Goal: Task Accomplishment & Management: Use online tool/utility

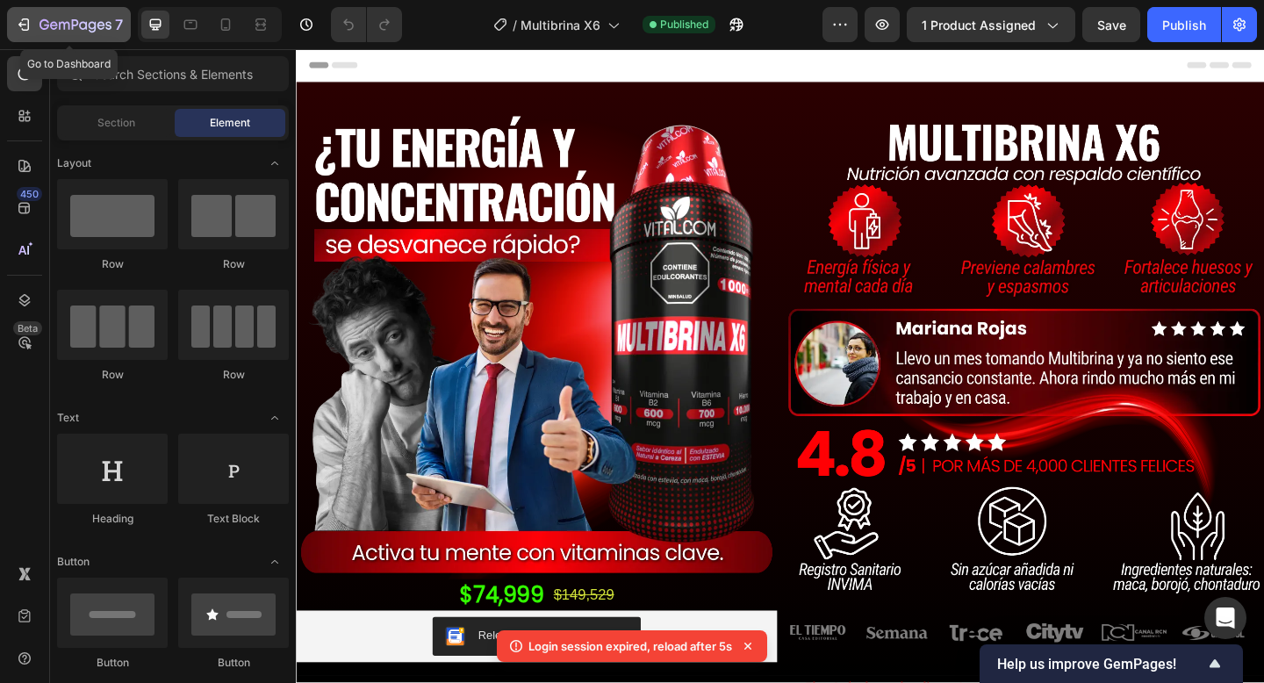
click at [47, 30] on icon "button" at bounding box center [76, 25] width 72 height 15
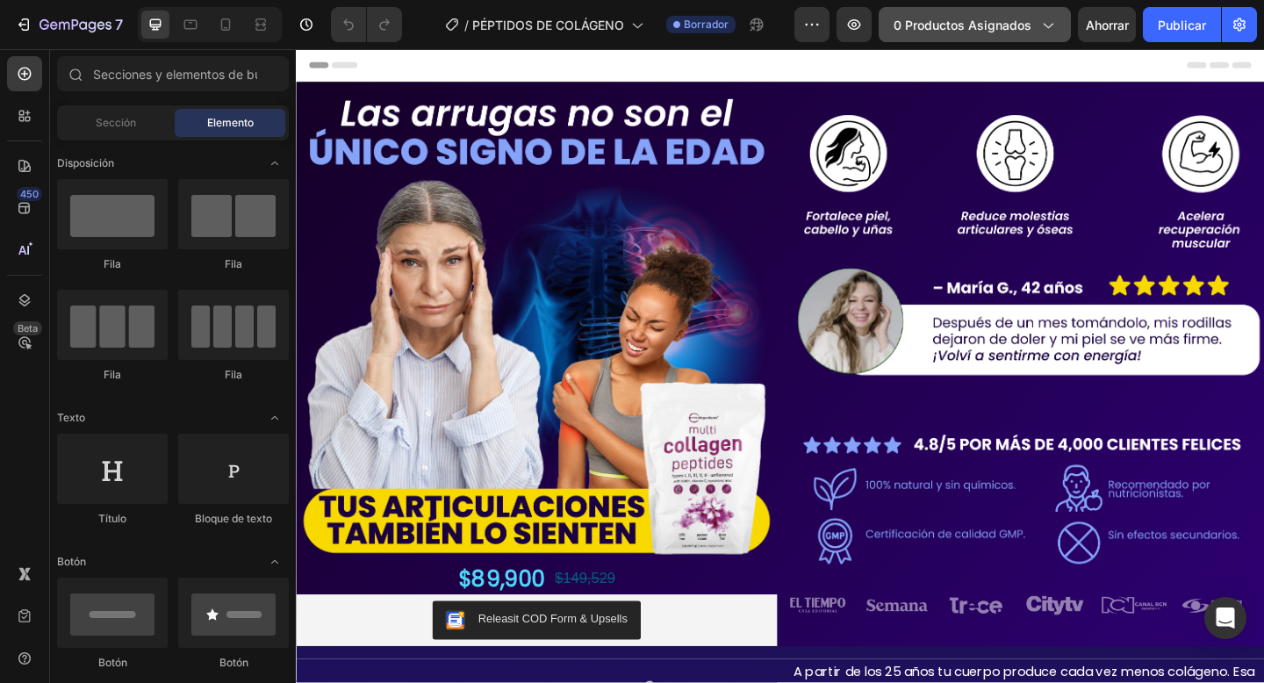
click at [979, 20] on font "0 productos asignados" at bounding box center [963, 25] width 138 height 15
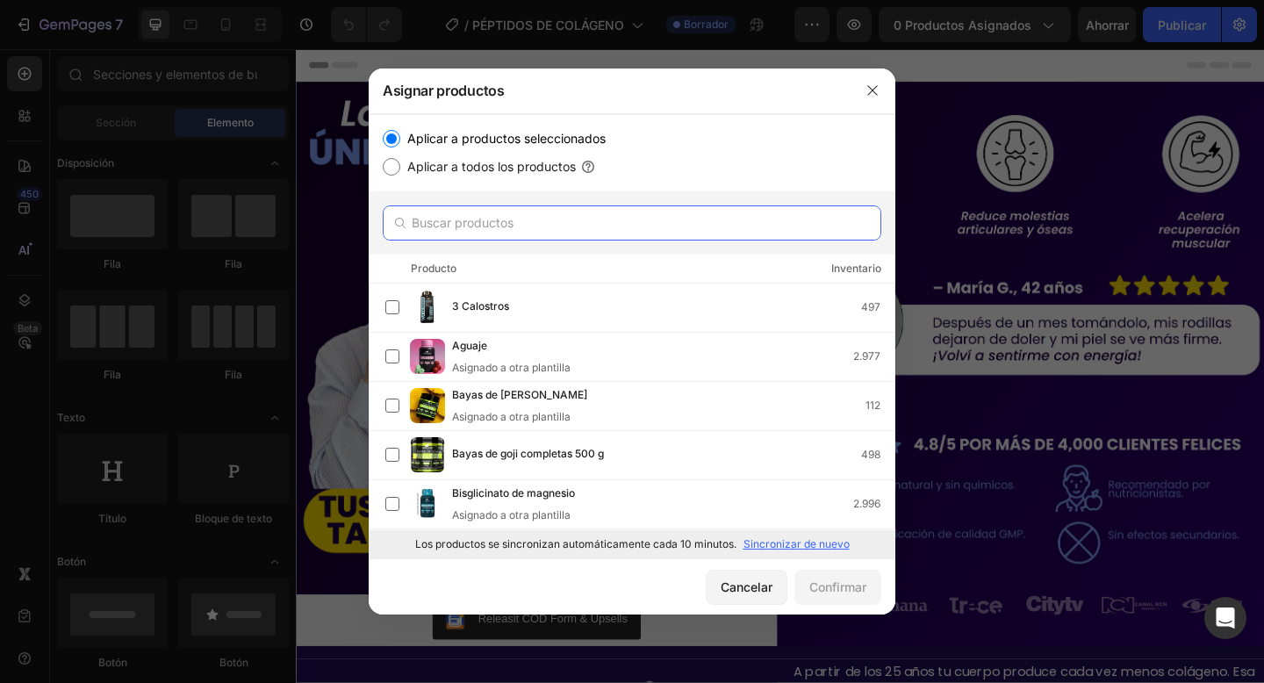
click at [560, 235] on input "text" at bounding box center [632, 222] width 499 height 35
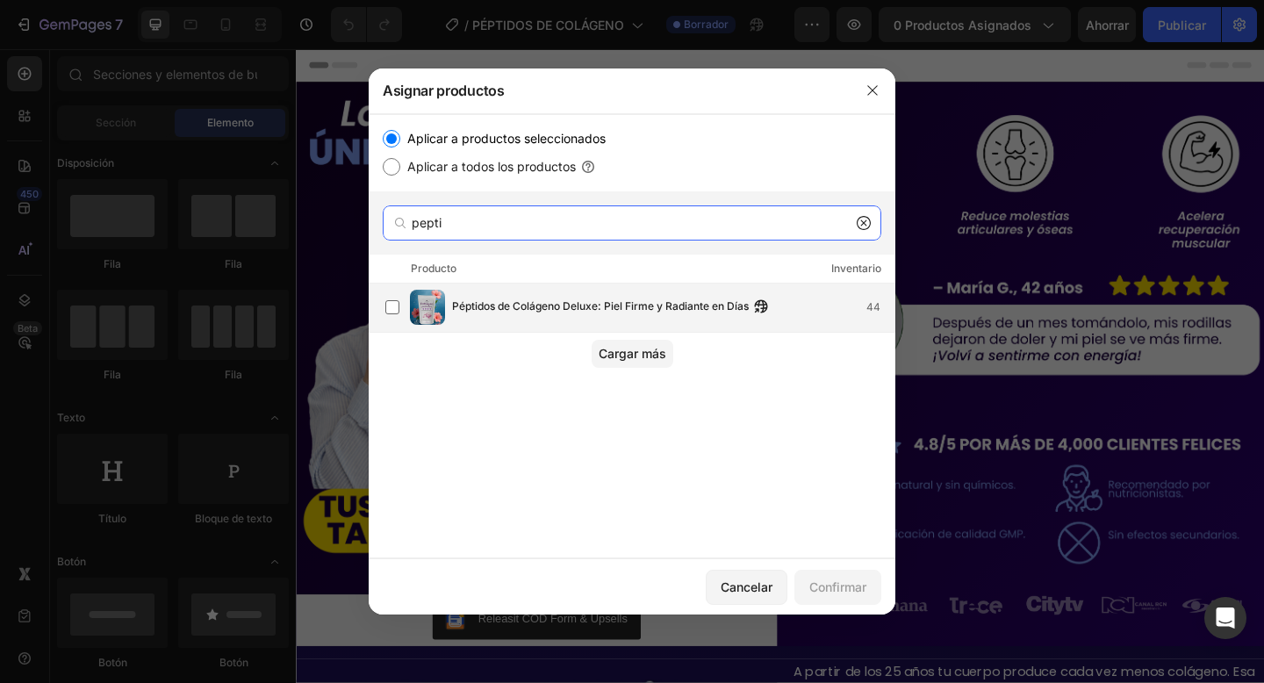
type input "pepti"
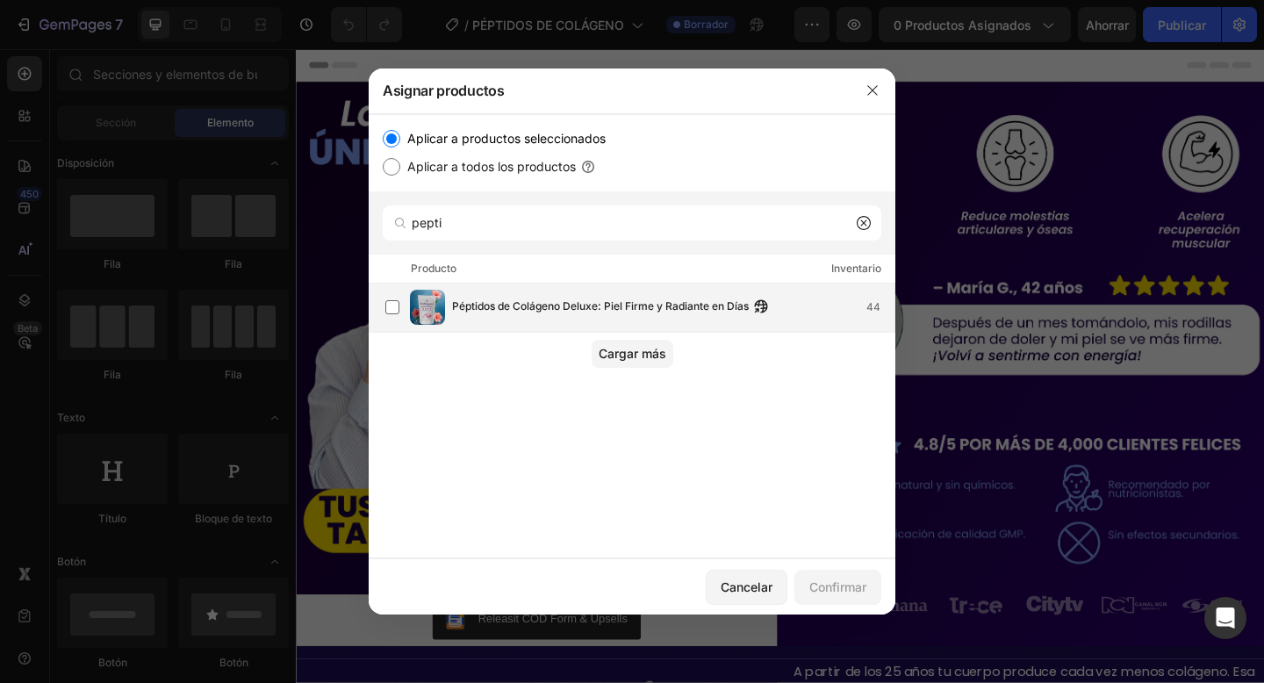
click at [456, 289] on div "Péptidos de Colágeno Deluxe: Piel Firme y Radiante en Días 44" at bounding box center [632, 308] width 527 height 49
click at [848, 593] on font "Confirmar" at bounding box center [837, 586] width 57 height 15
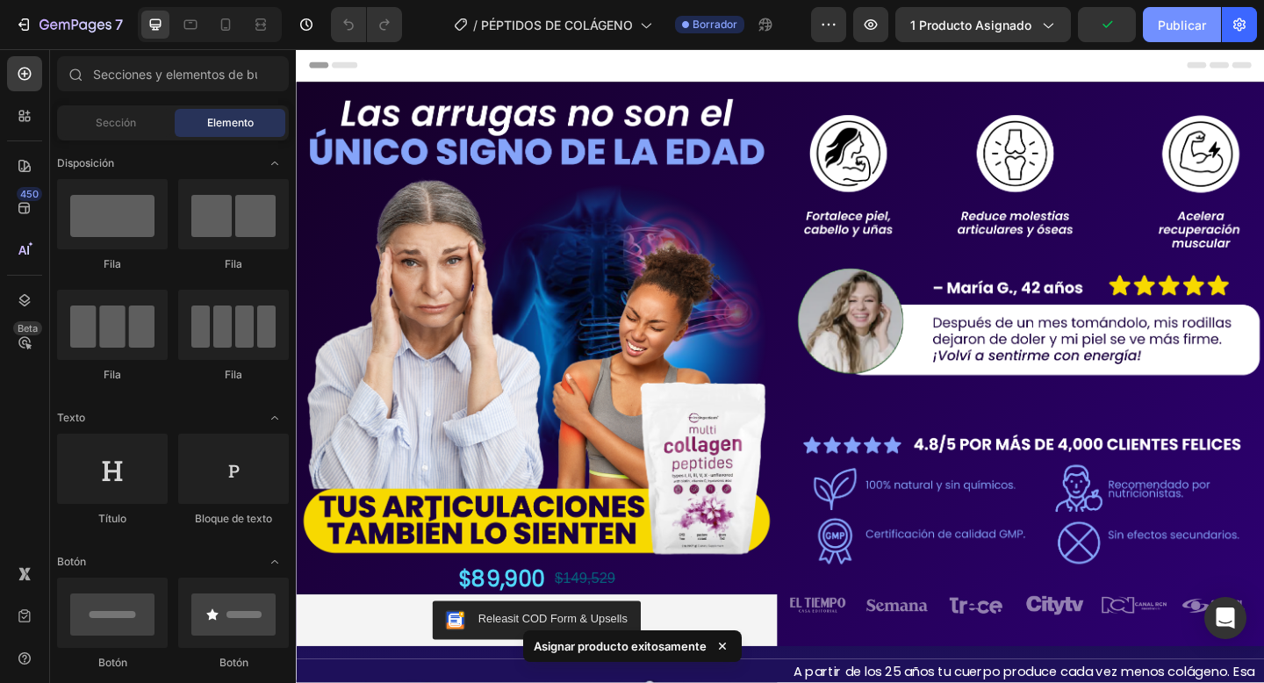
click at [1211, 18] on button "Publicar" at bounding box center [1182, 24] width 78 height 35
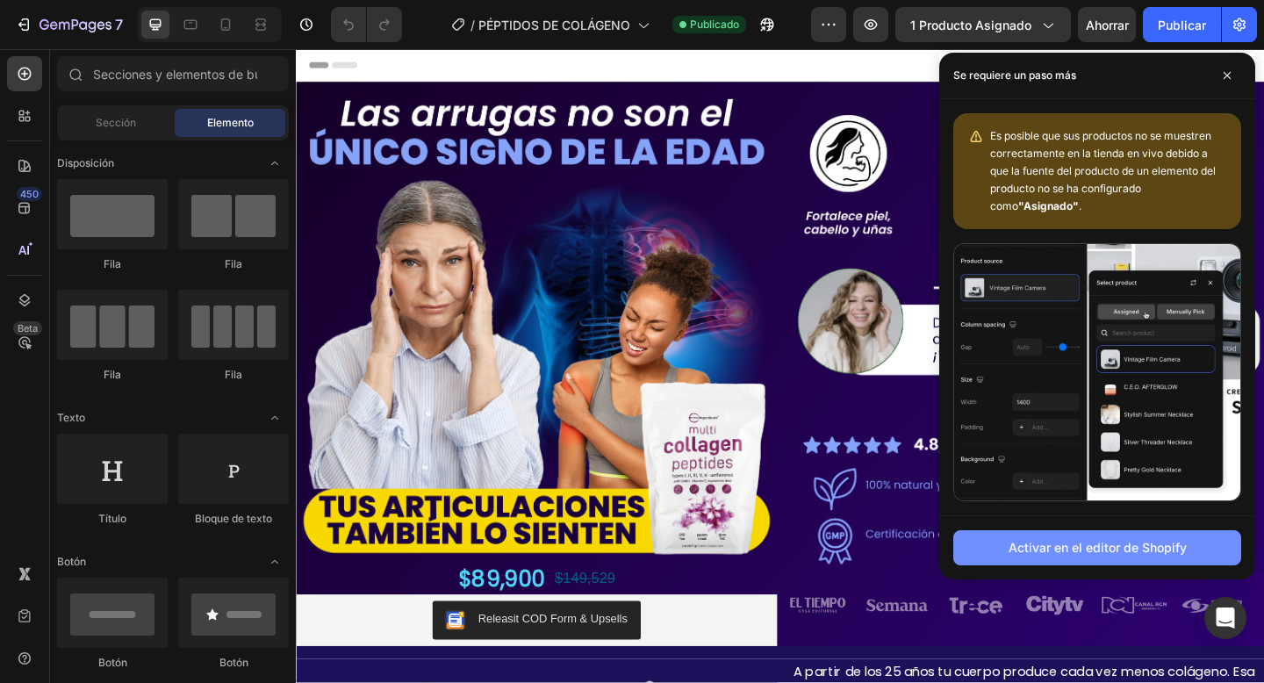
click at [1044, 546] on font "Activar en el editor de Shopify" at bounding box center [1098, 547] width 178 height 15
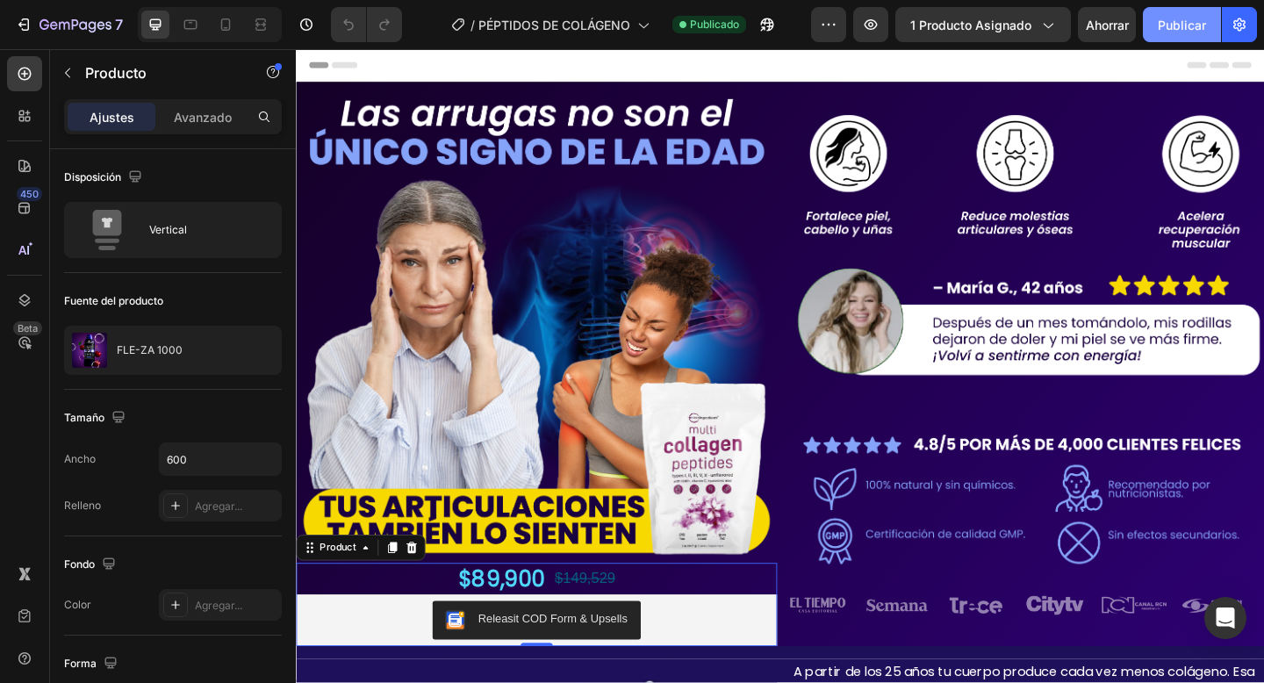
click at [1182, 21] on font "Publicar" at bounding box center [1182, 25] width 48 height 15
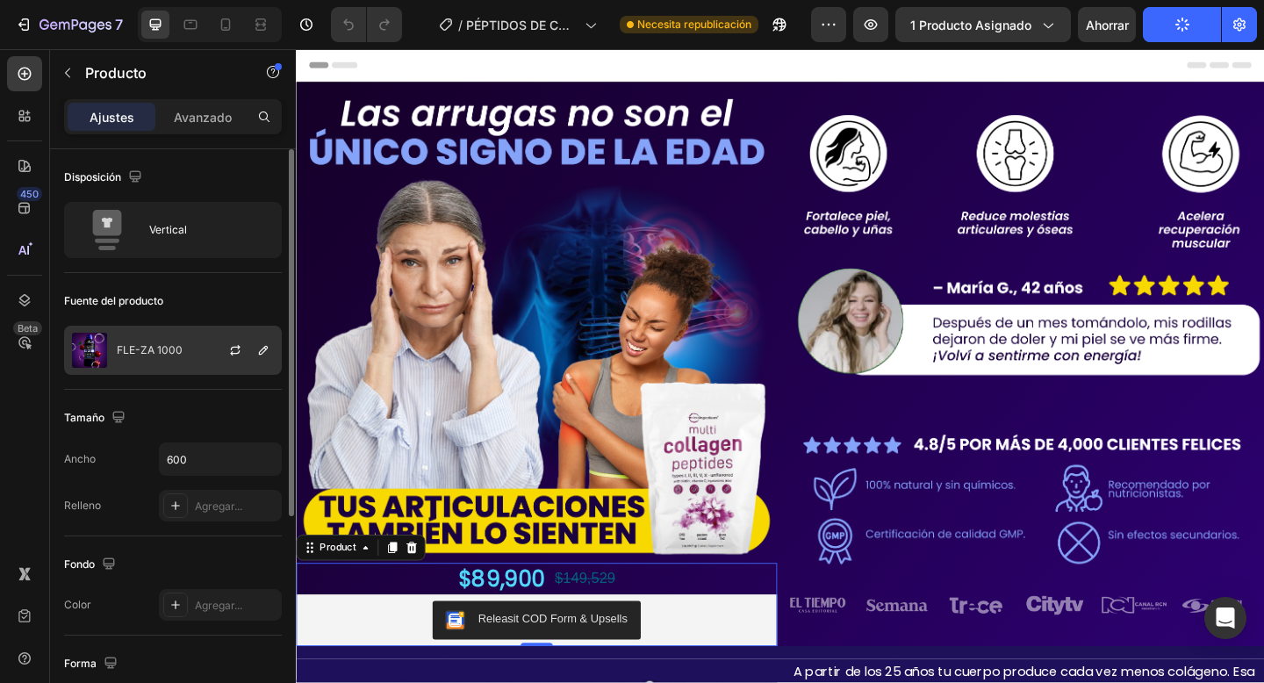
click at [177, 368] on div "FLE-ZA 1000" at bounding box center [173, 350] width 218 height 49
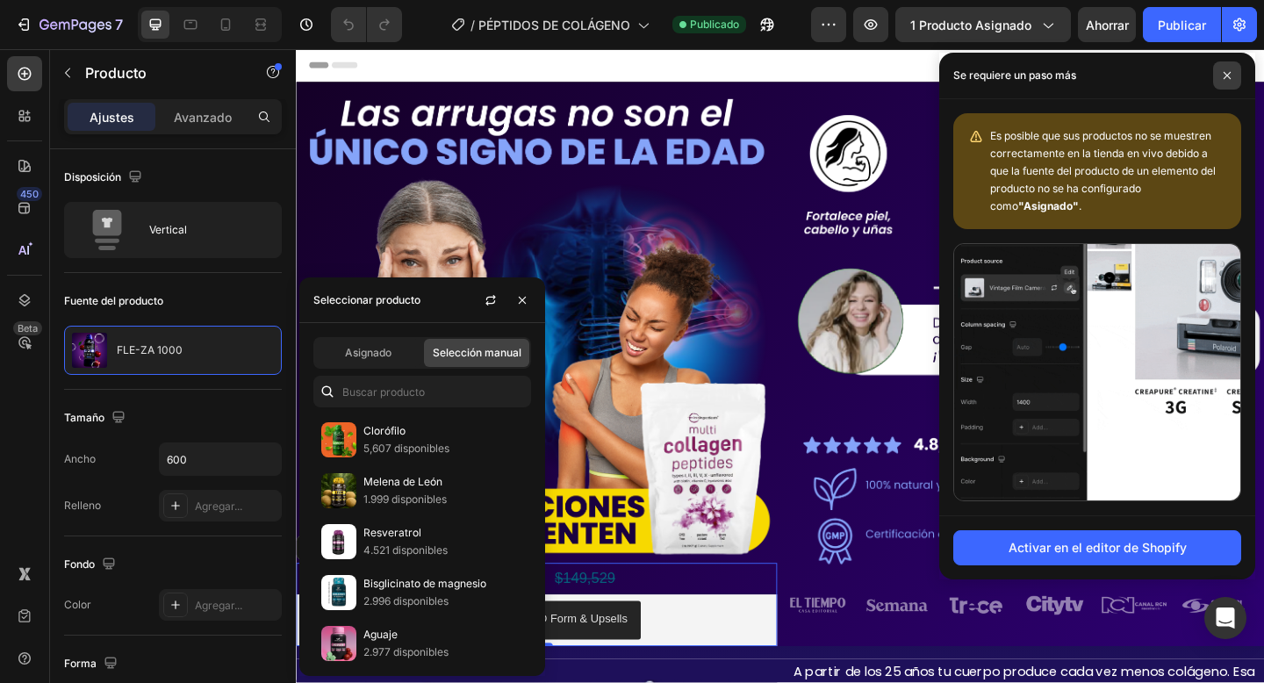
click at [1232, 76] on span at bounding box center [1227, 75] width 28 height 28
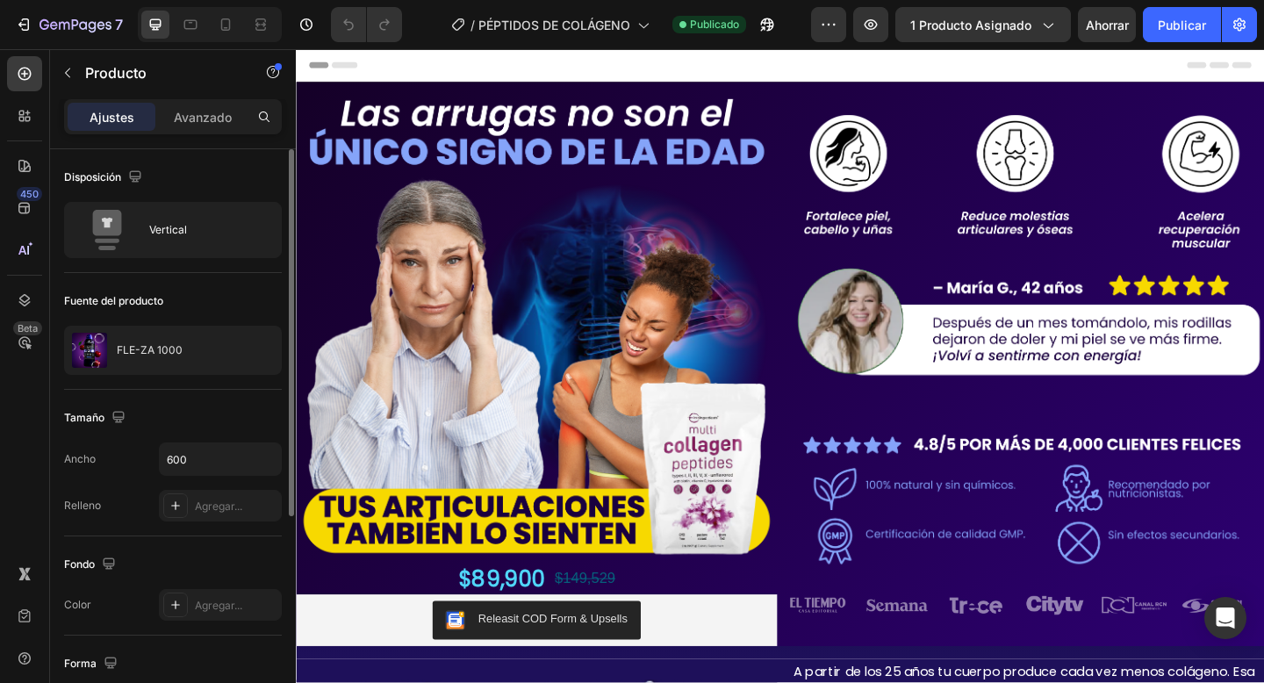
click at [99, 322] on div "Fuente del producto FLE-ZA 1000" at bounding box center [173, 331] width 218 height 117
click at [98, 344] on img at bounding box center [89, 350] width 35 height 35
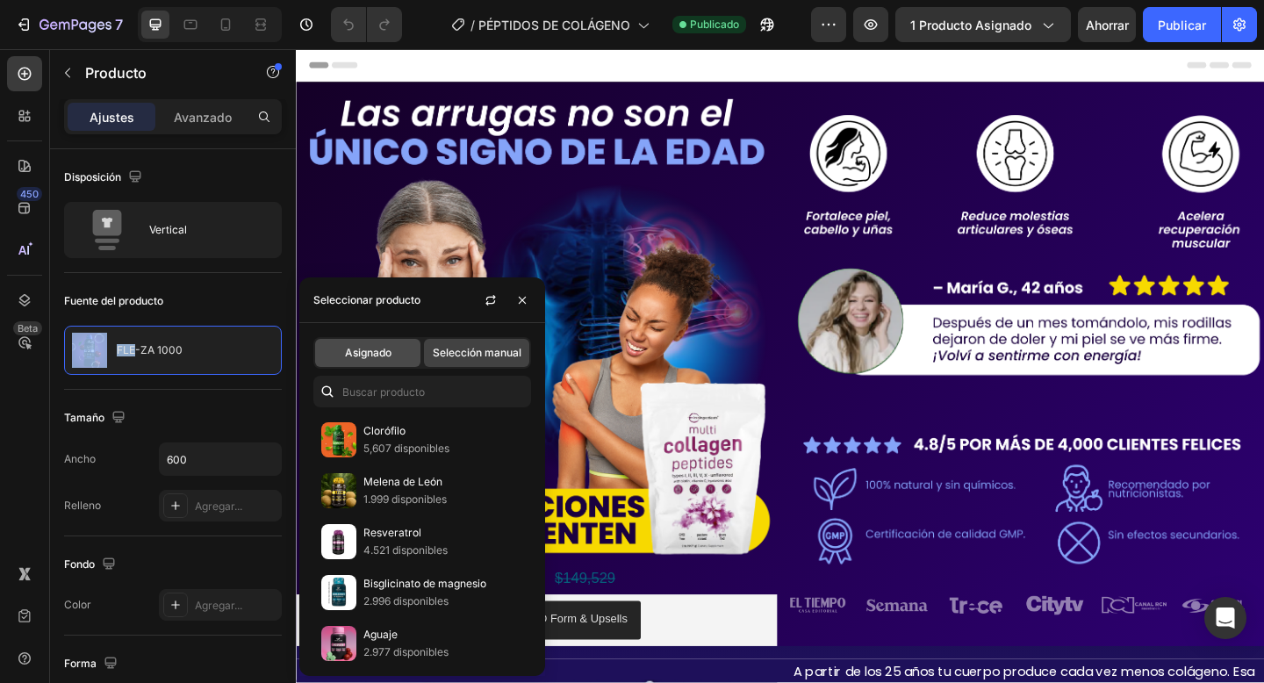
click at [374, 357] on font "Asignado" at bounding box center [368, 352] width 47 height 13
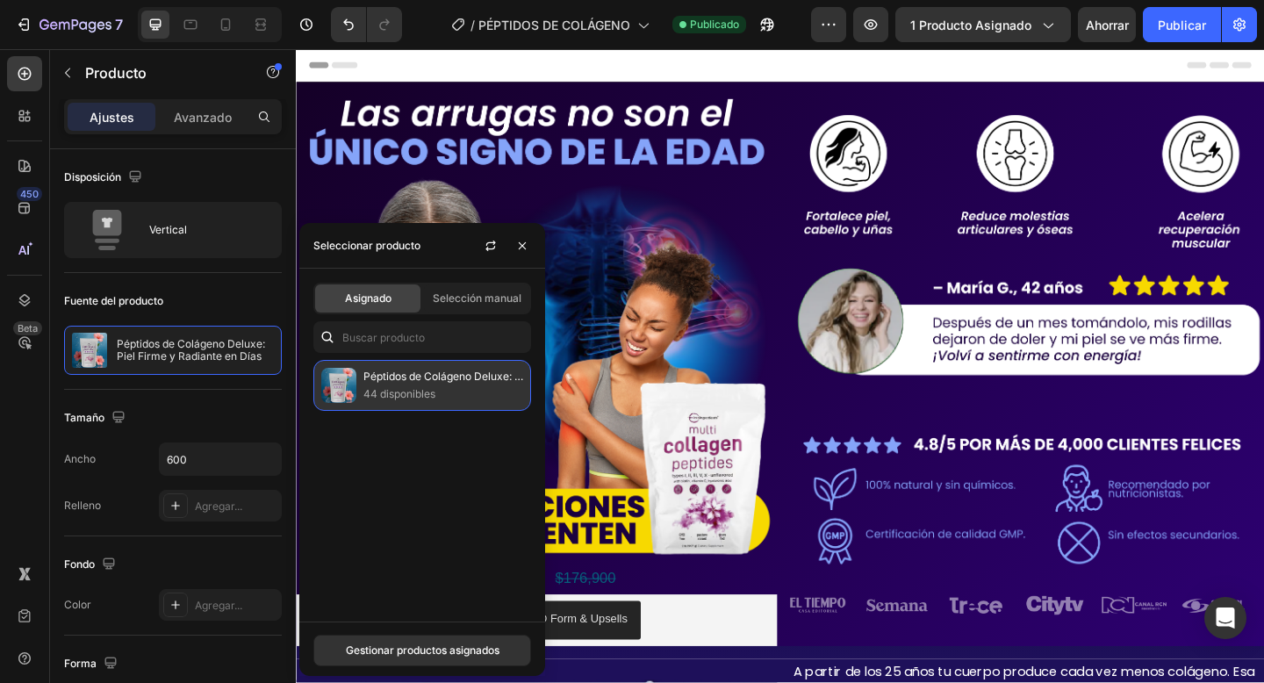
click at [399, 387] on font "44 disponibles" at bounding box center [399, 393] width 72 height 13
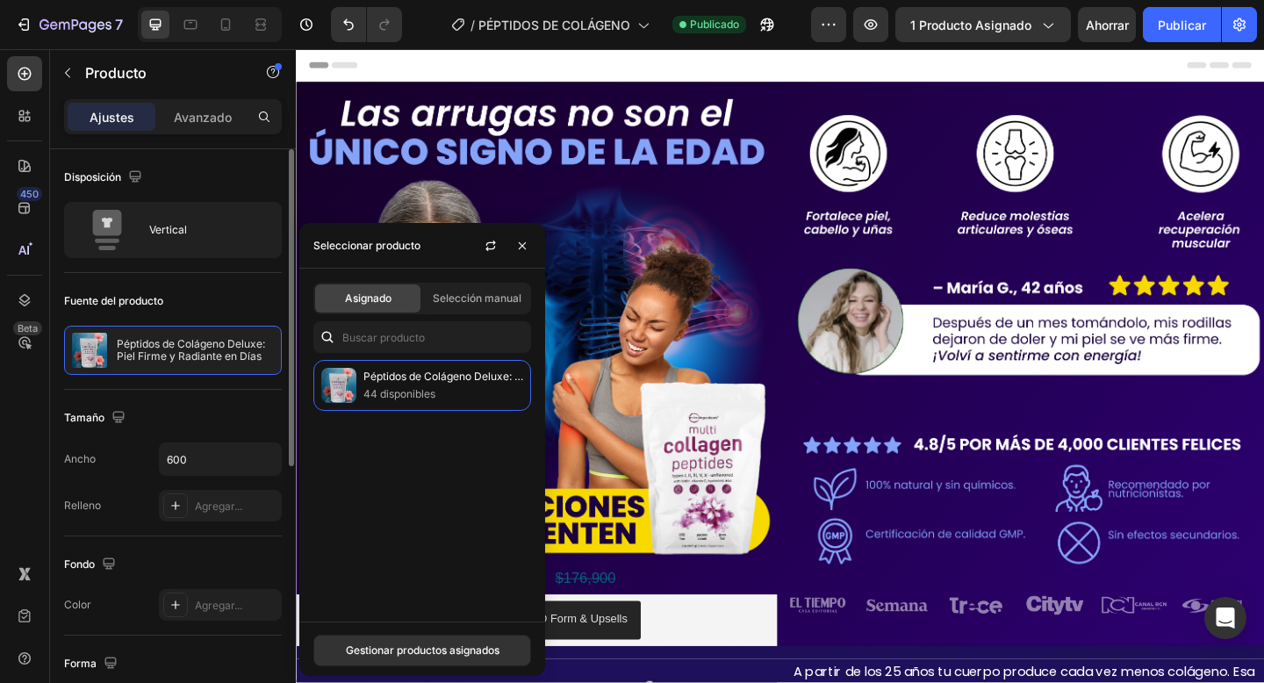
click at [245, 418] on div "Tamaño" at bounding box center [173, 418] width 218 height 28
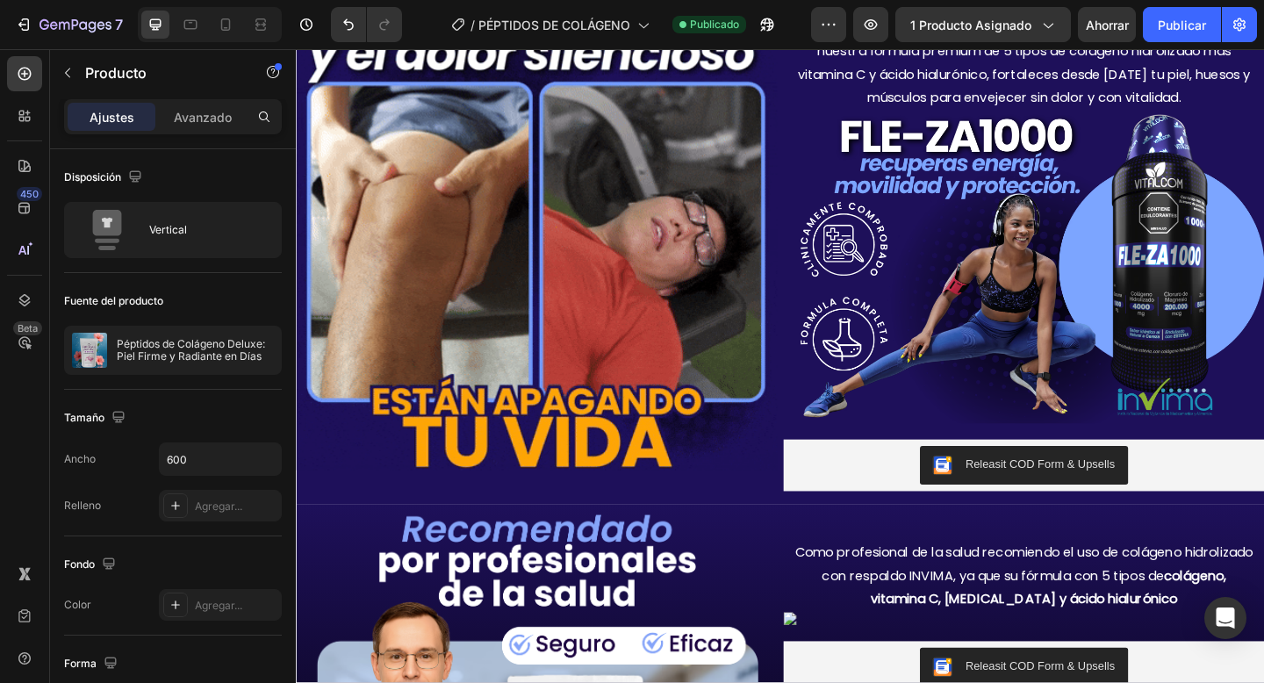
scroll to position [838, 0]
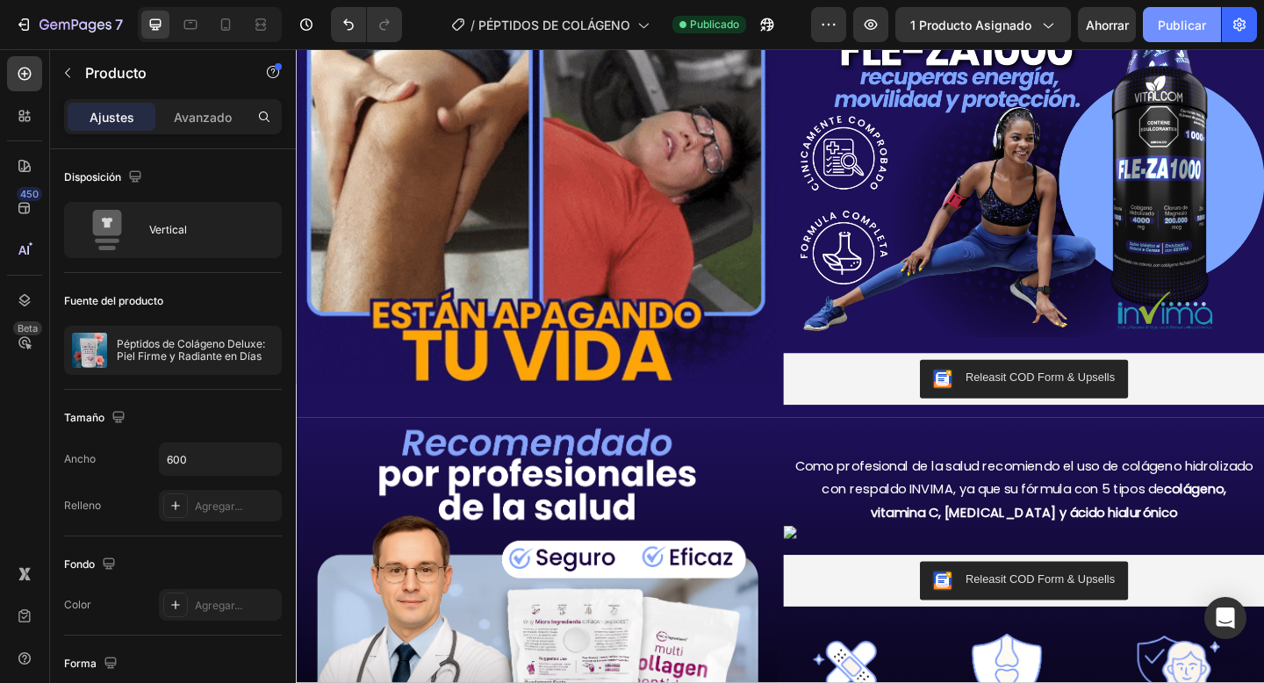
click at [1181, 26] on font "Publicar" at bounding box center [1182, 25] width 48 height 15
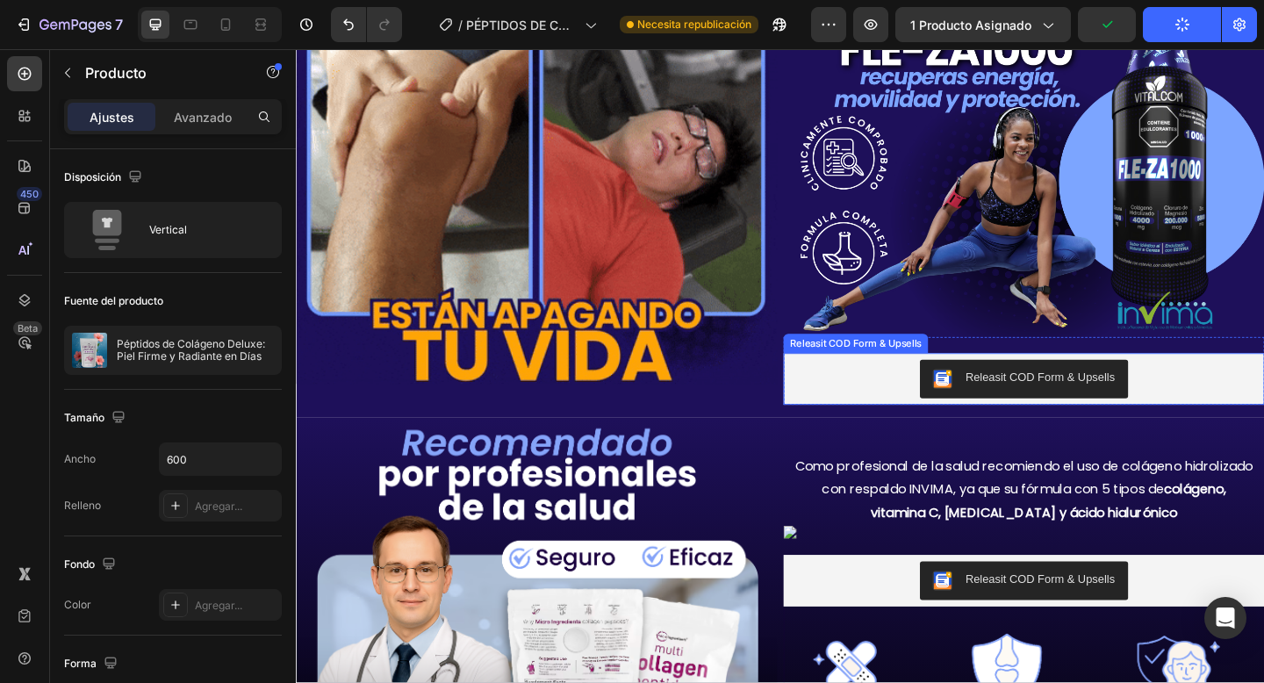
click at [924, 396] on div "Releasit COD Form & Upsells" at bounding box center [1087, 408] width 509 height 42
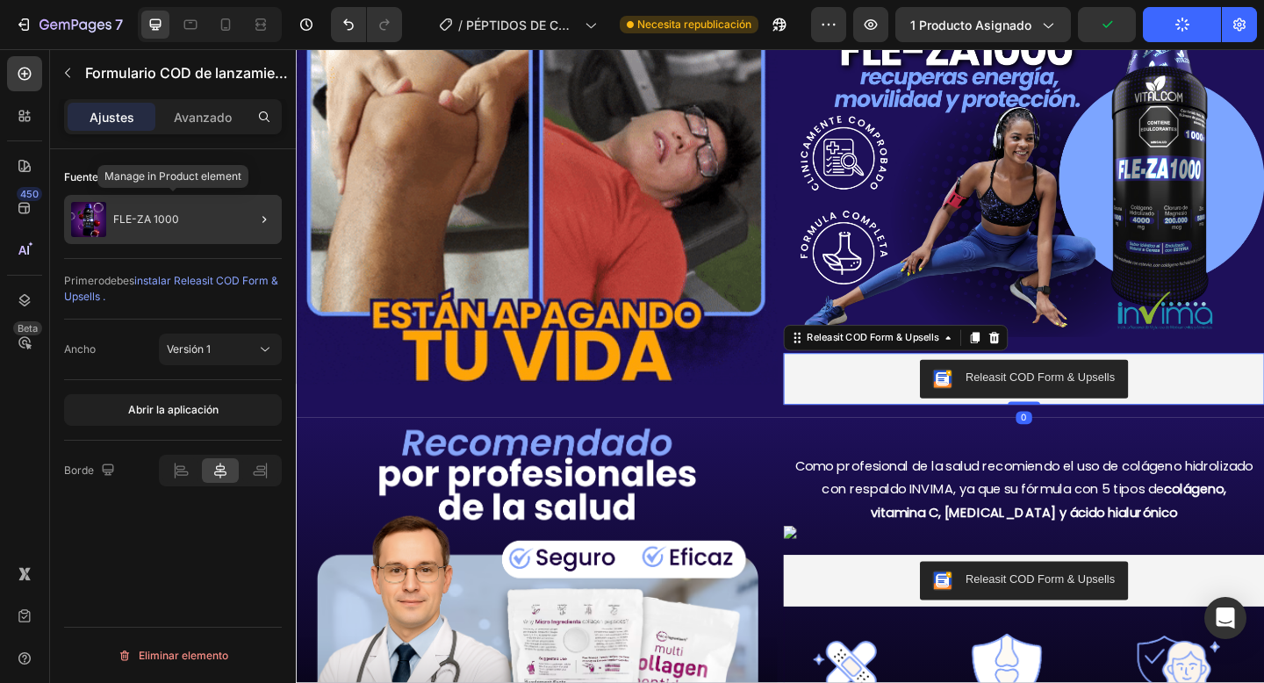
click at [160, 235] on div "FLE-ZA 1000" at bounding box center [173, 219] width 218 height 49
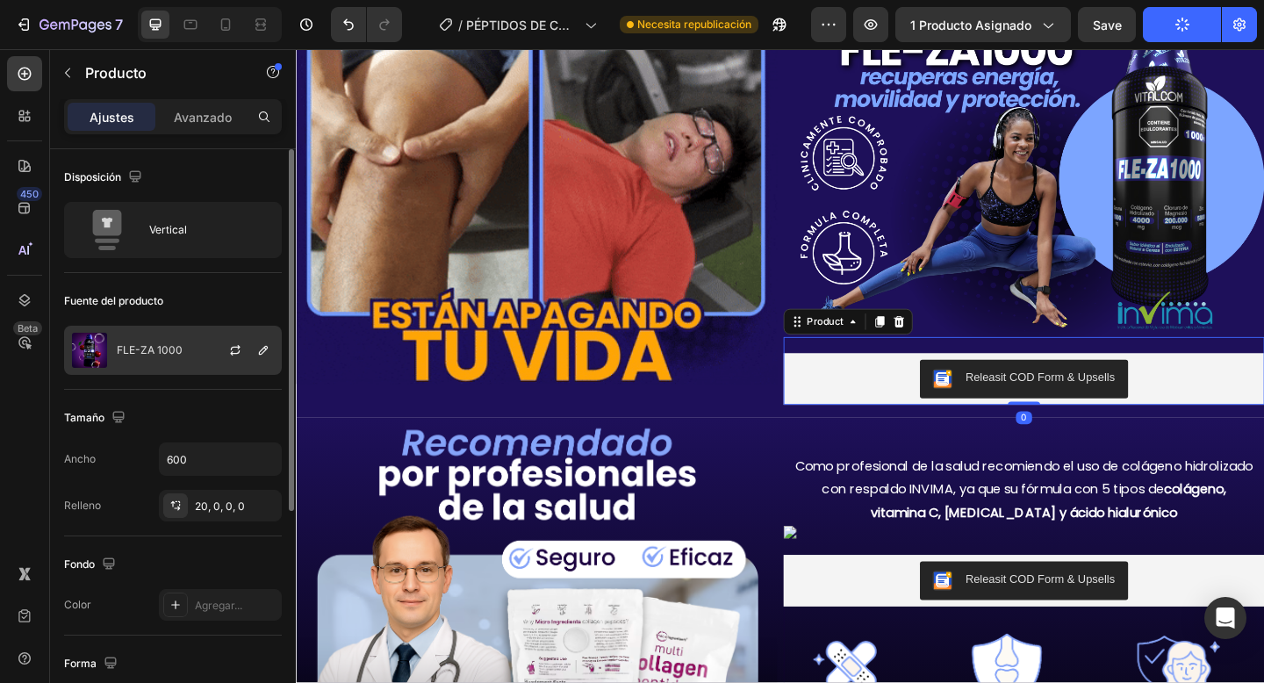
click at [141, 362] on div "FLE-ZA 1000" at bounding box center [173, 350] width 218 height 49
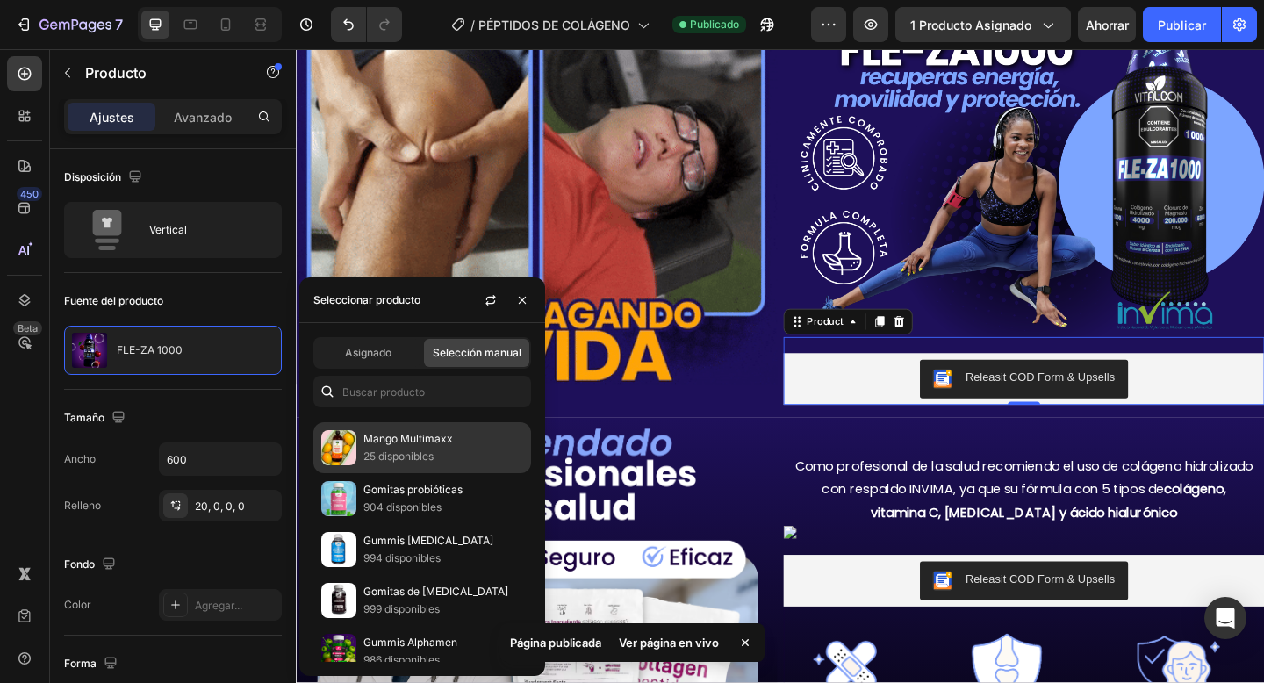
scroll to position [802, 0]
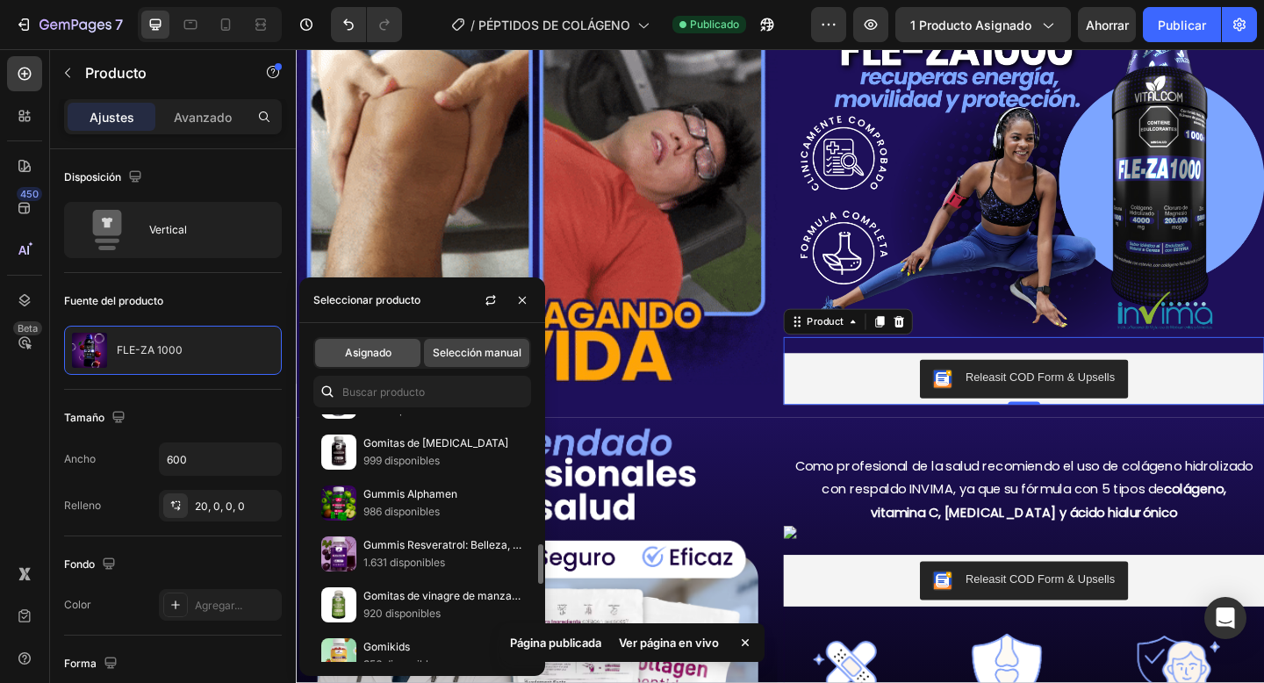
click at [377, 347] on font "Asignado" at bounding box center [368, 352] width 47 height 13
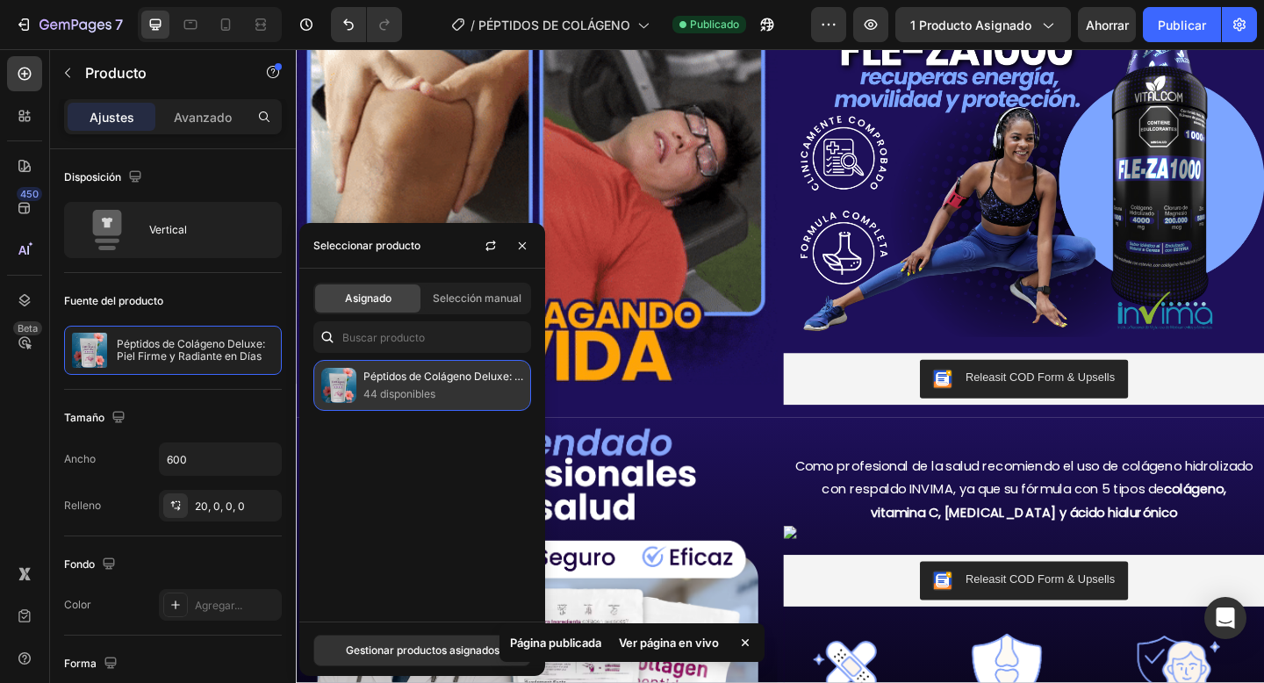
click at [377, 385] on p "44 disponibles" at bounding box center [443, 394] width 160 height 18
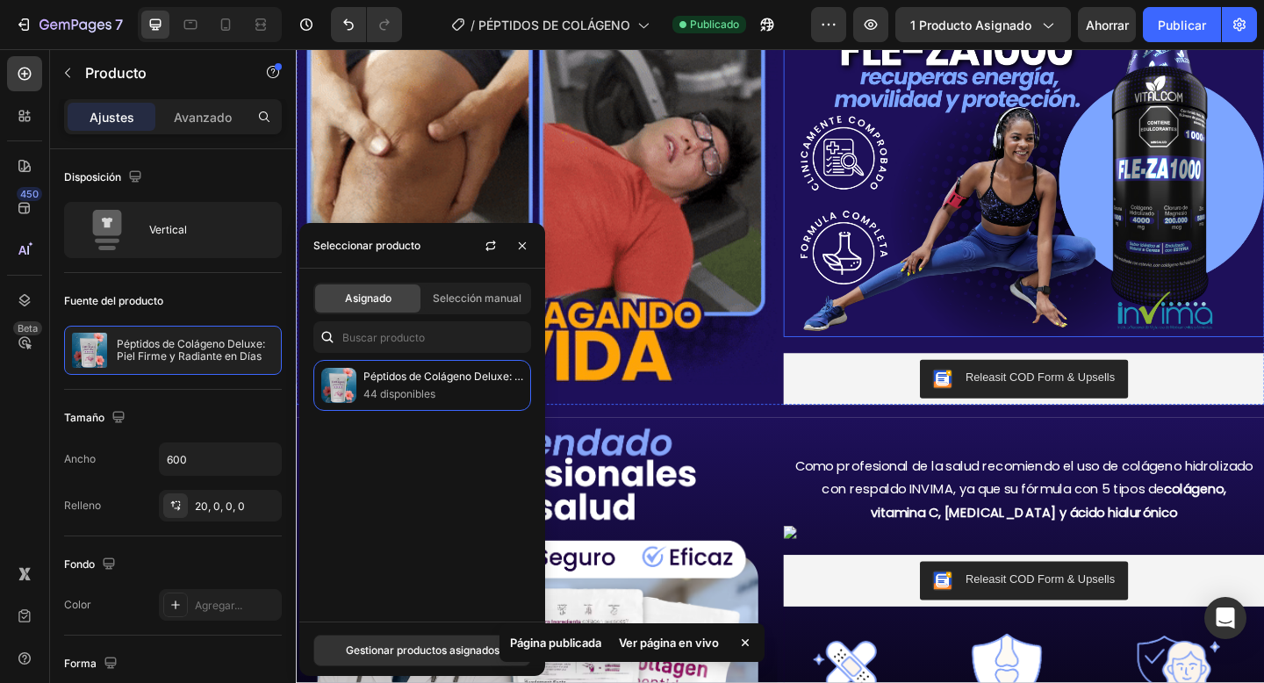
click at [845, 223] on img at bounding box center [1087, 192] width 523 height 339
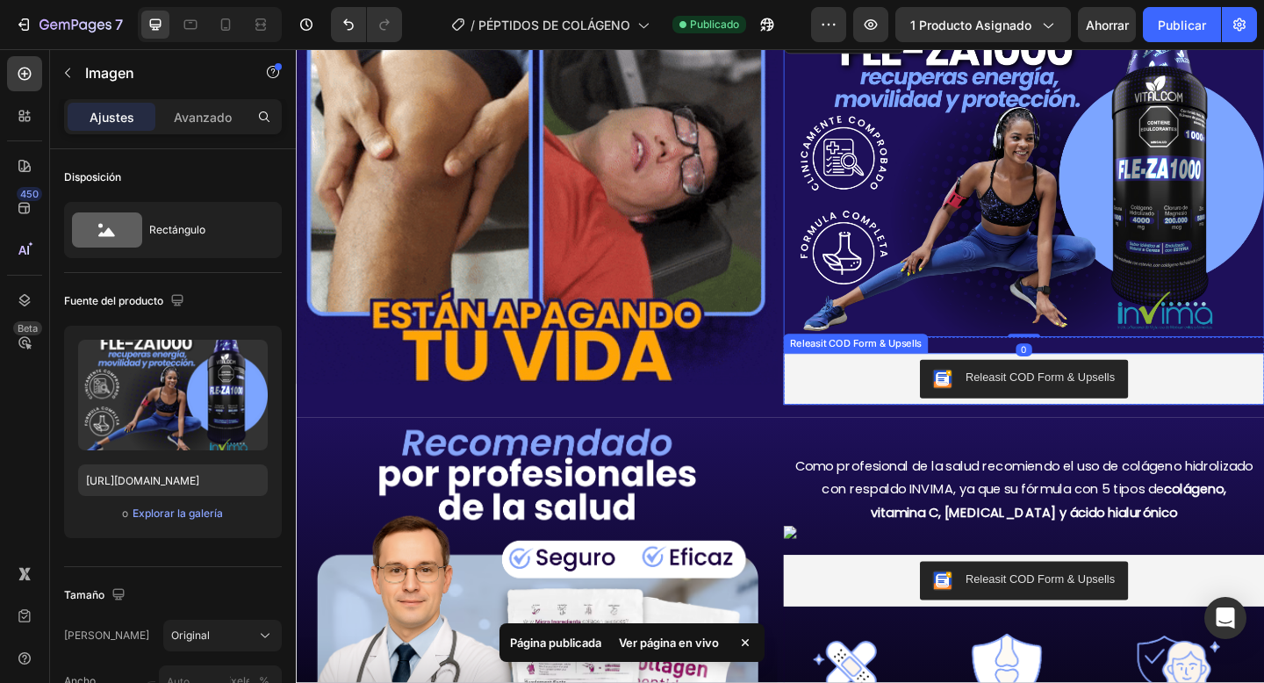
click at [845, 419] on div "Releasit COD Form & Upsells" at bounding box center [1087, 408] width 509 height 42
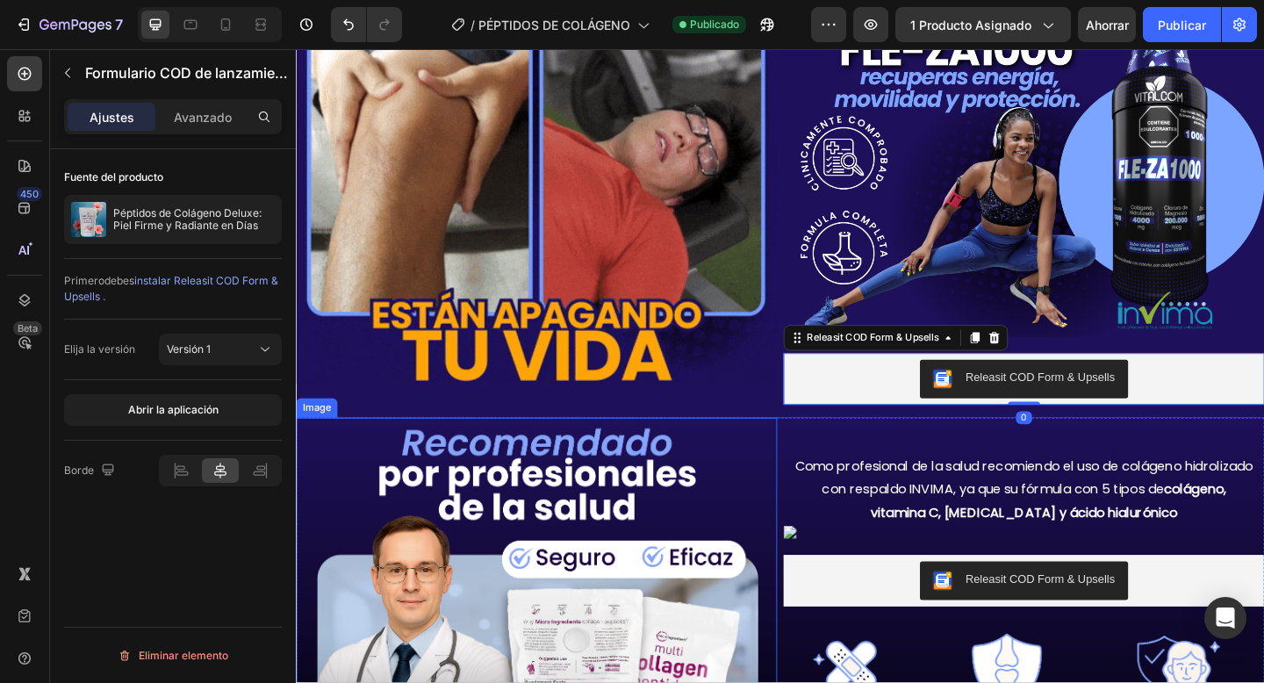
scroll to position [1160, 0]
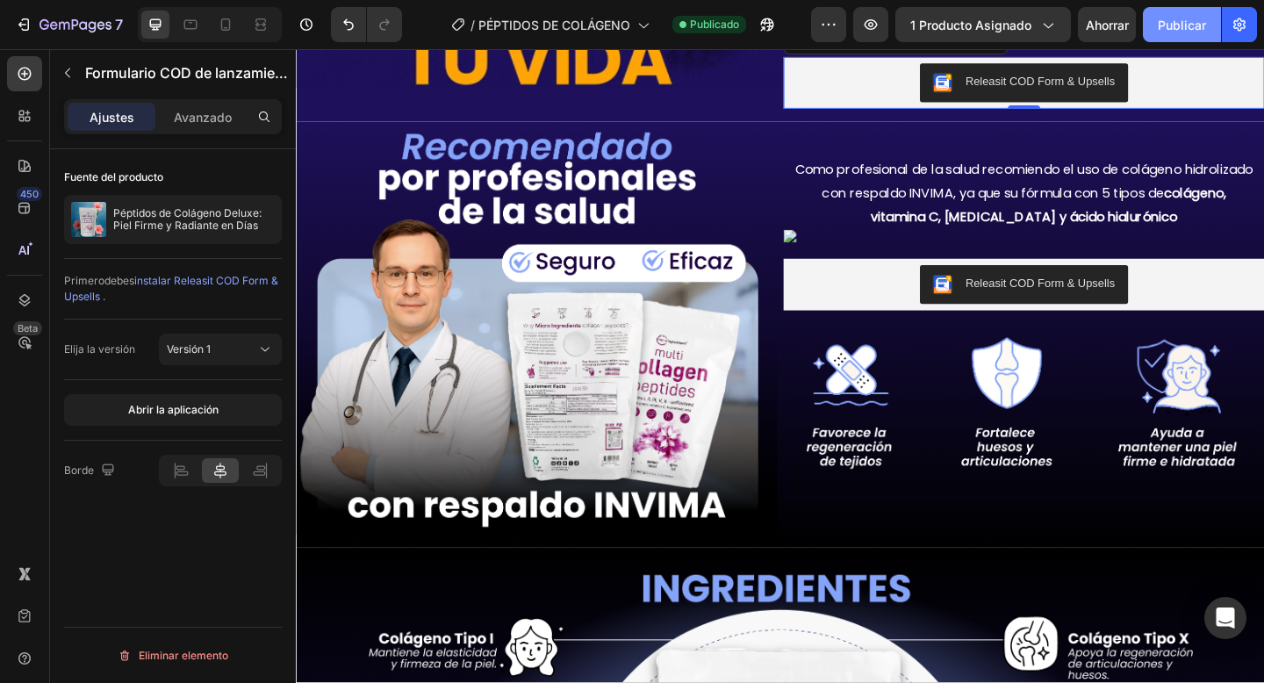
click at [1158, 24] on font "Publicar" at bounding box center [1182, 25] width 48 height 15
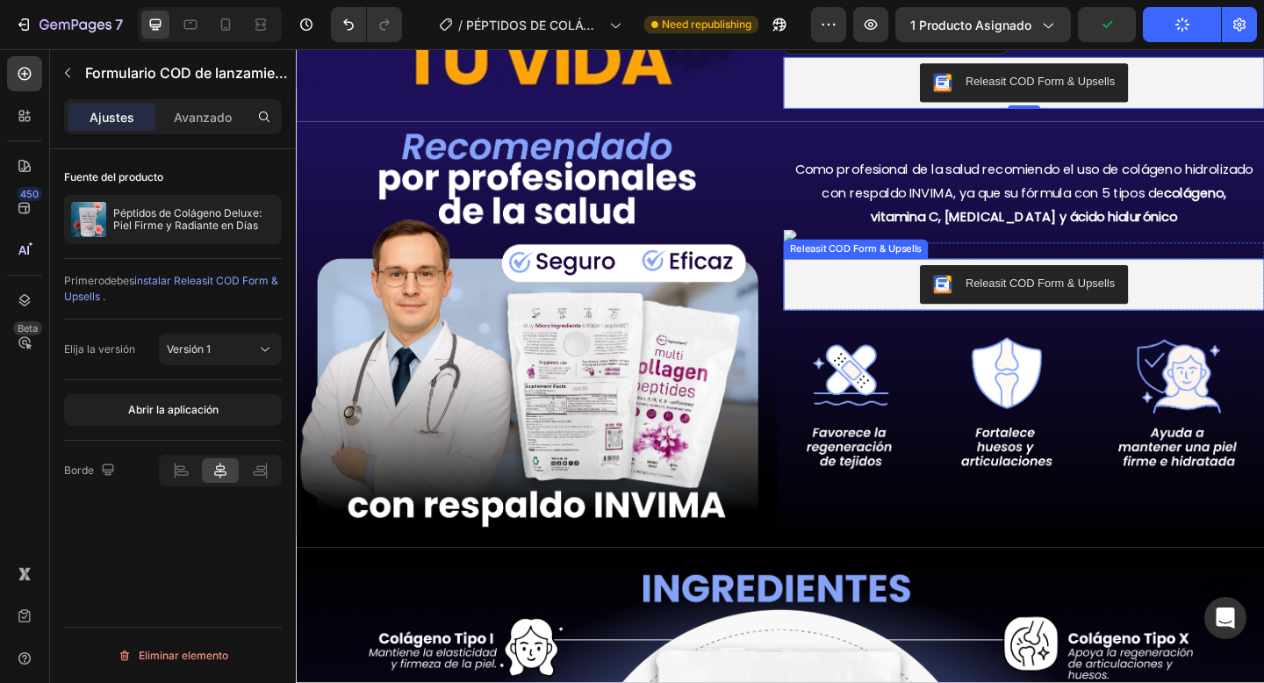
click at [881, 293] on div "Releasit COD Form & Upsells" at bounding box center [1087, 305] width 509 height 42
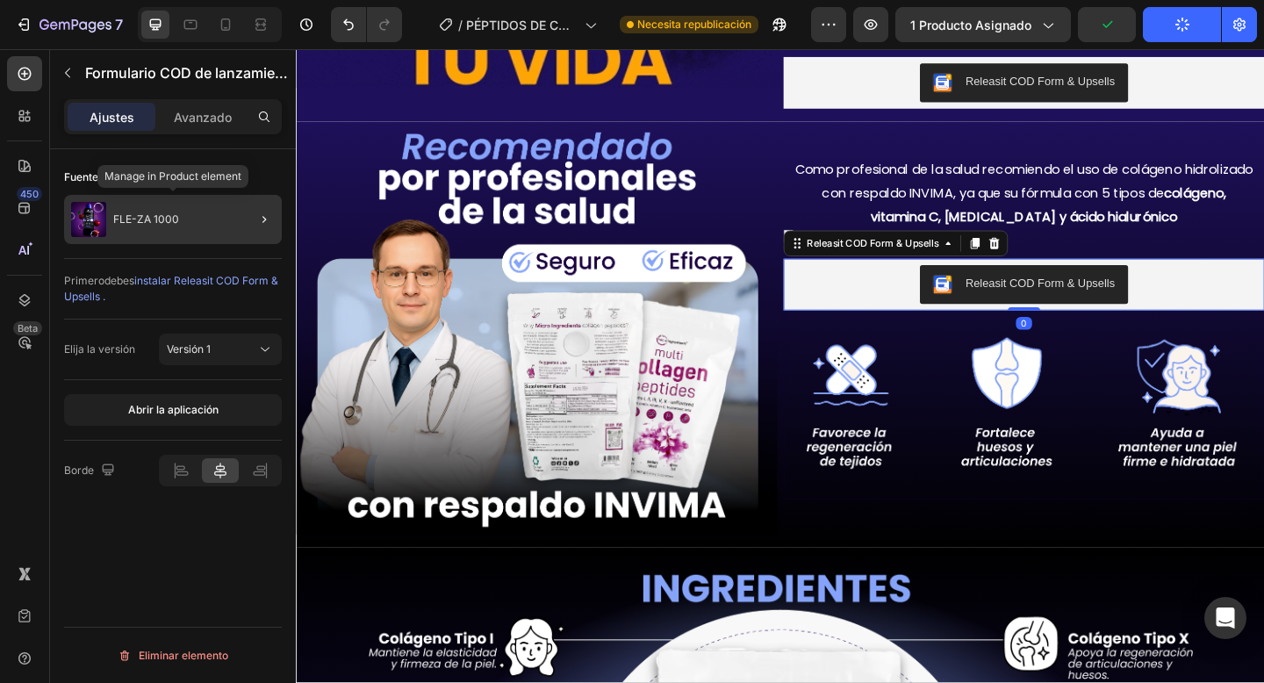
click at [117, 242] on div "FLE-ZA 1000" at bounding box center [173, 219] width 218 height 49
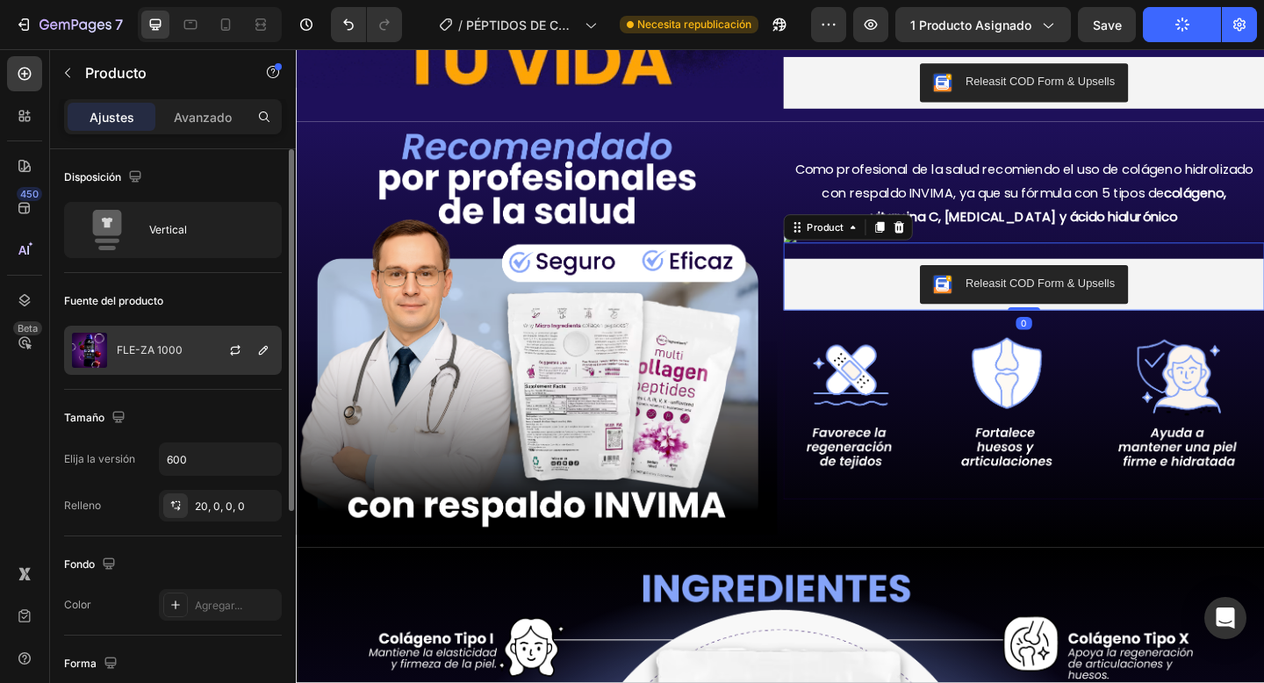
click at [133, 346] on font "FLE-ZA 1000" at bounding box center [150, 349] width 66 height 13
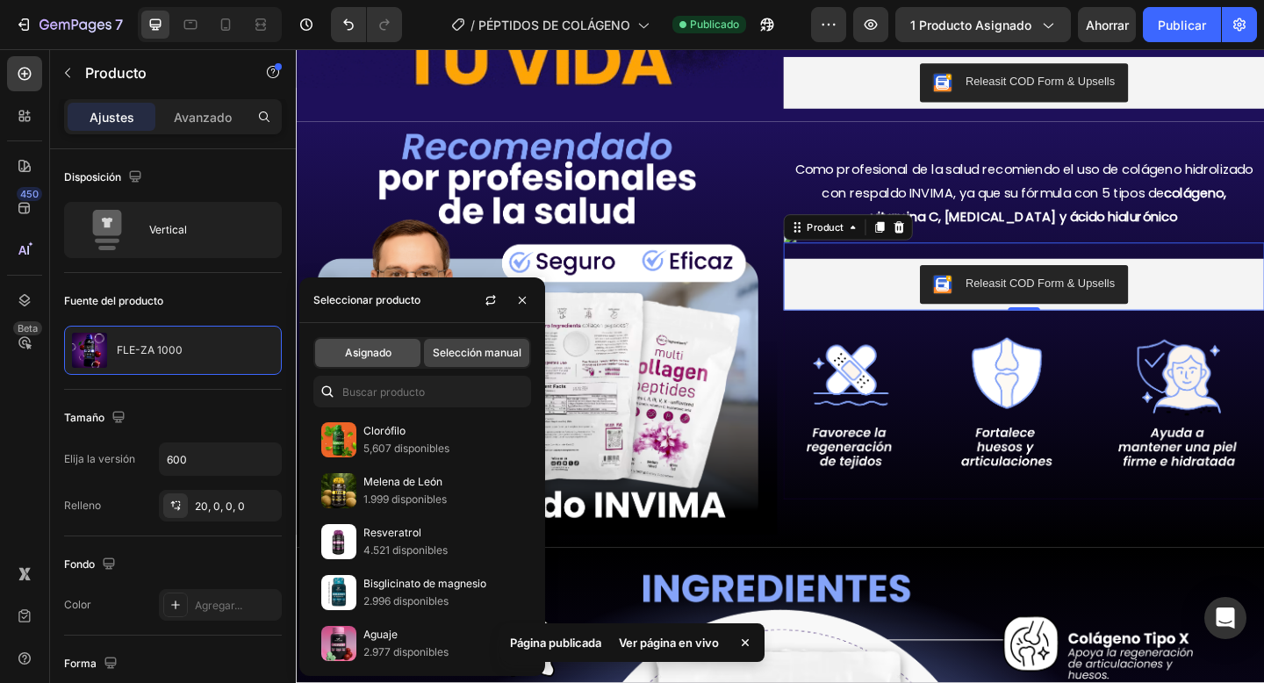
click at [371, 360] on span "Asignado" at bounding box center [368, 353] width 47 height 16
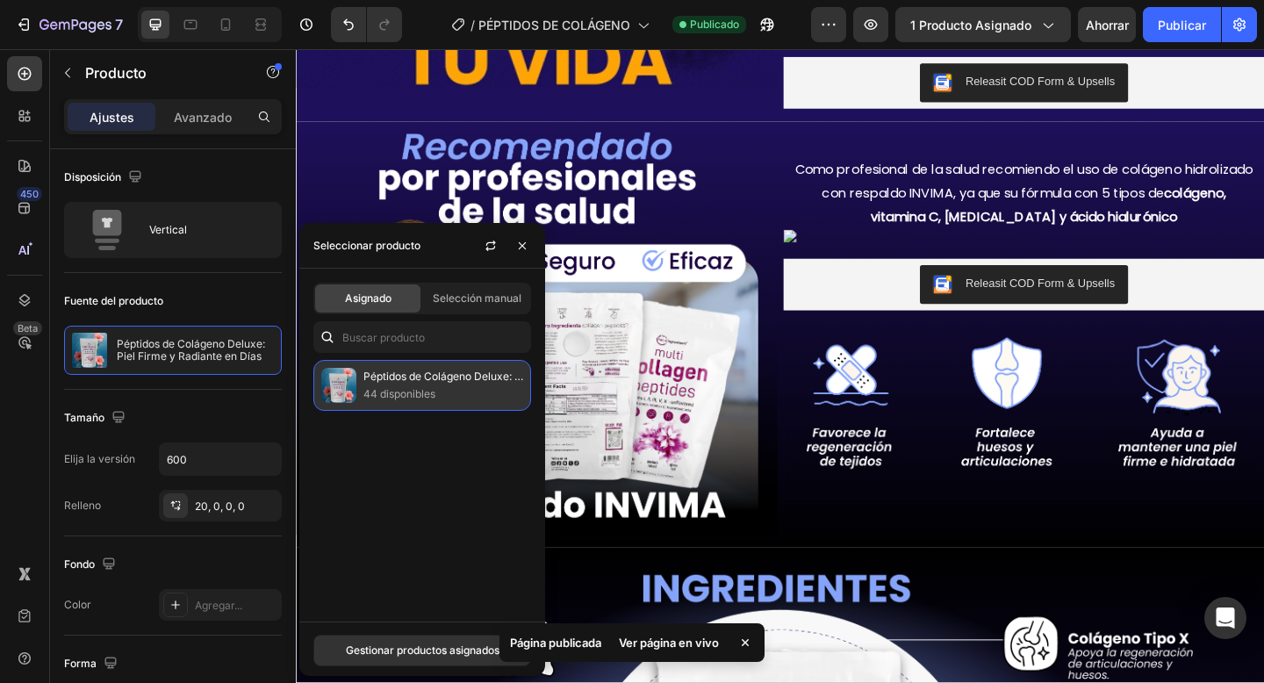
click at [385, 386] on p "44 disponibles" at bounding box center [443, 394] width 160 height 18
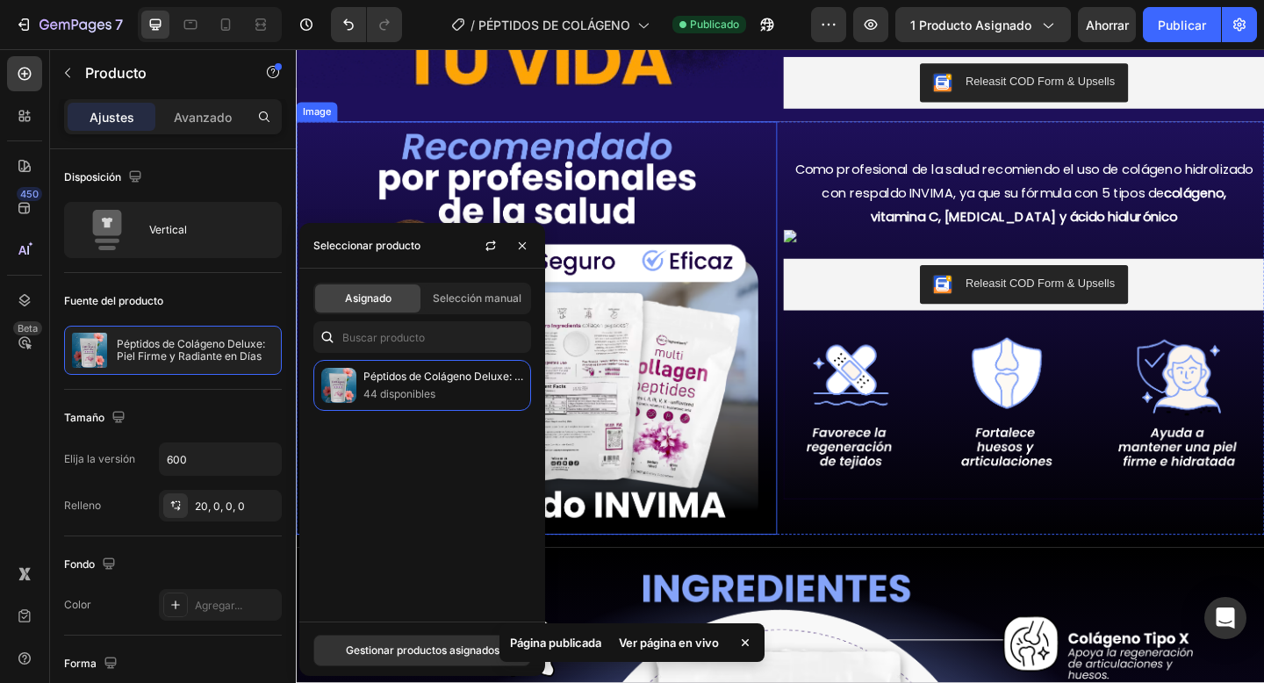
click at [757, 391] on img at bounding box center [557, 353] width 523 height 450
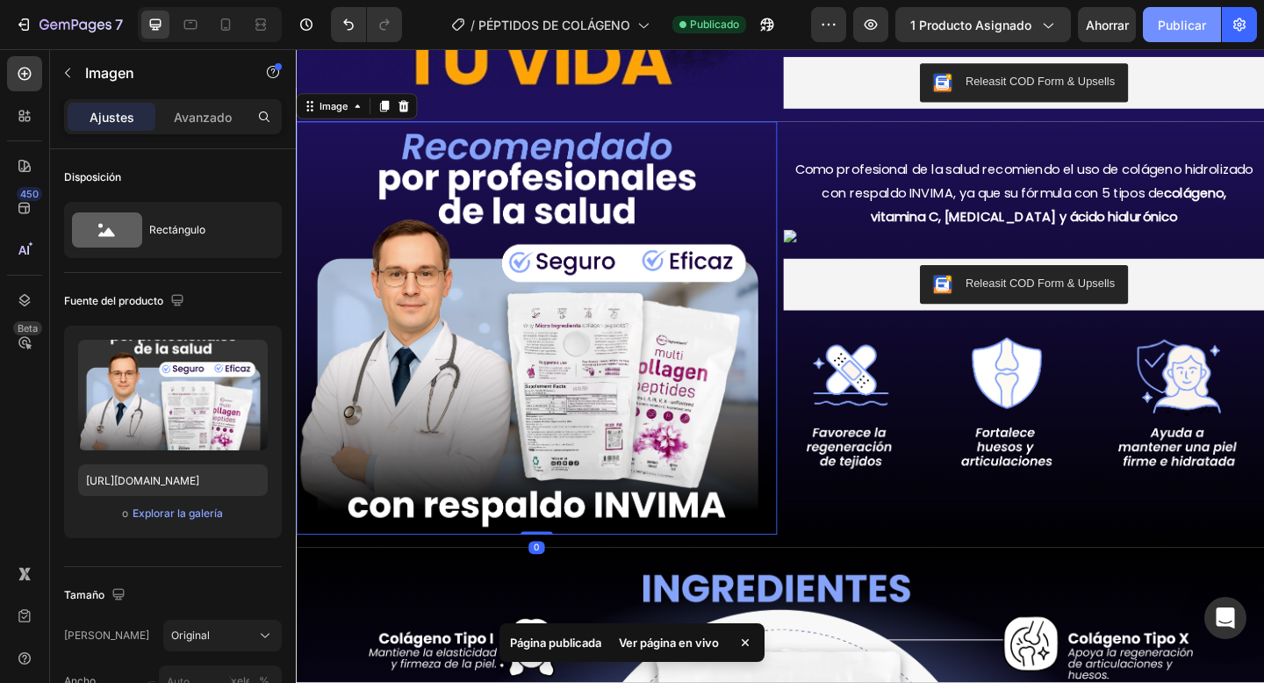
click at [1184, 16] on font "Publicar" at bounding box center [1182, 25] width 48 height 18
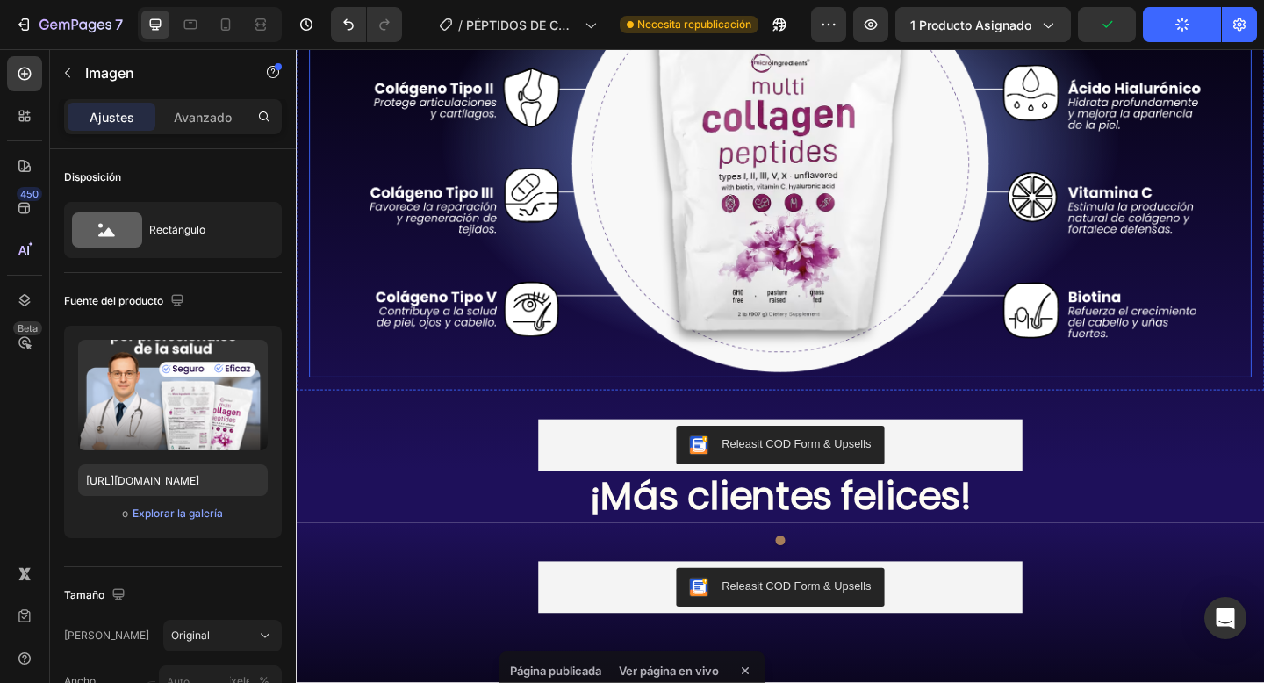
scroll to position [1962, 0]
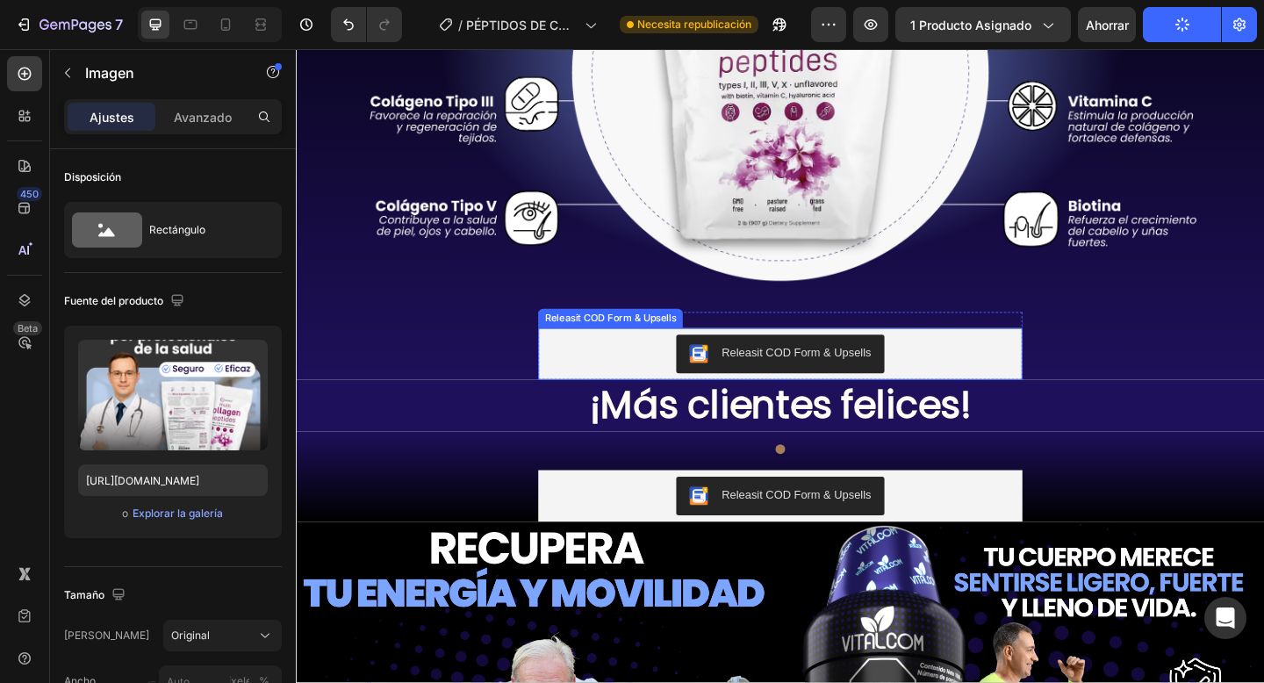
click at [973, 360] on div "Releasit COD Form & Upsells" at bounding box center [822, 381] width 513 height 42
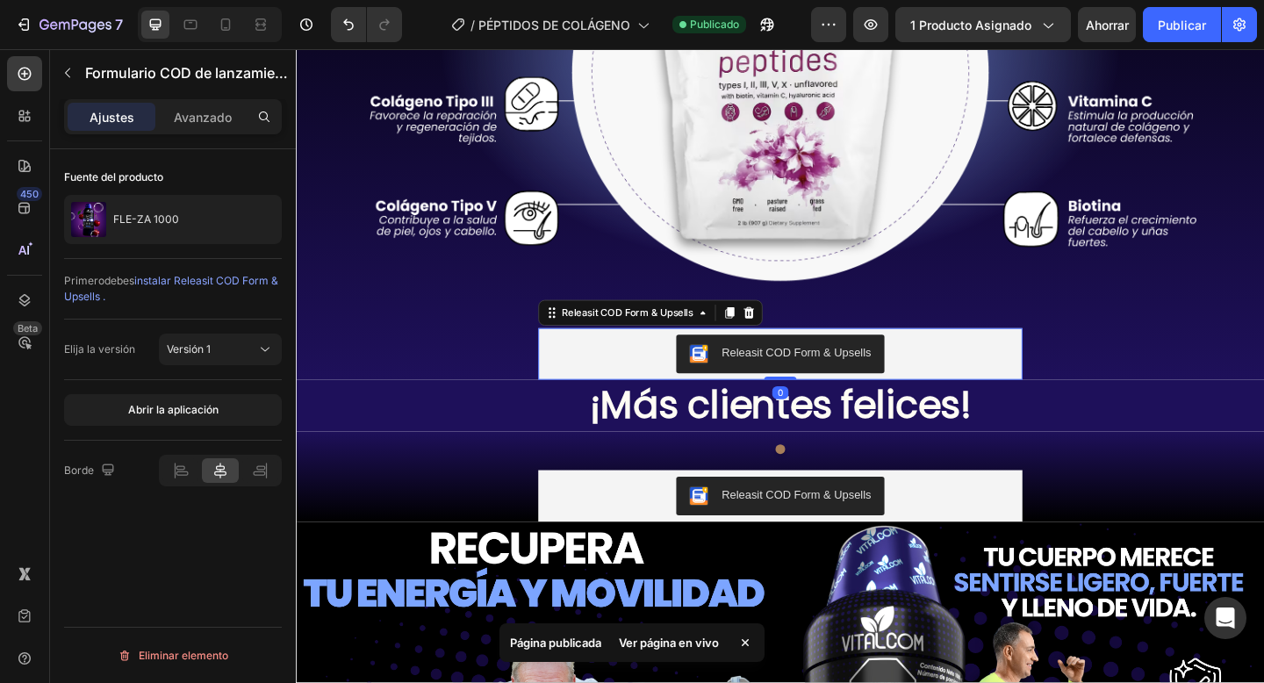
click at [272, 192] on div "Fuente del producto FLE-ZA 1000" at bounding box center [173, 203] width 218 height 81
click at [267, 203] on div at bounding box center [257, 219] width 49 height 49
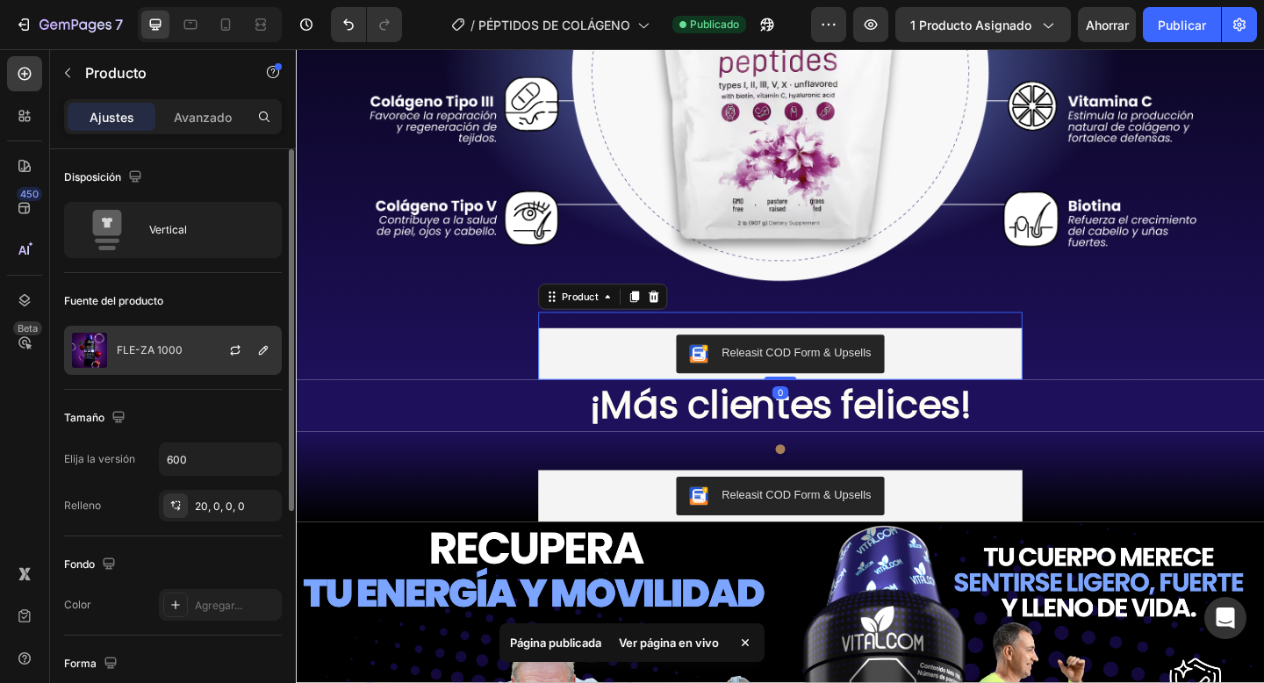
click at [198, 364] on div "FLE-ZA 1000" at bounding box center [173, 350] width 218 height 49
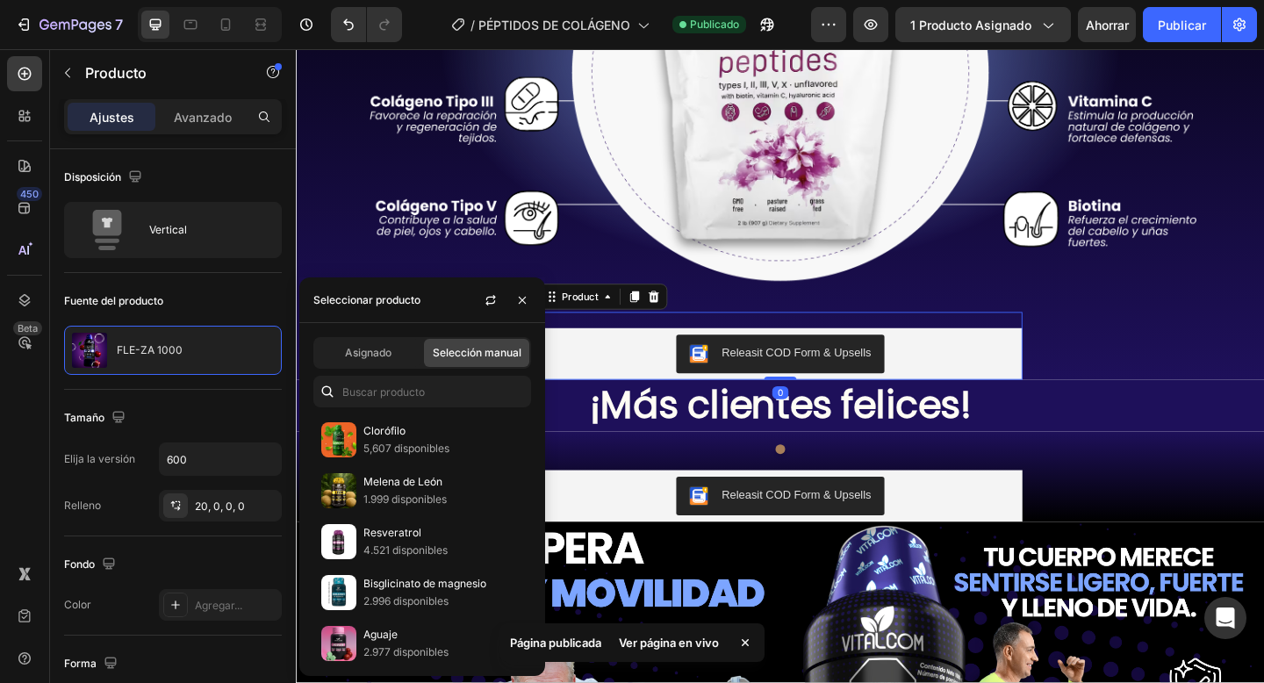
click at [355, 370] on div "Asignado Selección manual Clorófilo 5,607 disponibles [MEDICAL_DATA] de León 1.…" at bounding box center [422, 499] width 246 height 353
click at [361, 363] on div "Asignado" at bounding box center [367, 353] width 105 height 28
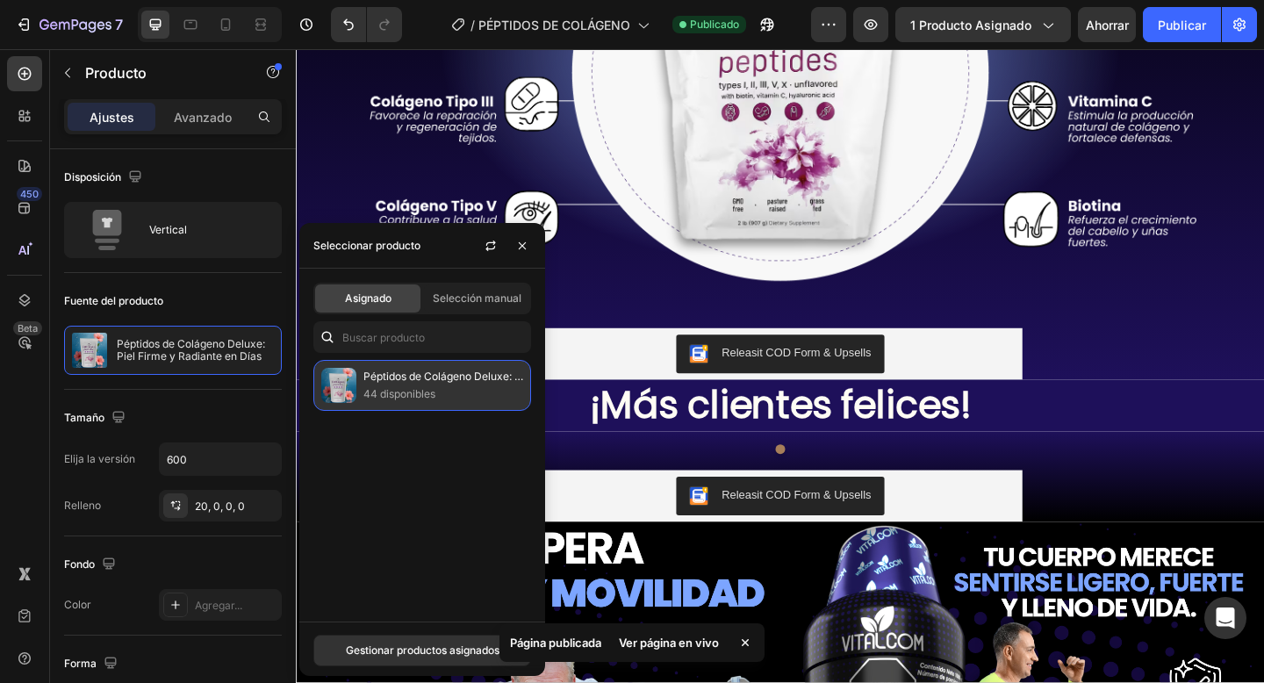
click at [374, 383] on p "Péptidos de Colágeno Deluxe: Piel Firme y Radiante en Días" at bounding box center [443, 377] width 160 height 18
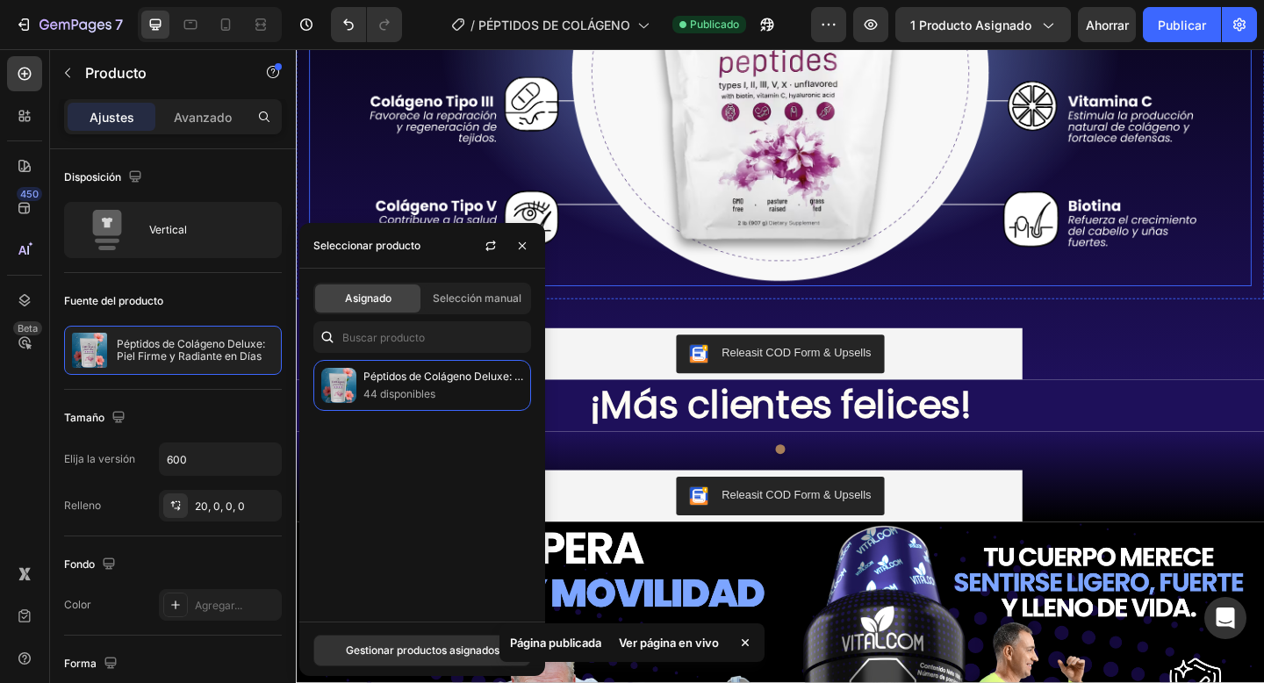
click at [1084, 249] on div at bounding box center [822, 51] width 1025 height 513
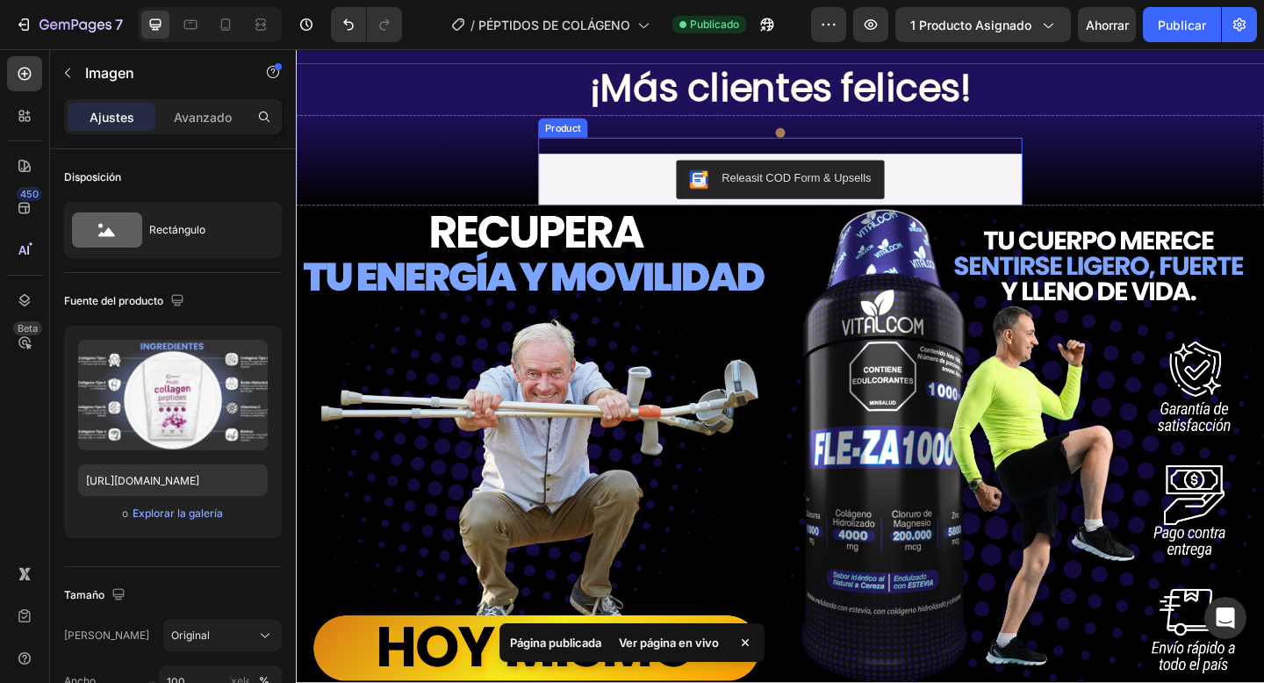
scroll to position [2362, 0]
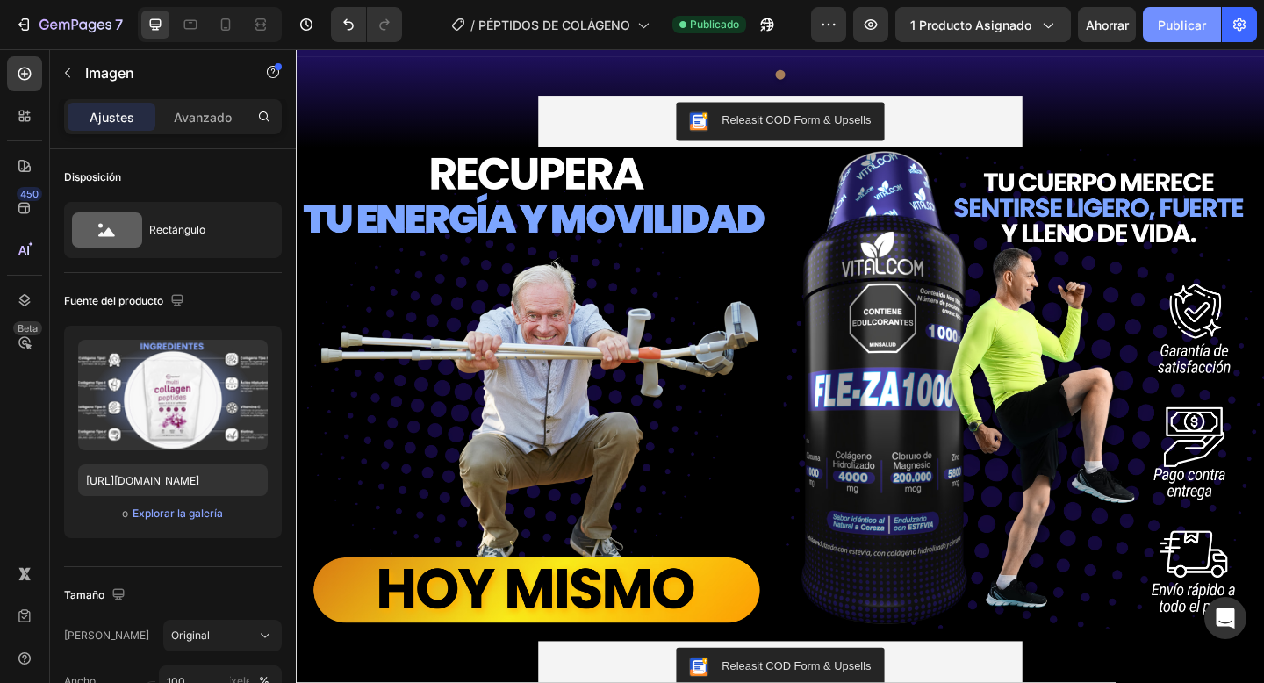
click at [1190, 25] on font "Publicar" at bounding box center [1182, 25] width 48 height 15
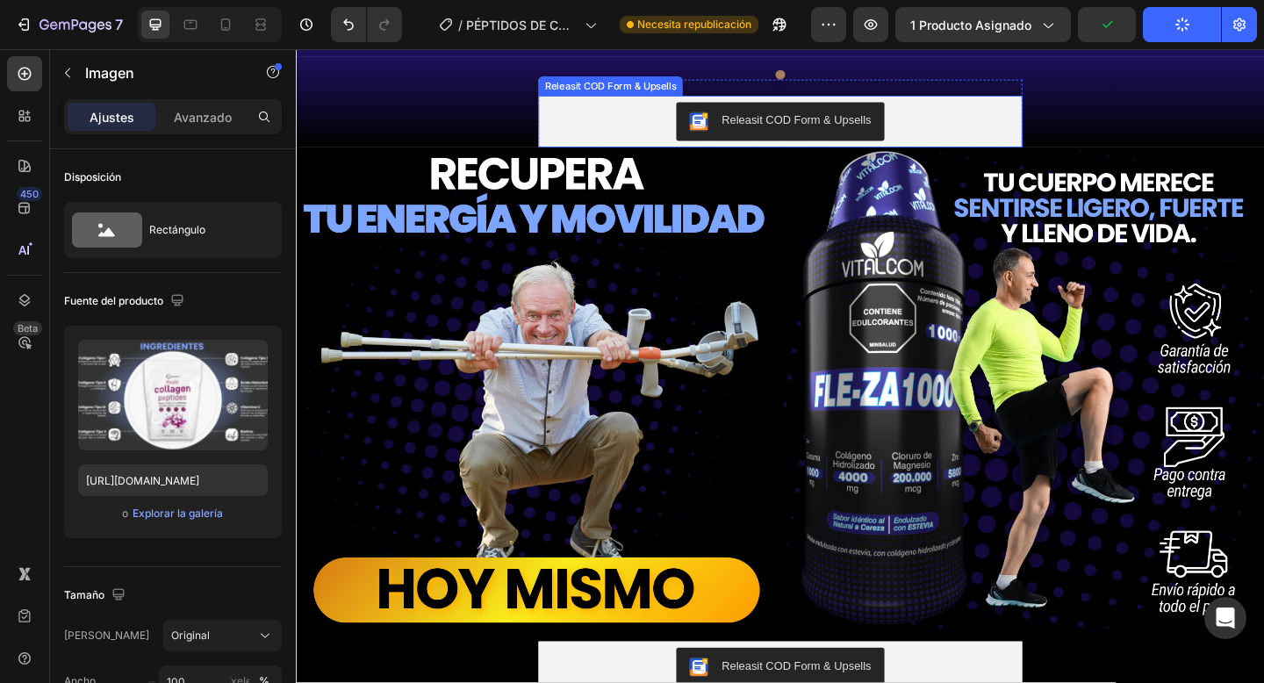
click at [658, 156] on div "Releasit COD Form & Upsells" at bounding box center [822, 128] width 527 height 56
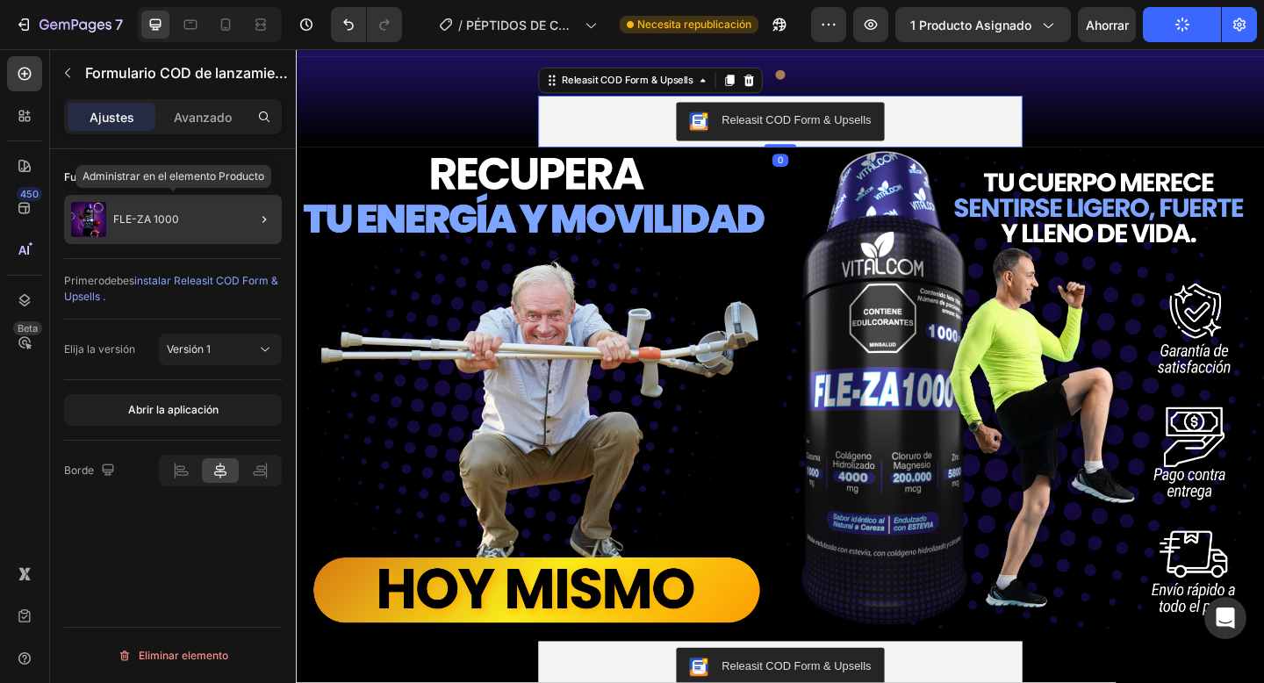
click at [212, 215] on div "FLE-ZA 1000" at bounding box center [173, 219] width 218 height 49
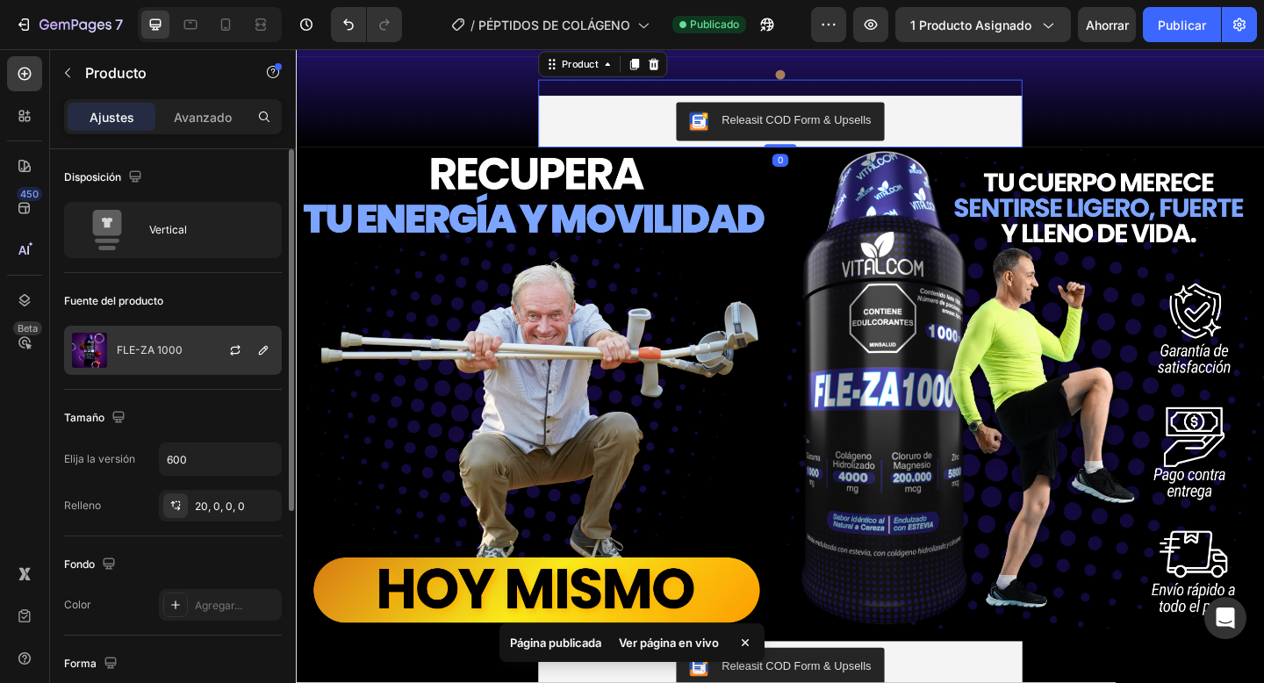
click at [151, 340] on div "FLE-ZA 1000" at bounding box center [173, 350] width 218 height 49
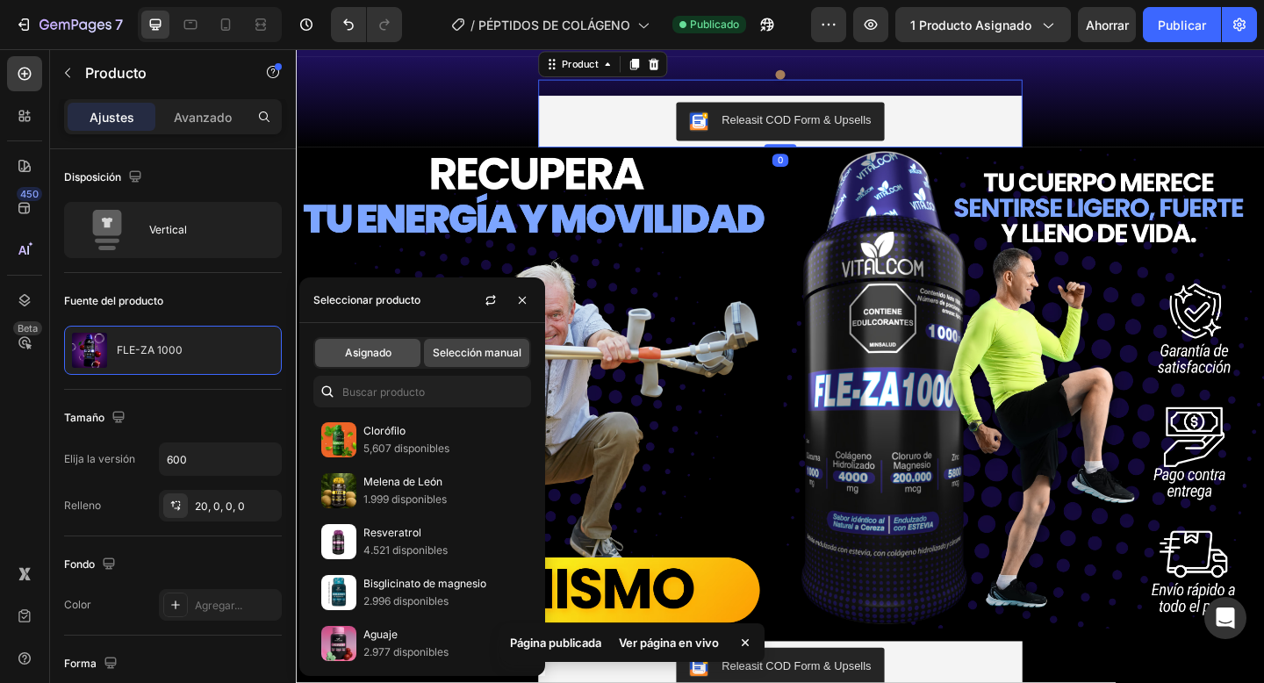
click at [334, 344] on div "Asignado" at bounding box center [367, 353] width 105 height 28
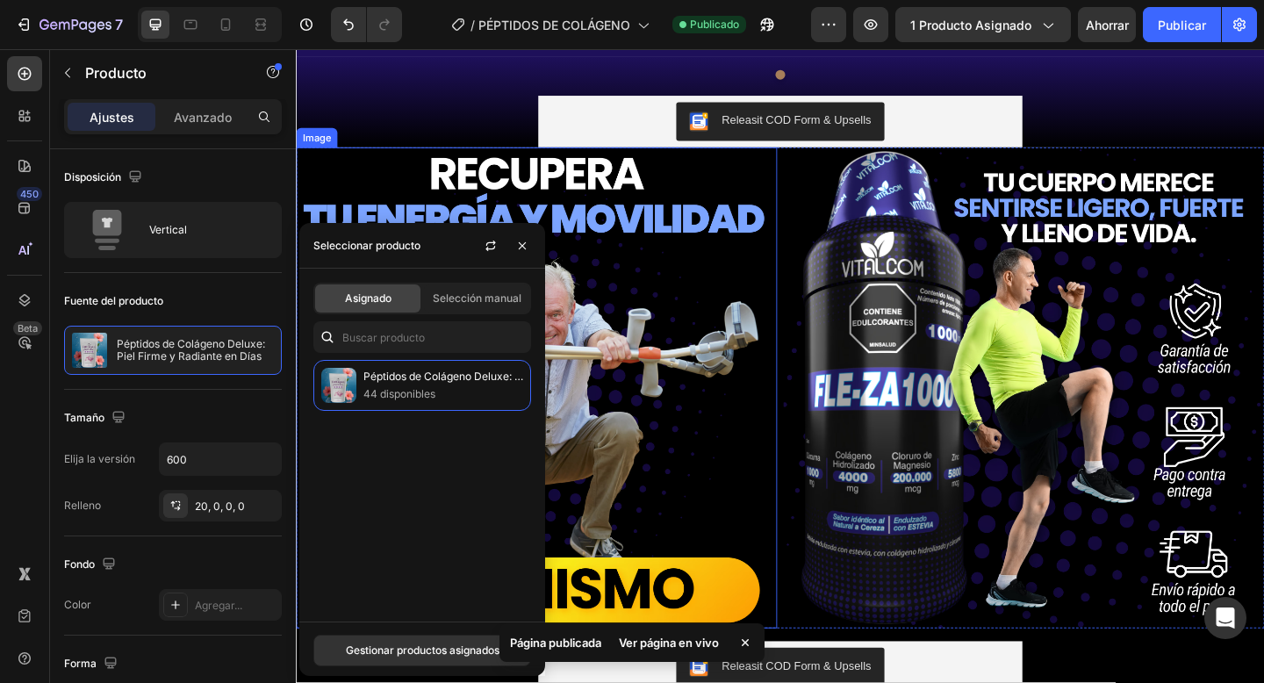
click at [735, 332] on div at bounding box center [557, 417] width 523 height 523
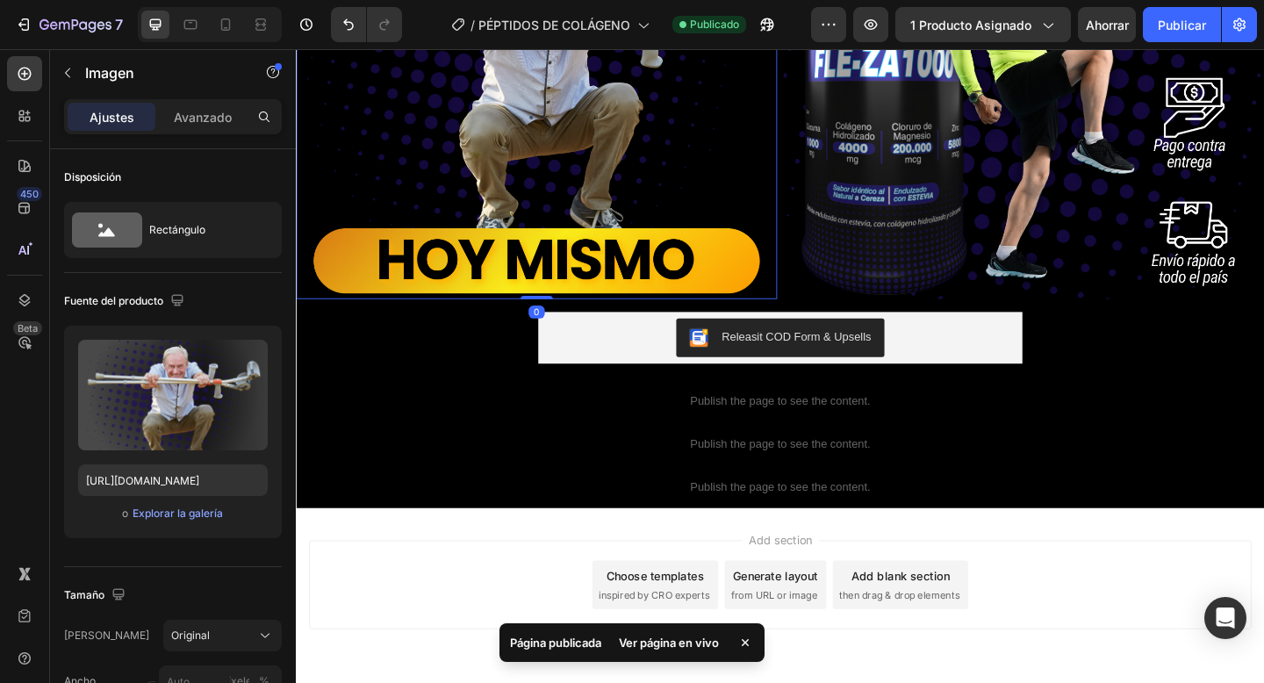
scroll to position [2949, 0]
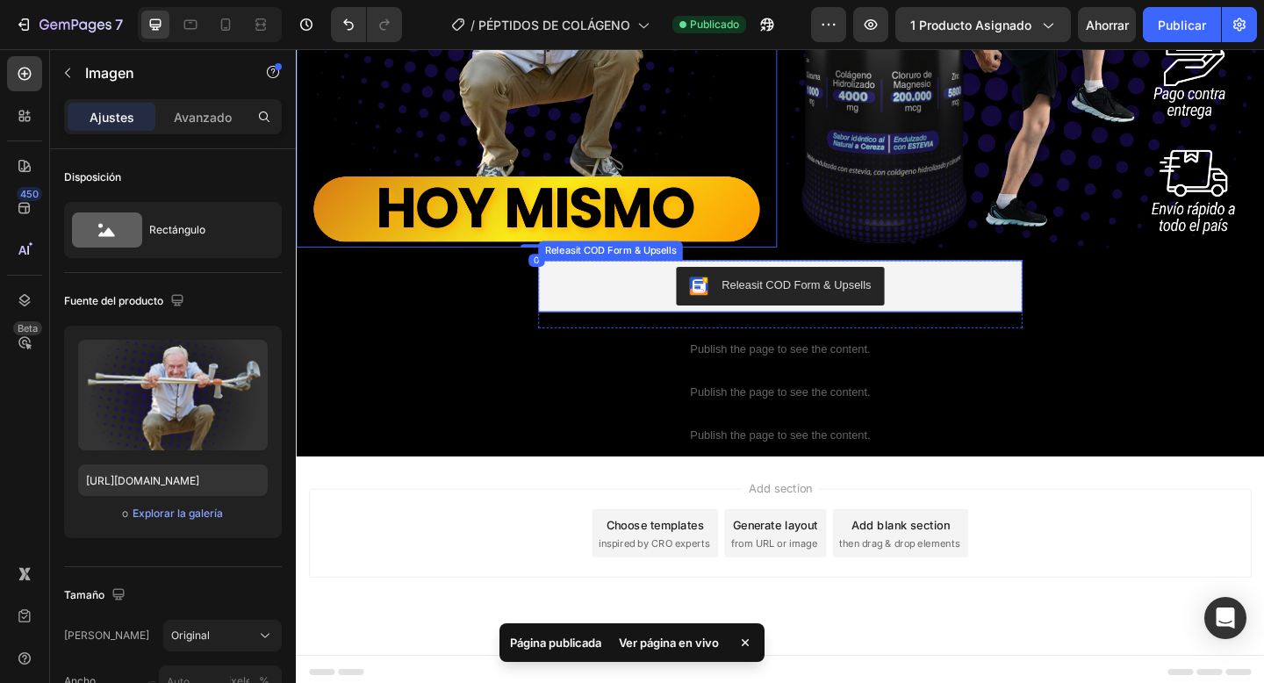
click at [739, 321] on div "Releasit COD Form & Upsells" at bounding box center [822, 307] width 527 height 56
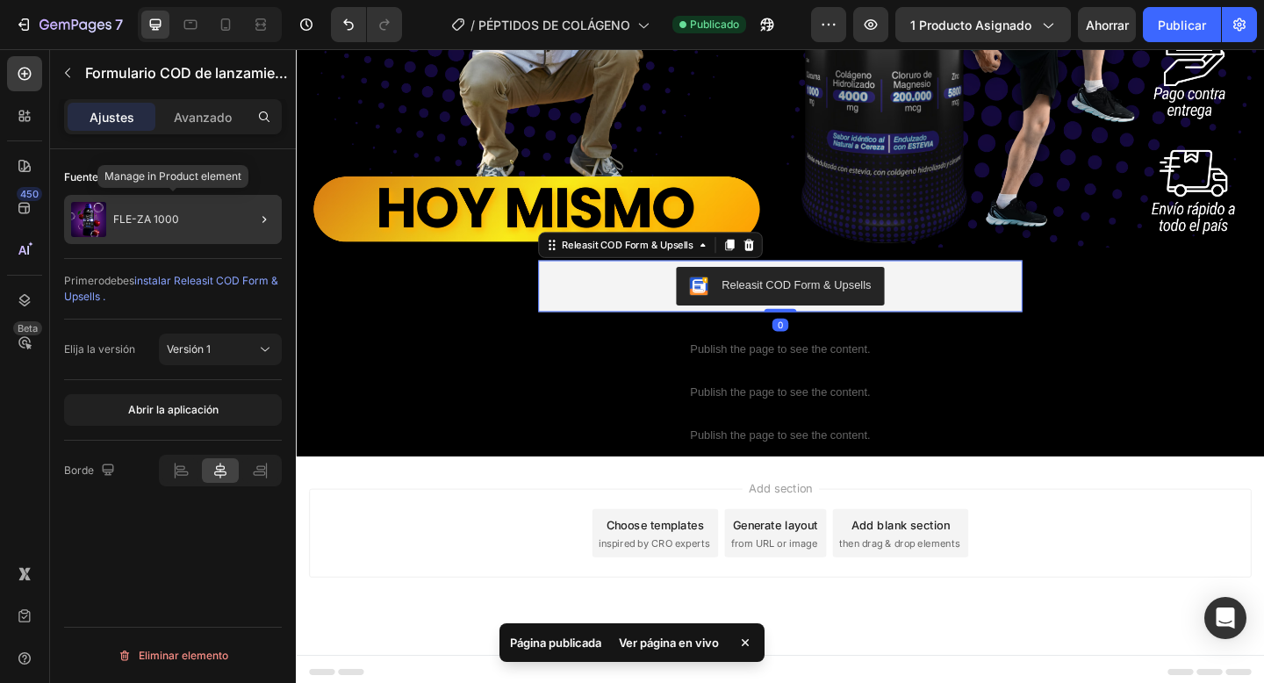
click at [205, 199] on div "FLE-ZA 1000" at bounding box center [173, 219] width 218 height 49
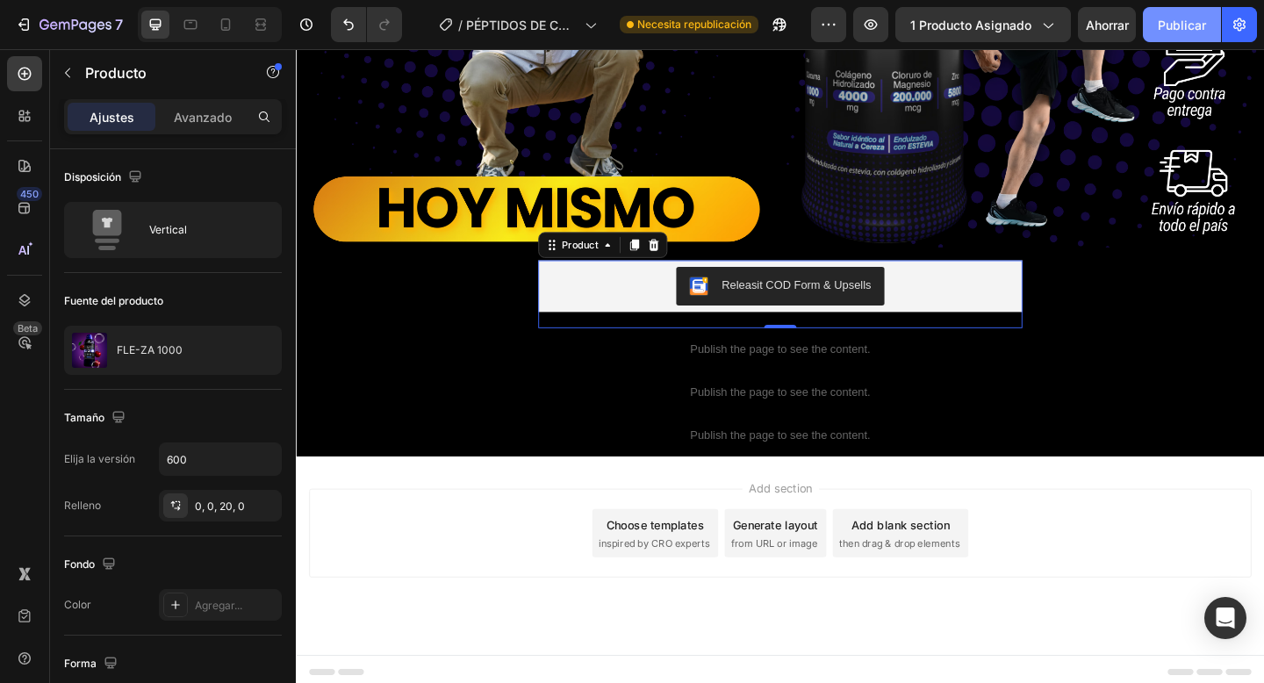
click at [1193, 28] on font "Publicar" at bounding box center [1182, 25] width 48 height 15
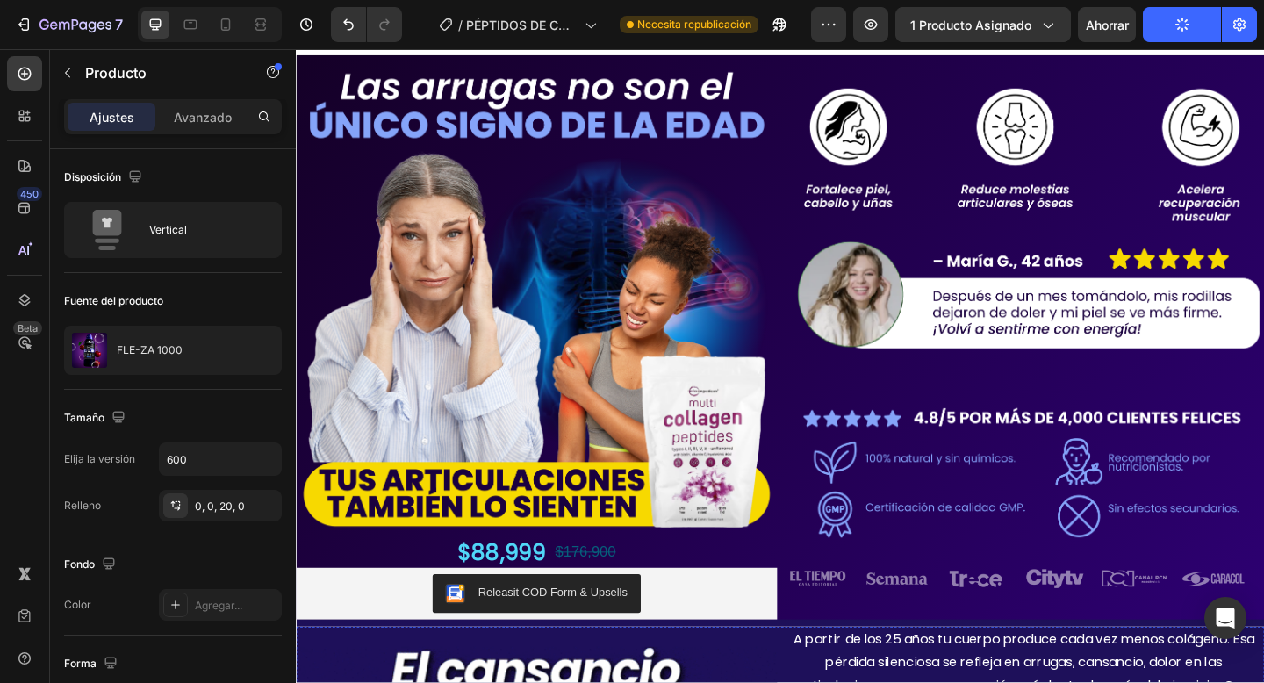
scroll to position [0, 0]
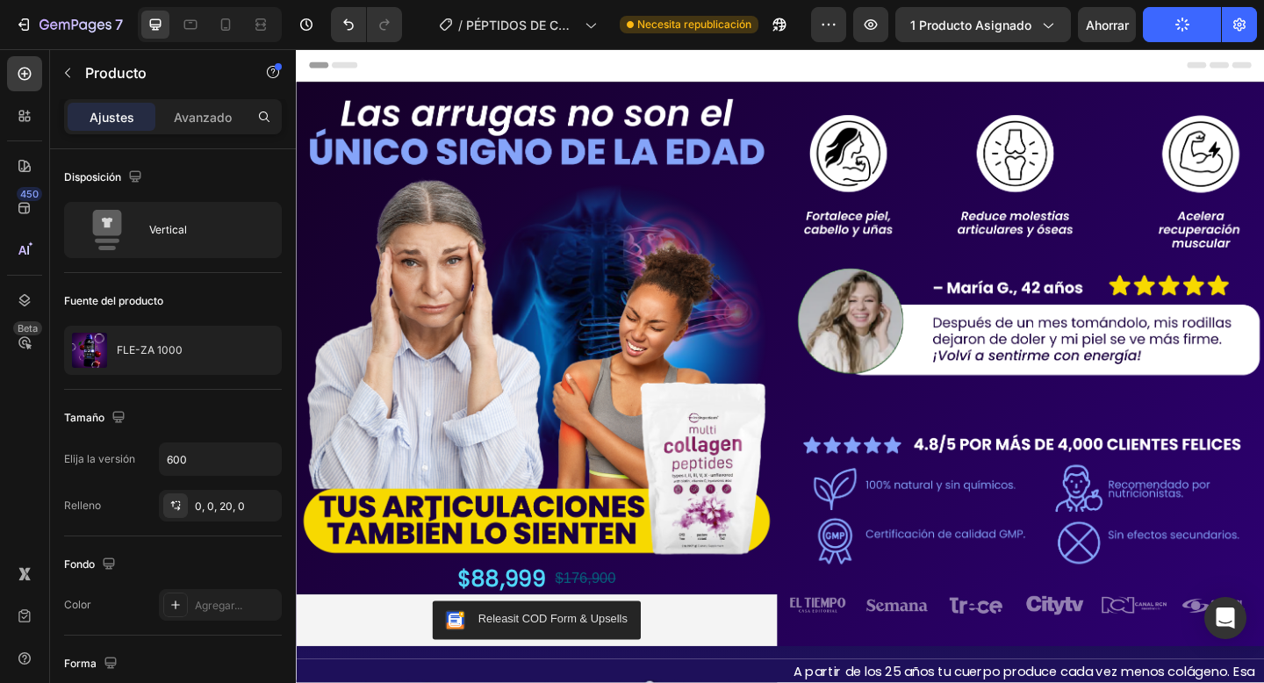
click at [1188, 26] on icon "button" at bounding box center [1182, 25] width 20 height 20
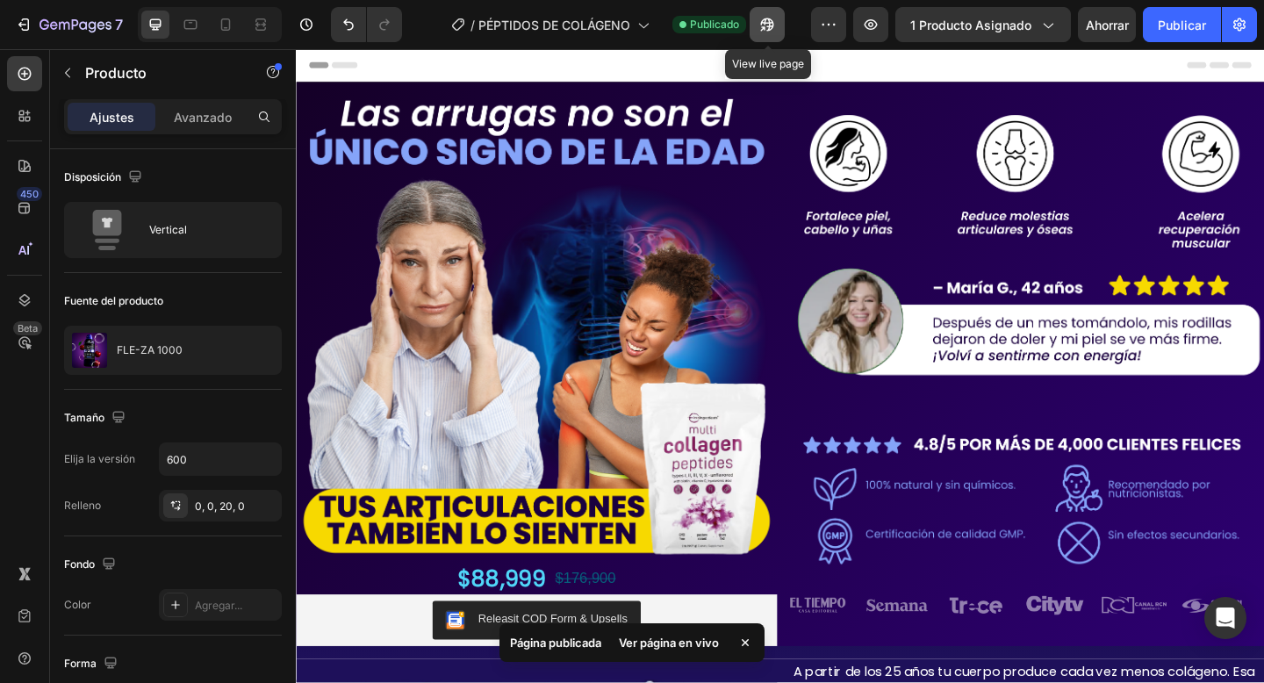
click at [759, 16] on icon "button" at bounding box center [767, 25] width 18 height 18
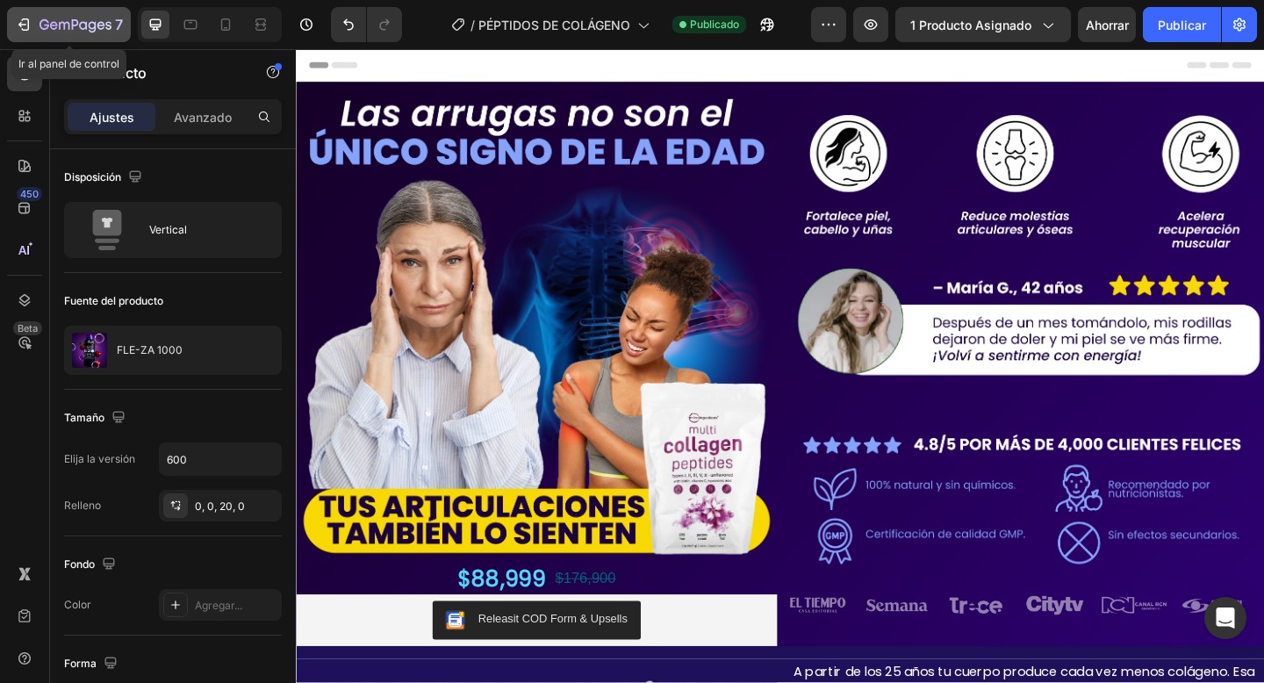
click at [30, 39] on button "7" at bounding box center [69, 24] width 124 height 35
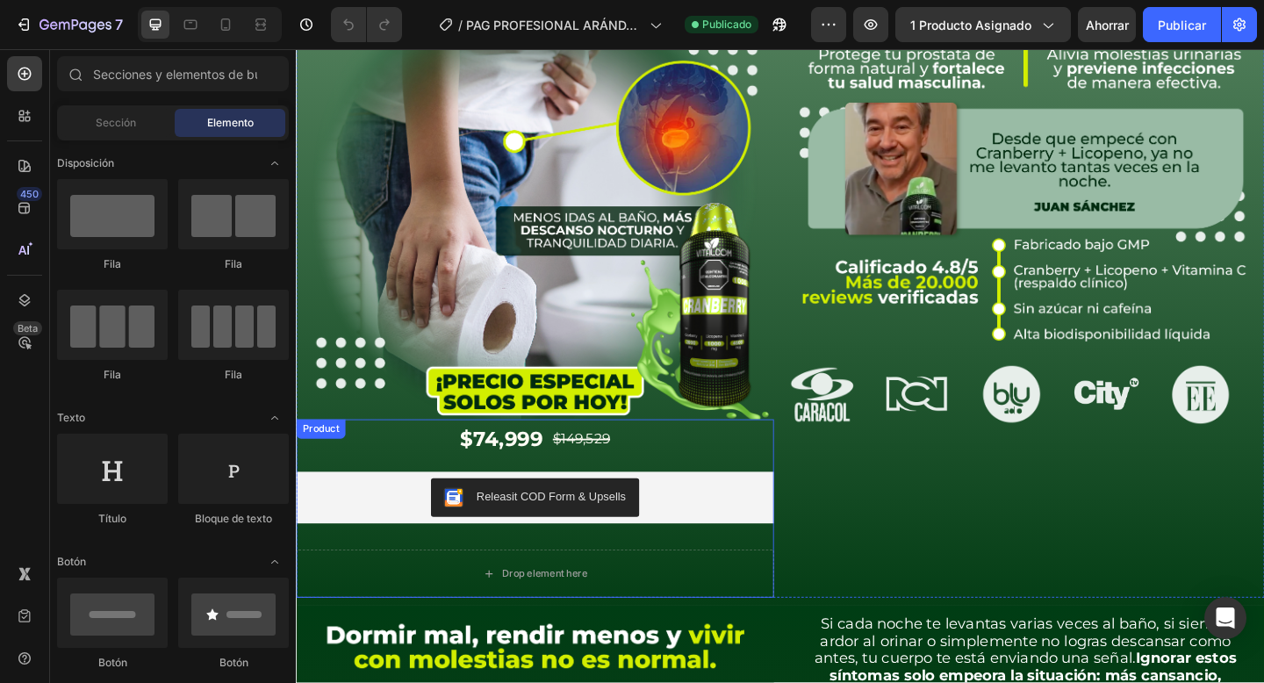
scroll to position [176, 0]
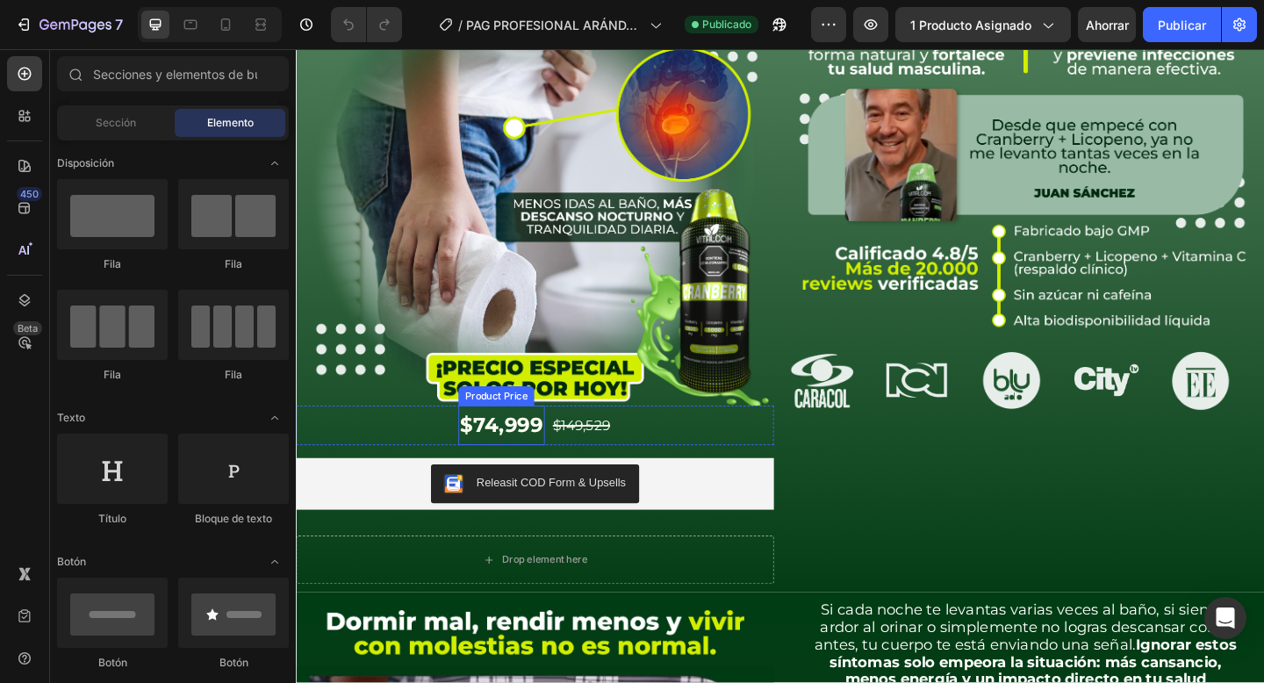
click at [521, 444] on div "$74,999" at bounding box center [519, 458] width 94 height 43
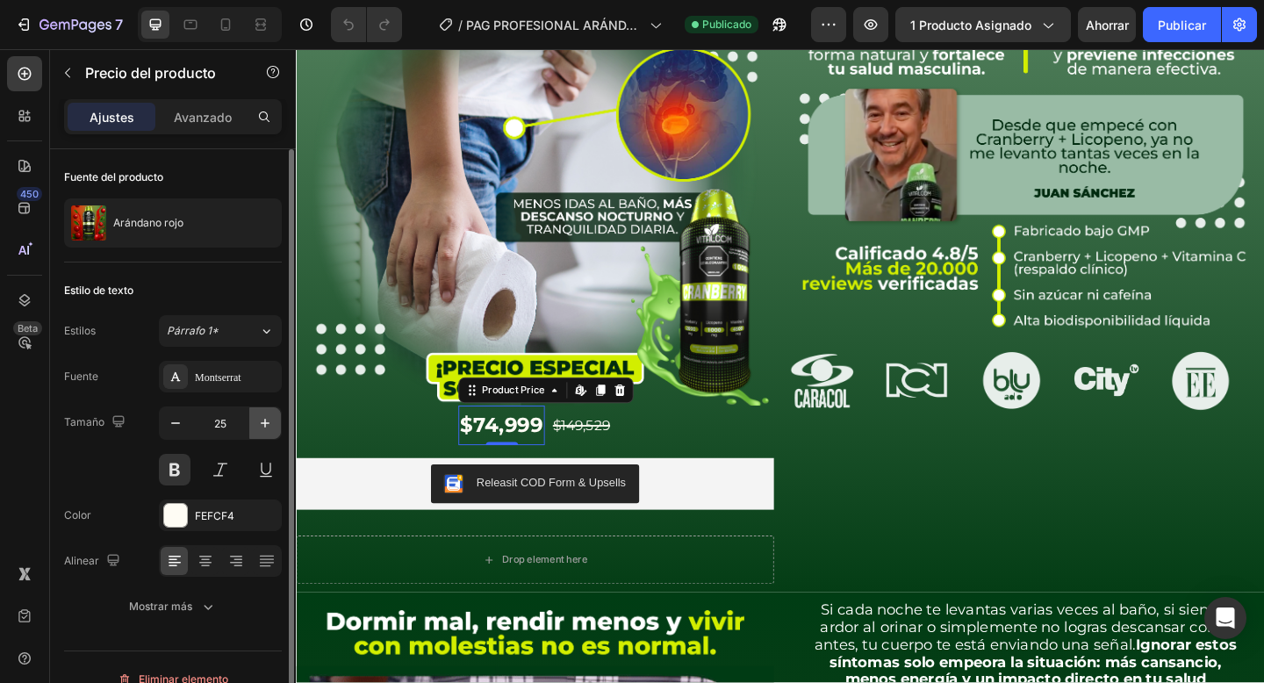
click at [266, 428] on icon "button" at bounding box center [265, 423] width 18 height 18
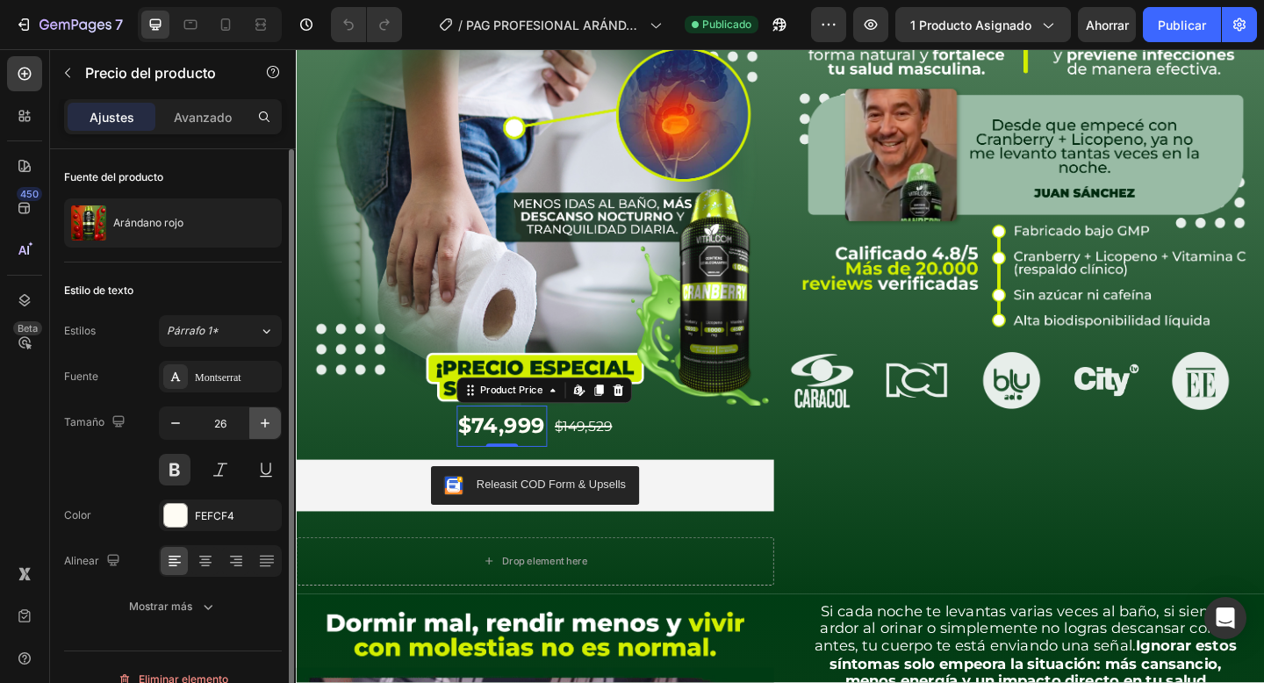
click at [266, 428] on icon "button" at bounding box center [265, 423] width 18 height 18
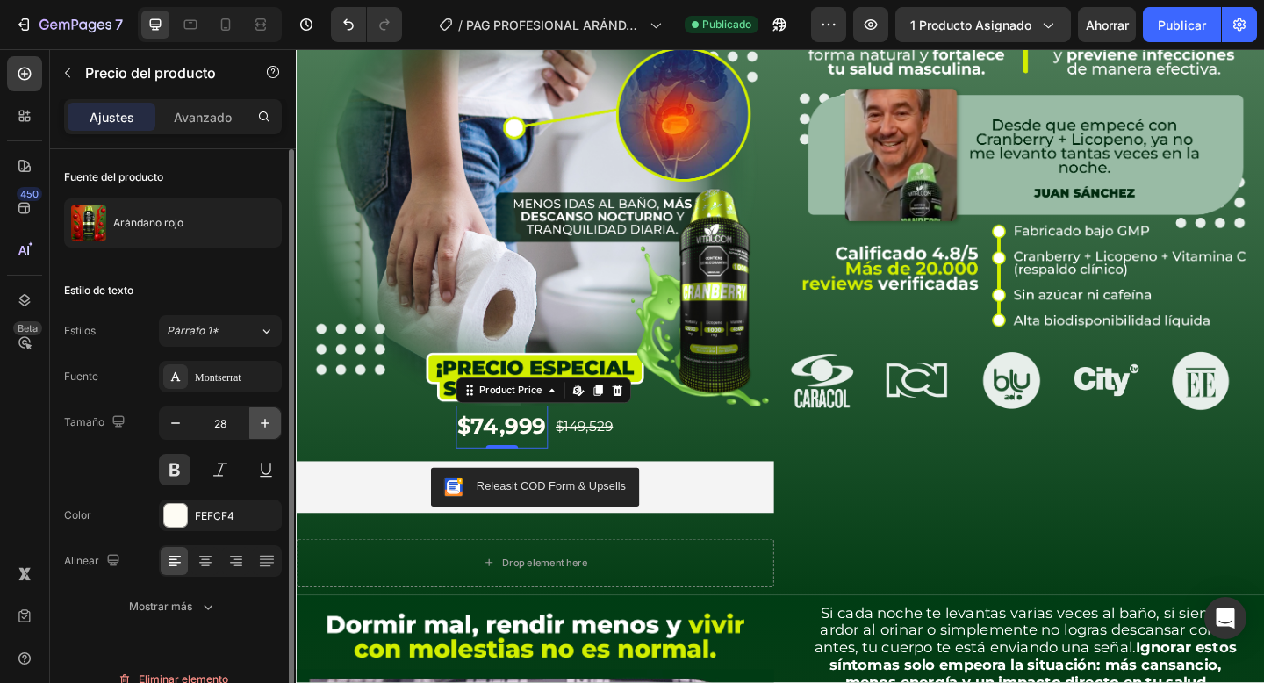
click at [266, 428] on icon "button" at bounding box center [265, 423] width 18 height 18
type input "29"
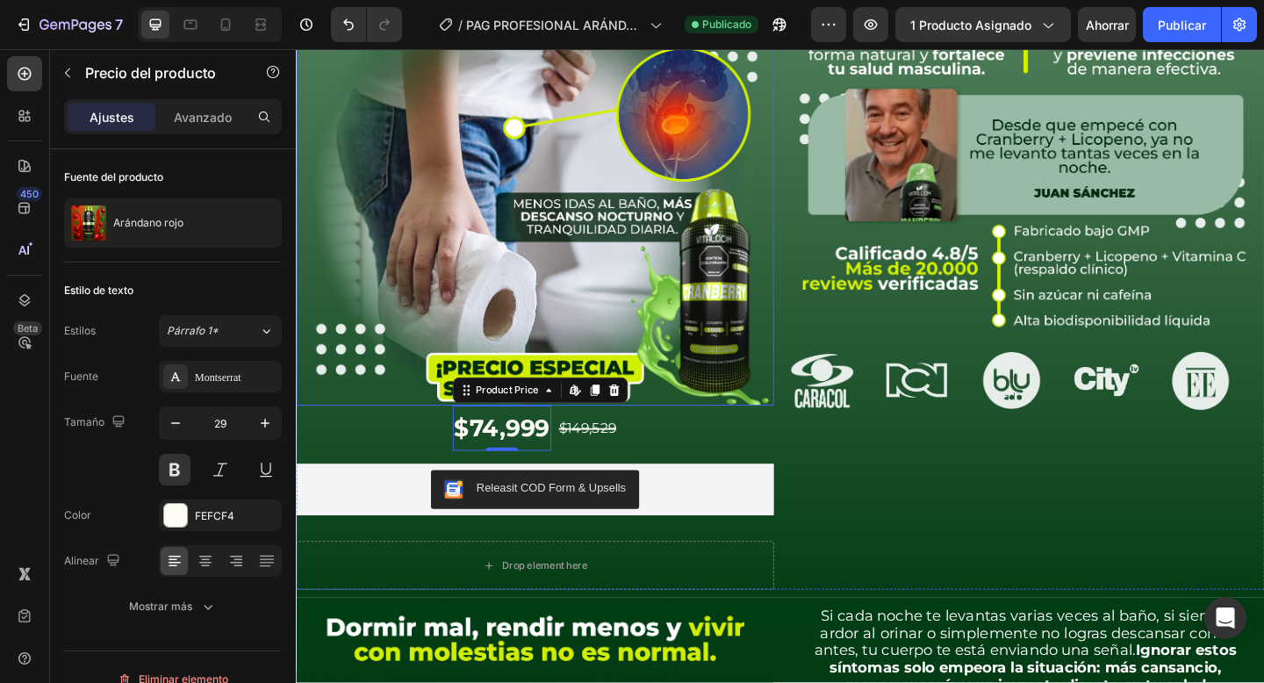
click at [700, 298] on img at bounding box center [556, 177] width 520 height 520
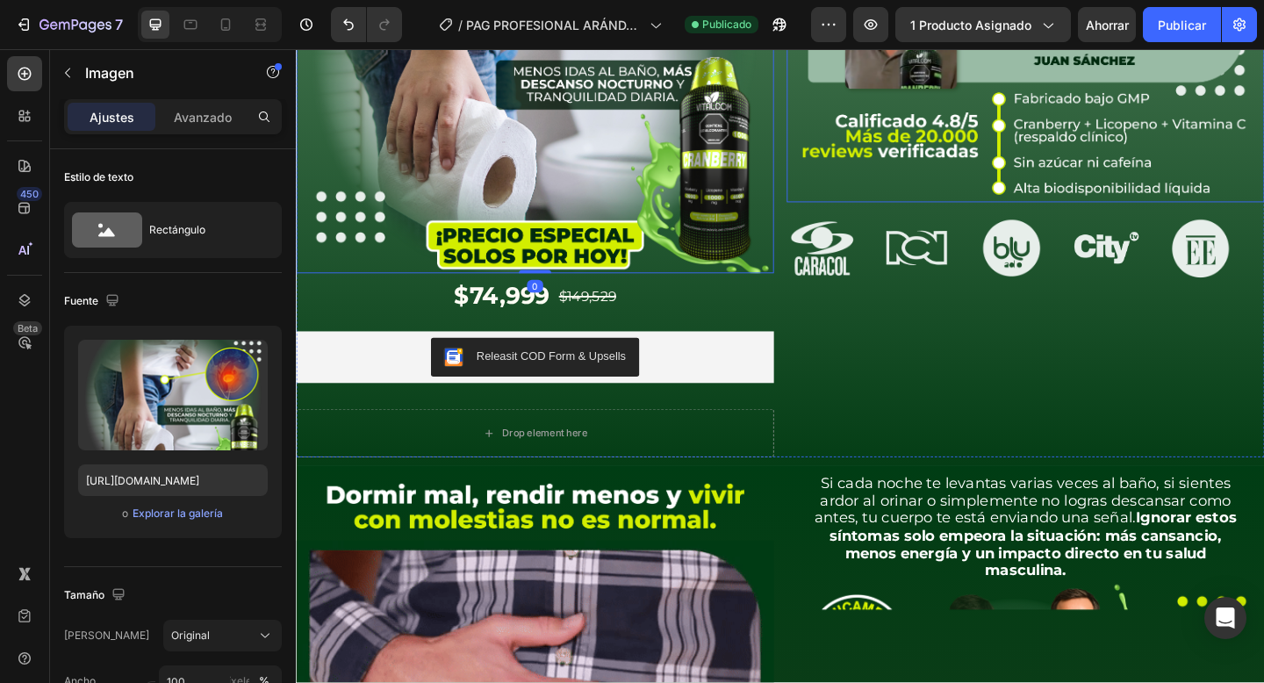
scroll to position [0, 0]
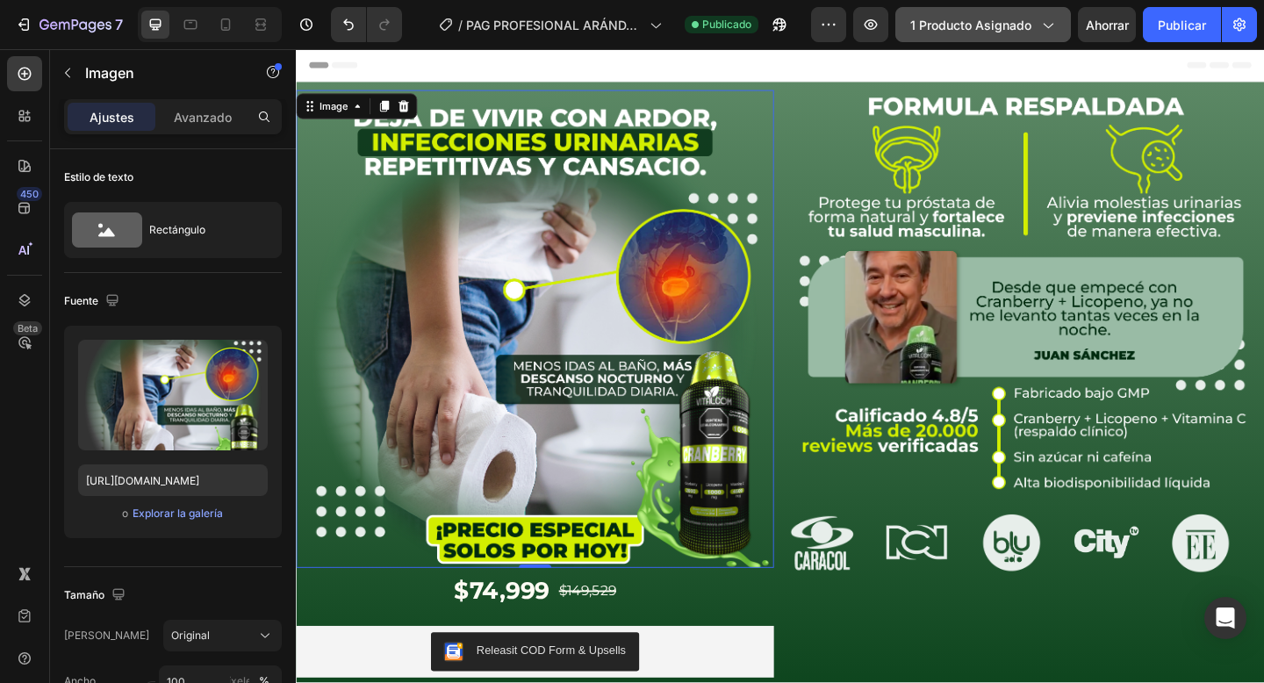
click at [992, 19] on font "1 producto asignado" at bounding box center [970, 25] width 121 height 15
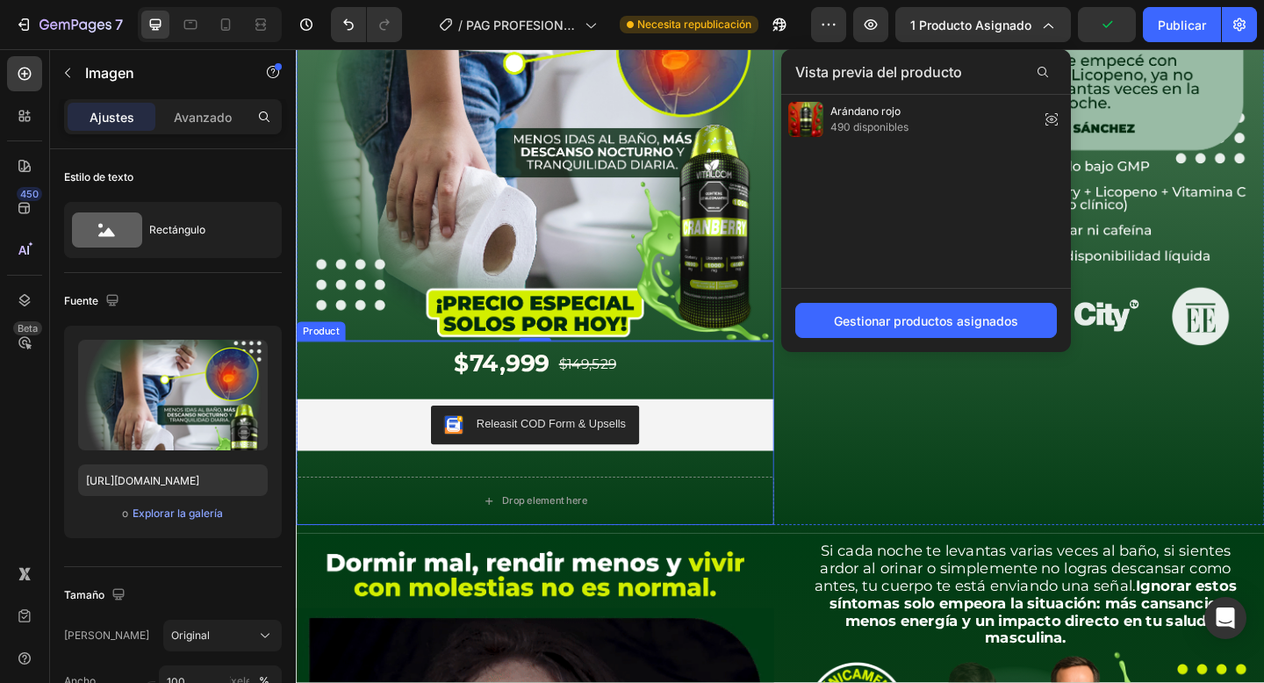
click at [697, 489] on div "$74,999 Product Price Product Price $149,529 Product Price Product Price Row Re…" at bounding box center [556, 467] width 520 height 200
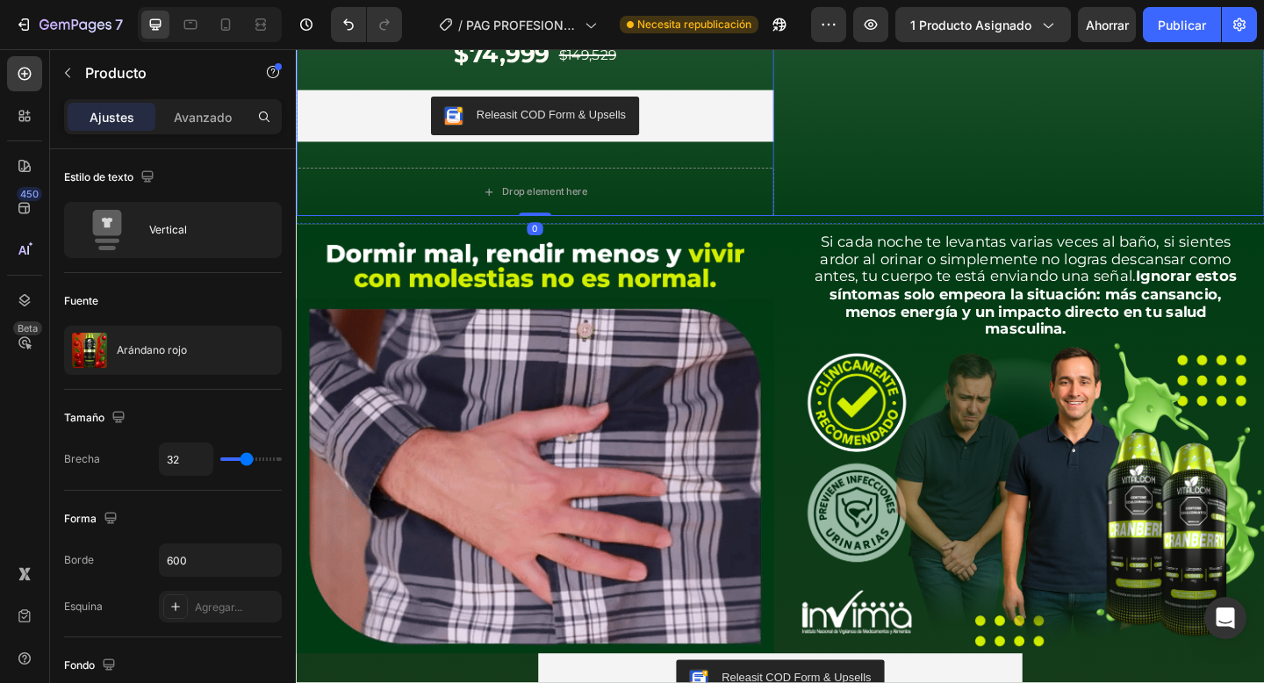
scroll to position [839, 0]
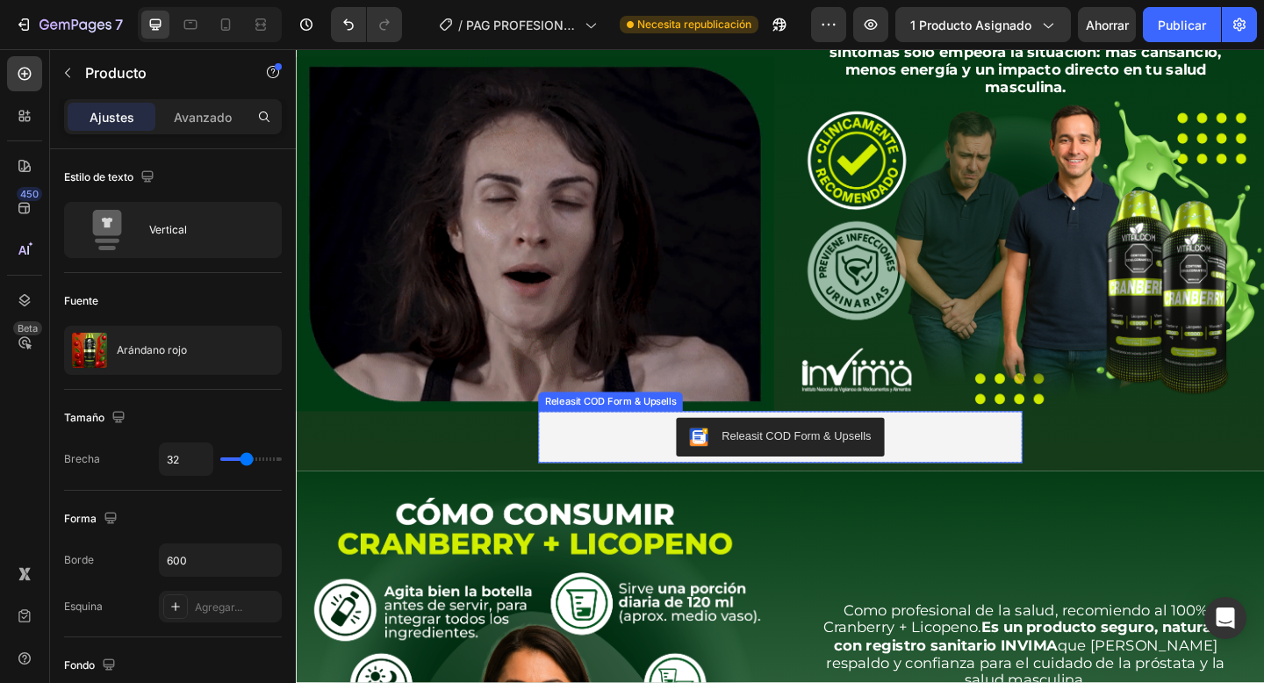
click at [682, 475] on div "Releasit COD Form & Upsells" at bounding box center [822, 471] width 513 height 42
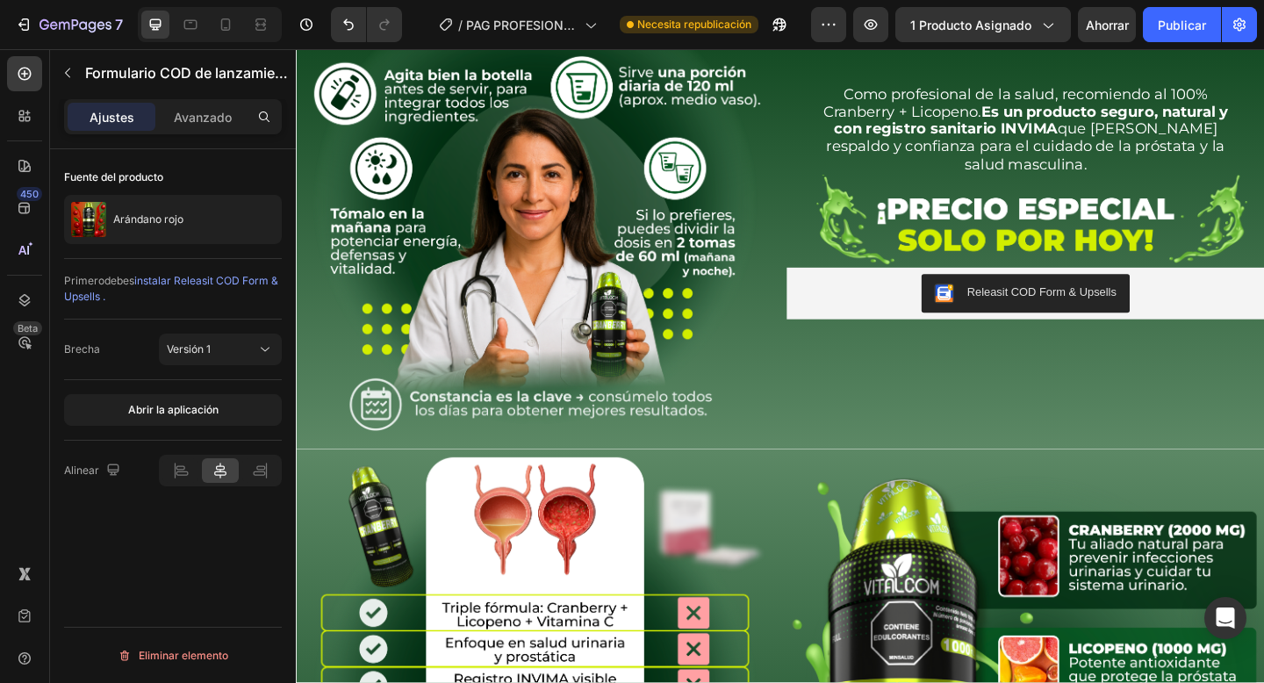
scroll to position [1431, 0]
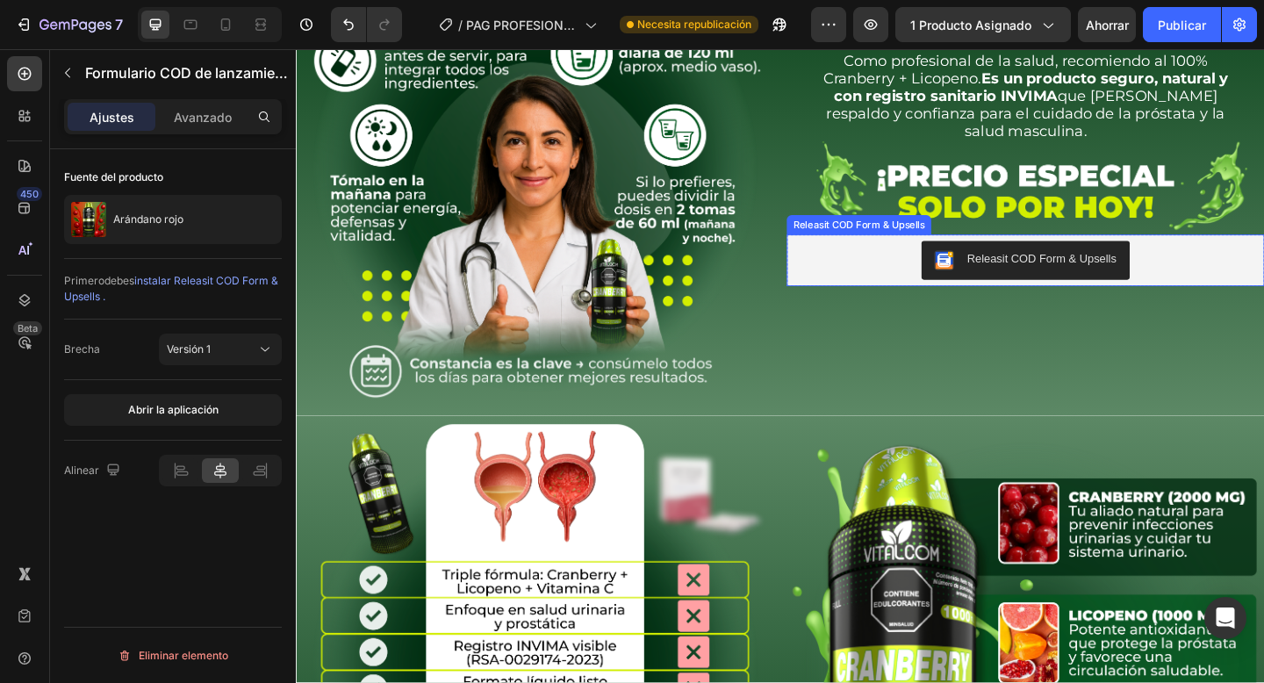
click at [894, 292] on div "Releasit COD Form & Upsells" at bounding box center [1090, 279] width 506 height 42
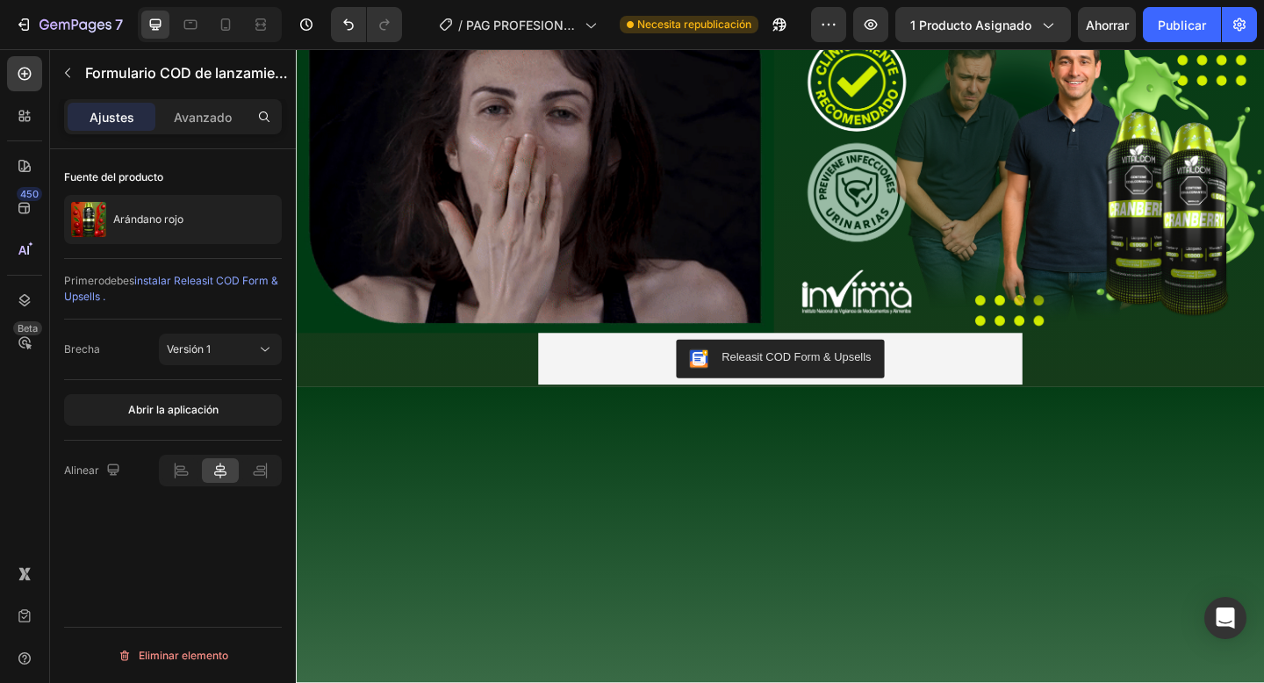
scroll to position [0, 0]
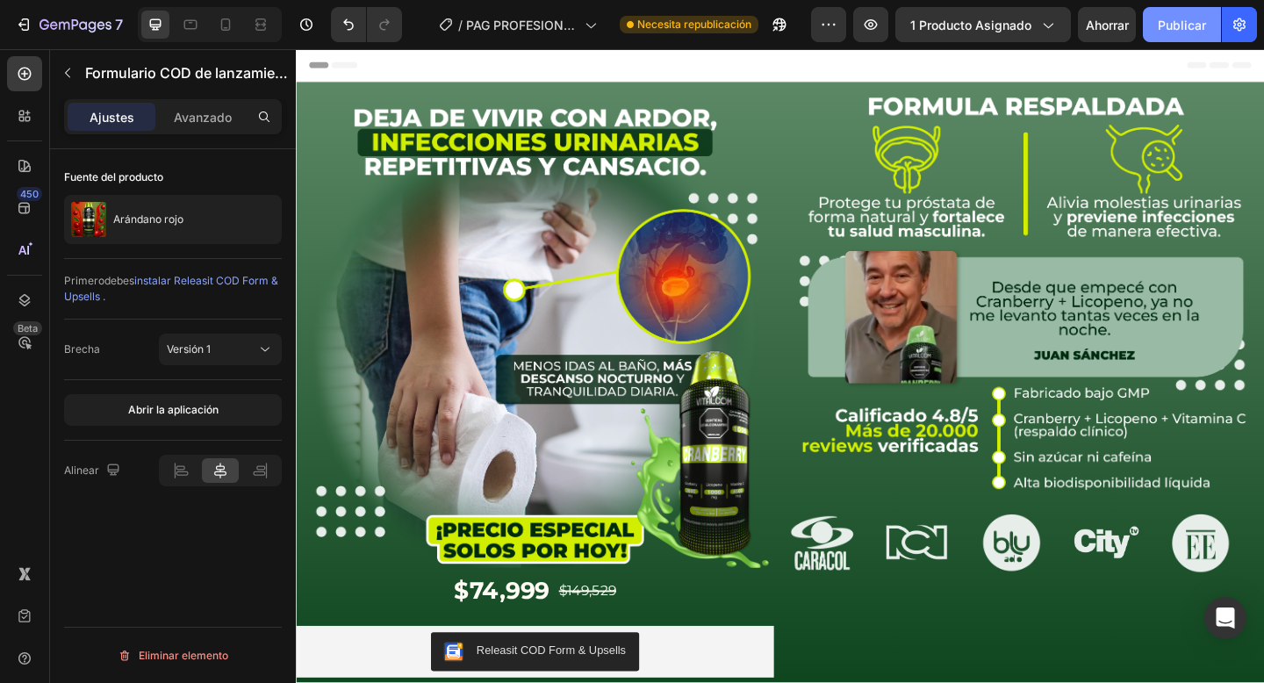
click at [1177, 27] on font "Publicar" at bounding box center [1182, 25] width 48 height 15
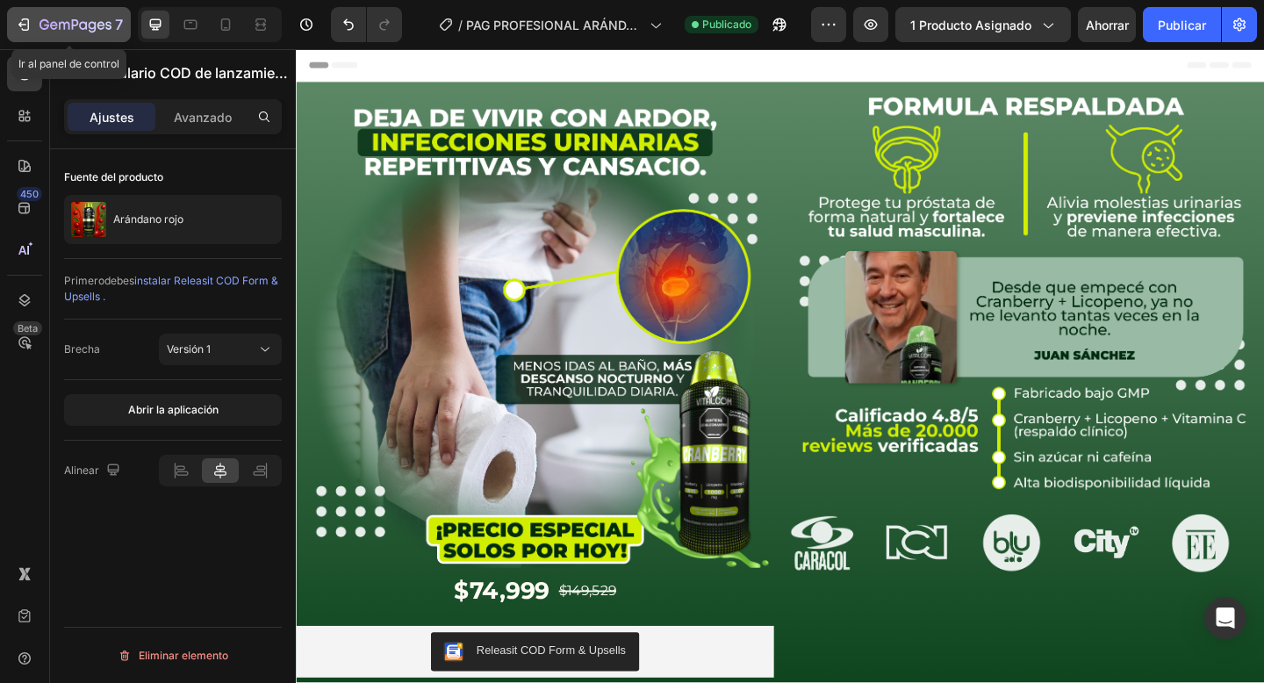
click at [54, 27] on icon "button" at bounding box center [76, 25] width 72 height 15
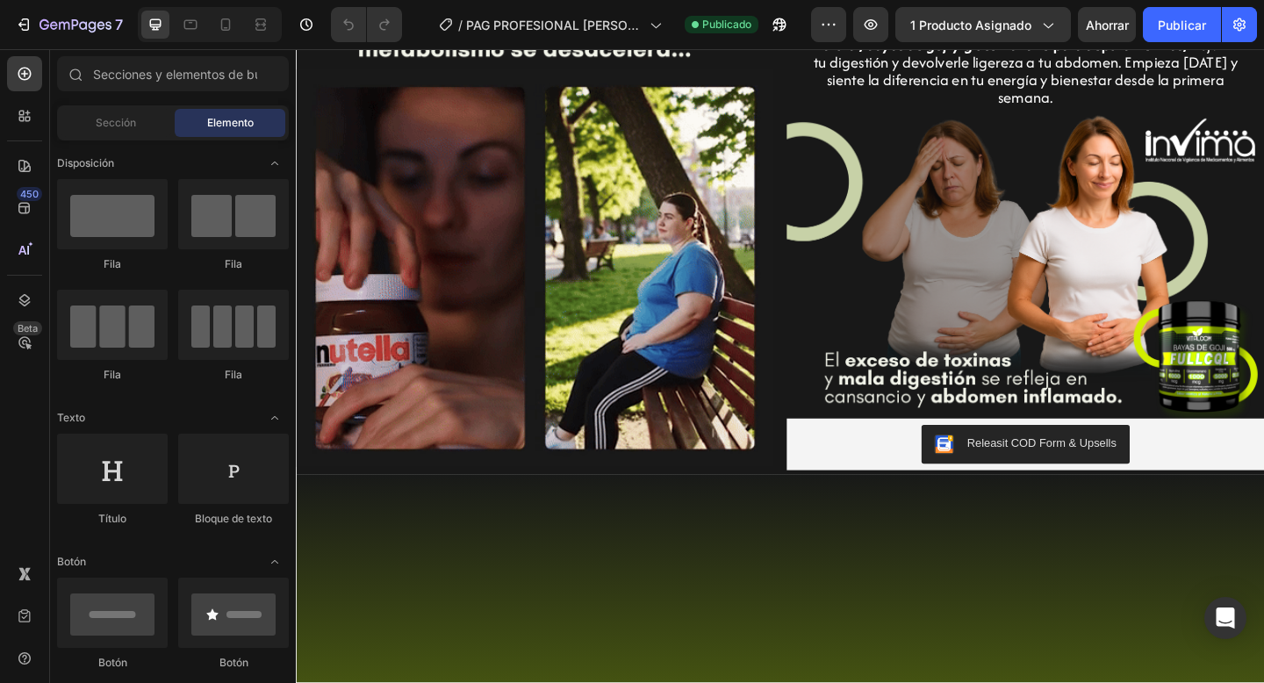
scroll to position [335, 0]
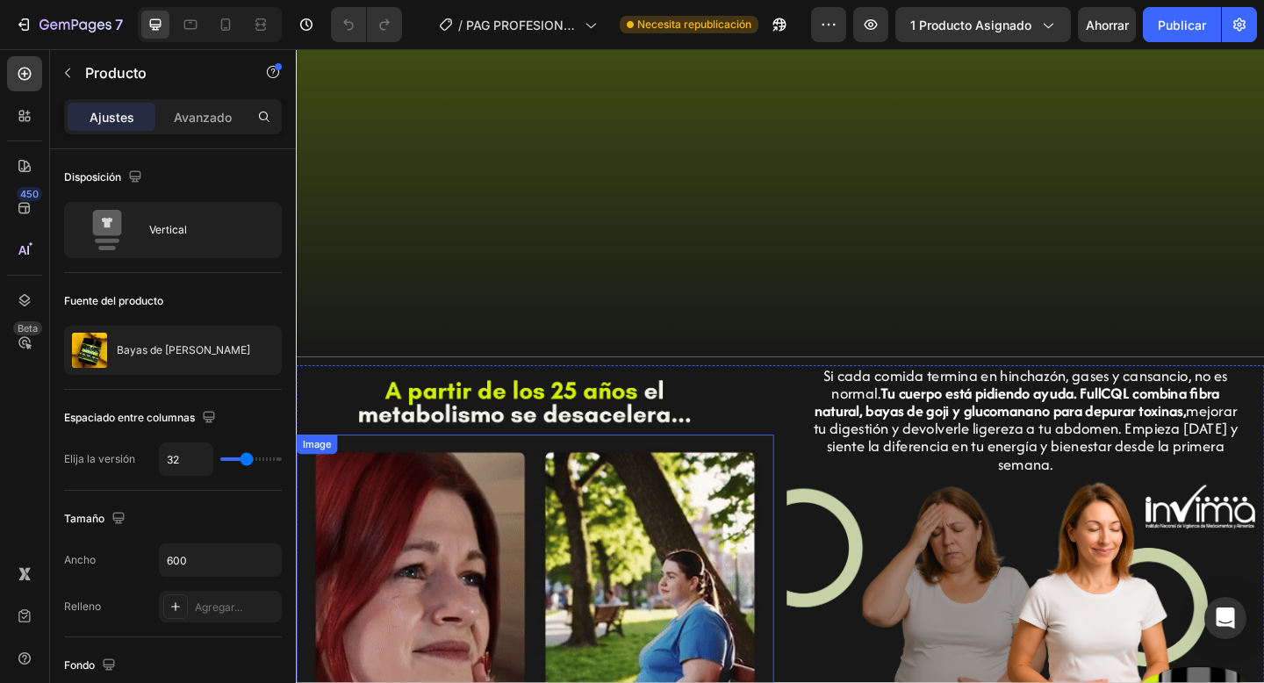
scroll to position [236, 0]
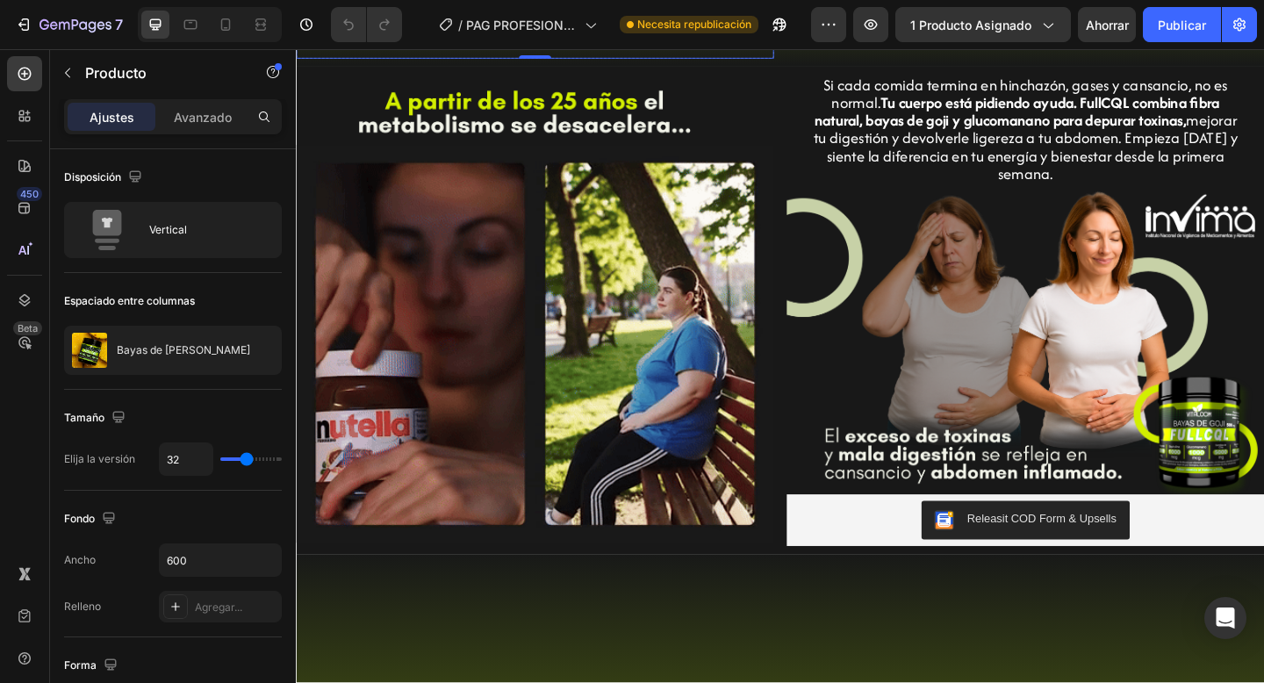
click at [517, 47] on div "Drop element here" at bounding box center [556, 33] width 142 height 28
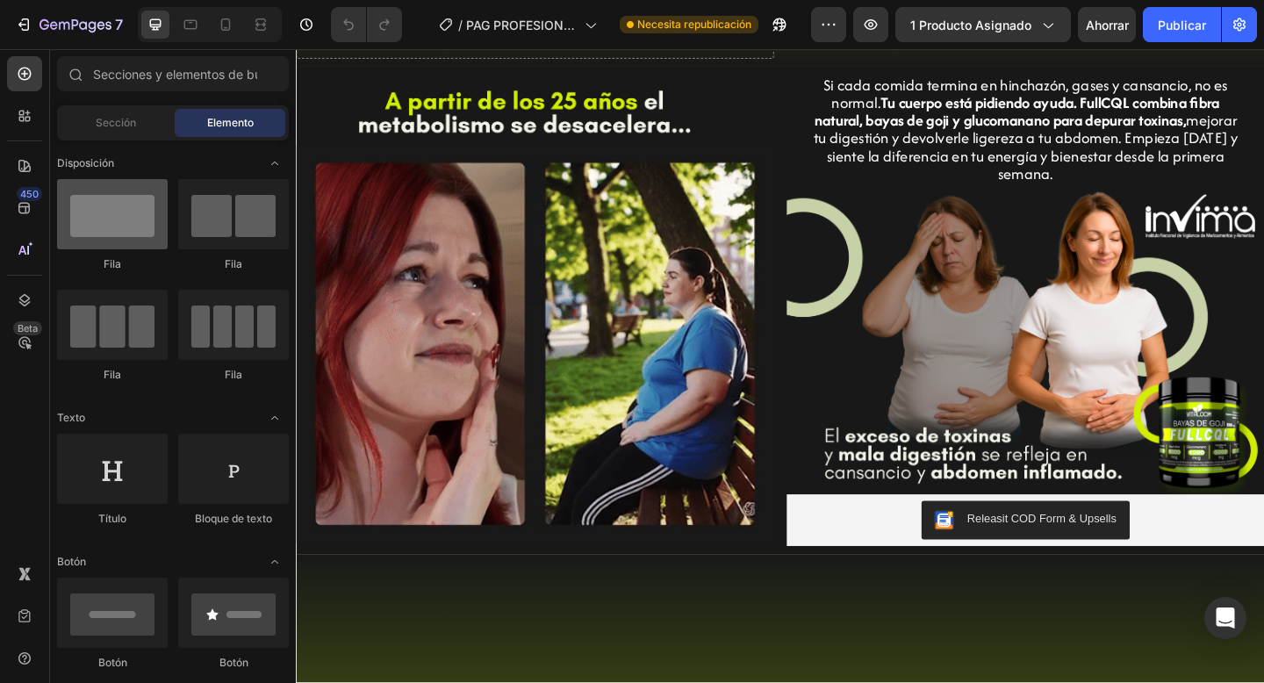
click at [142, 192] on div at bounding box center [112, 214] width 111 height 70
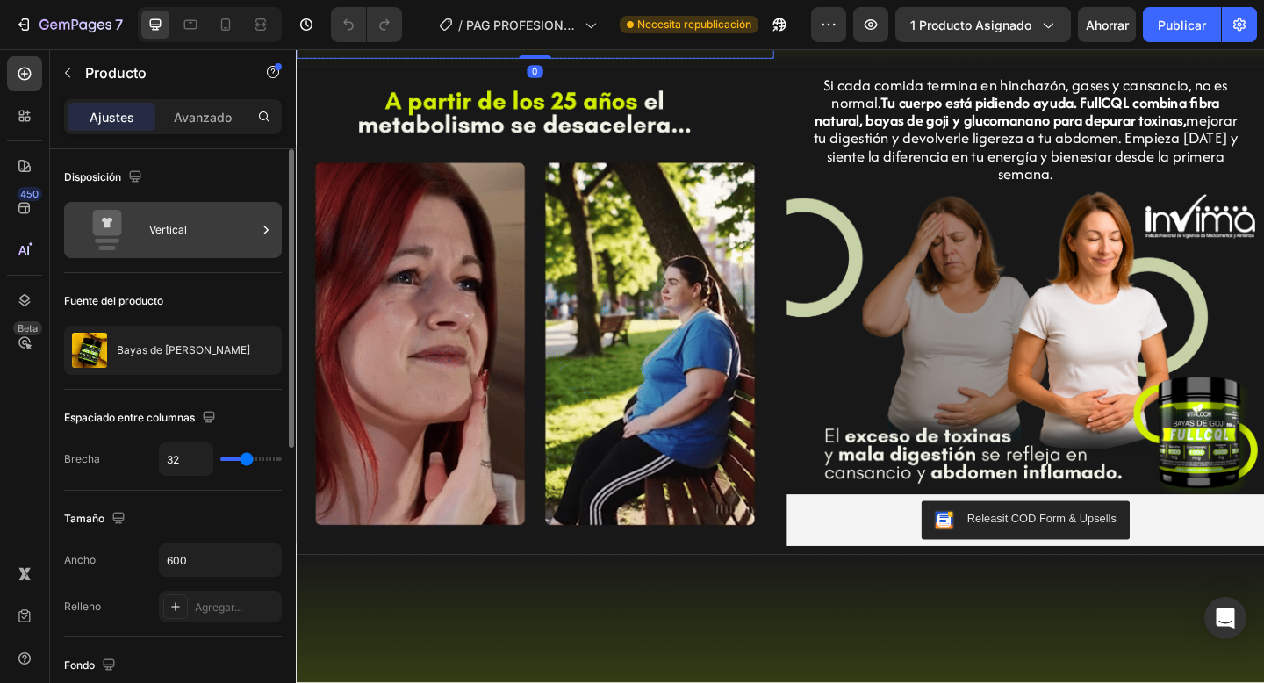
click at [183, 230] on font "Vertical" at bounding box center [168, 229] width 38 height 13
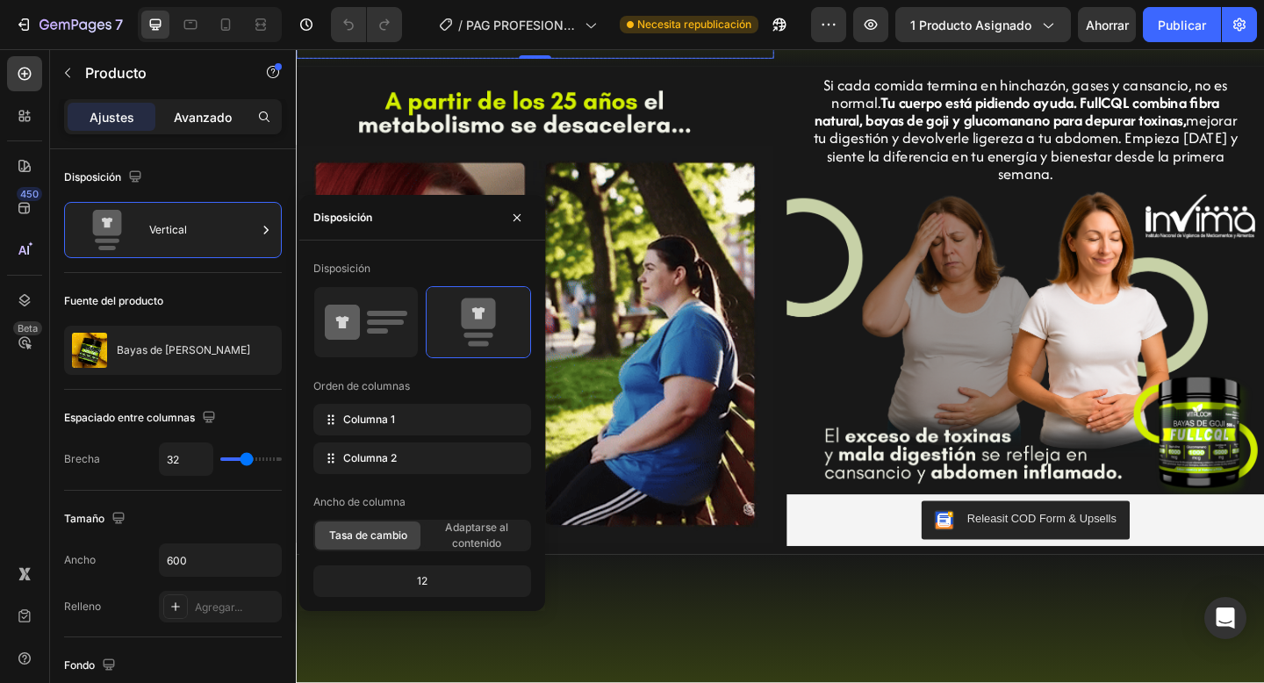
click at [207, 125] on p "Avanzado" at bounding box center [203, 117] width 58 height 18
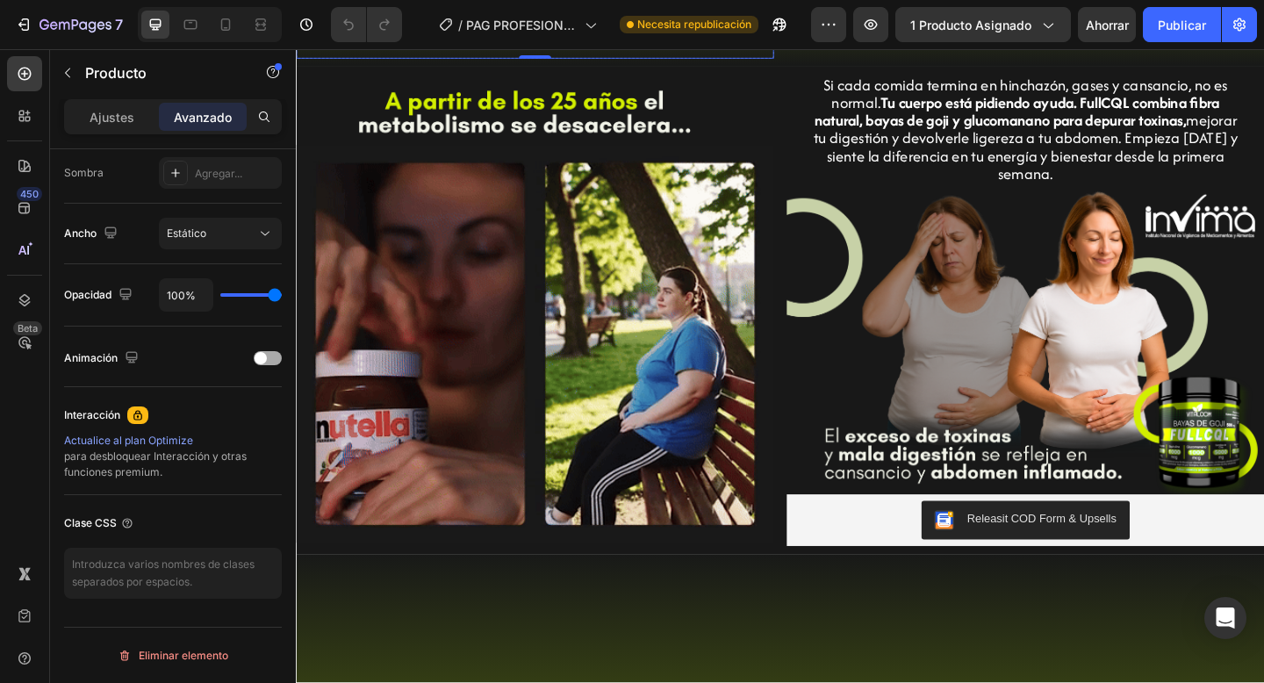
scroll to position [0, 0]
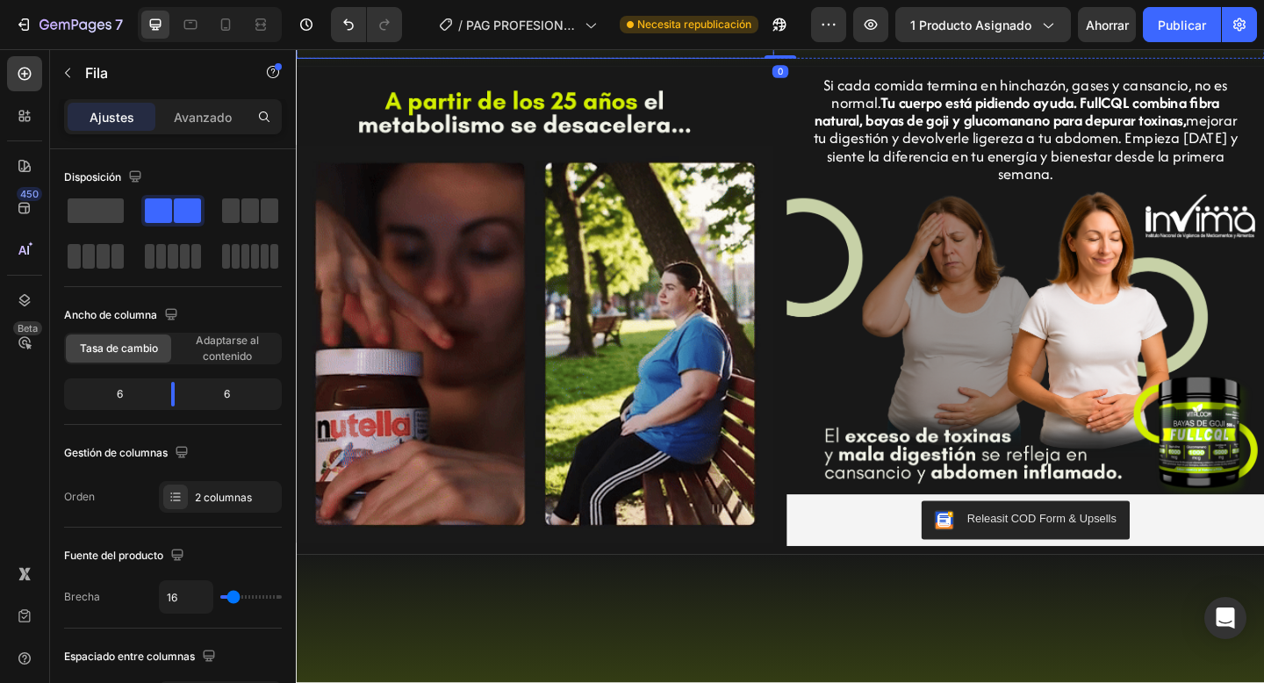
click at [706, 60] on div "Drop element here" at bounding box center [556, 33] width 520 height 53
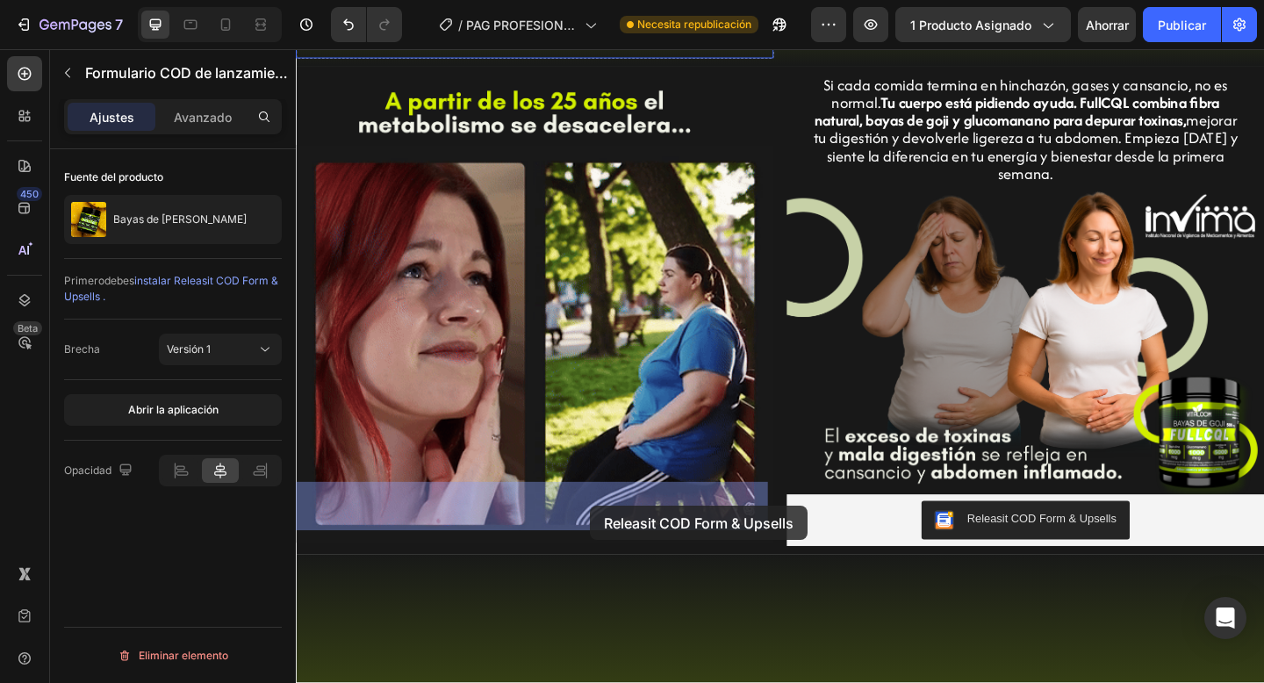
drag, startPoint x: 684, startPoint y: 444, endPoint x: 617, endPoint y: 543, distance: 119.5
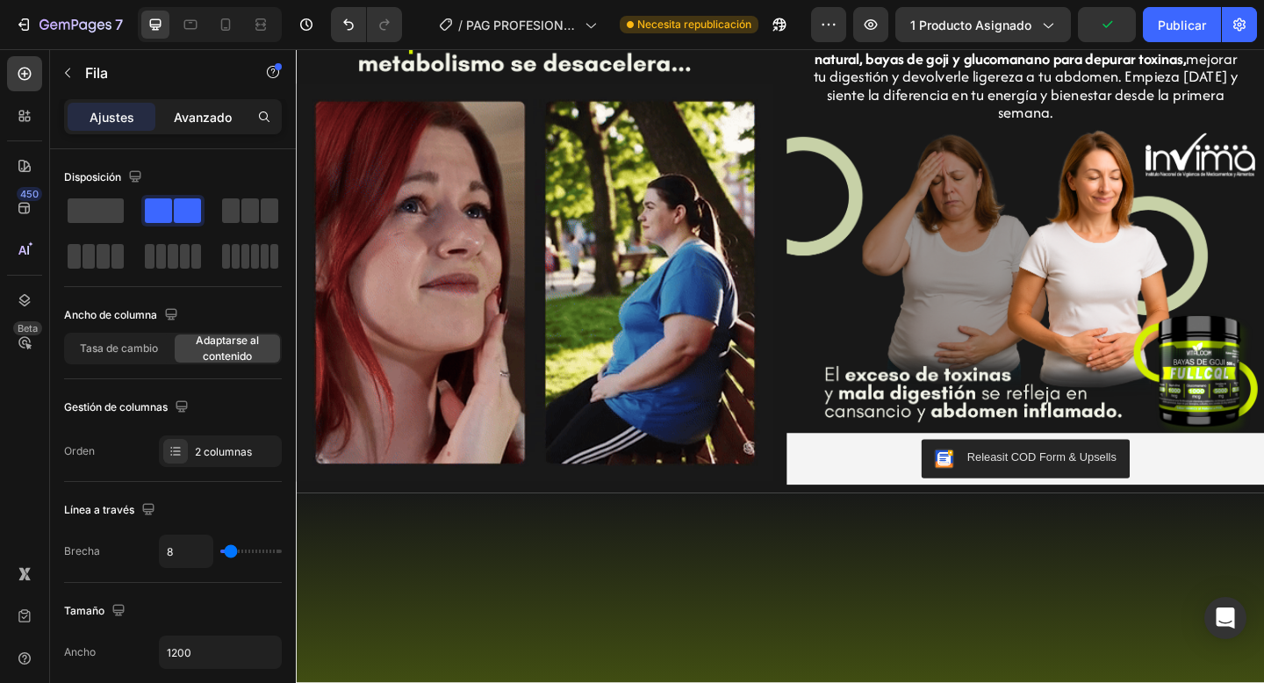
click at [201, 113] on font "Avanzado" at bounding box center [203, 117] width 58 height 15
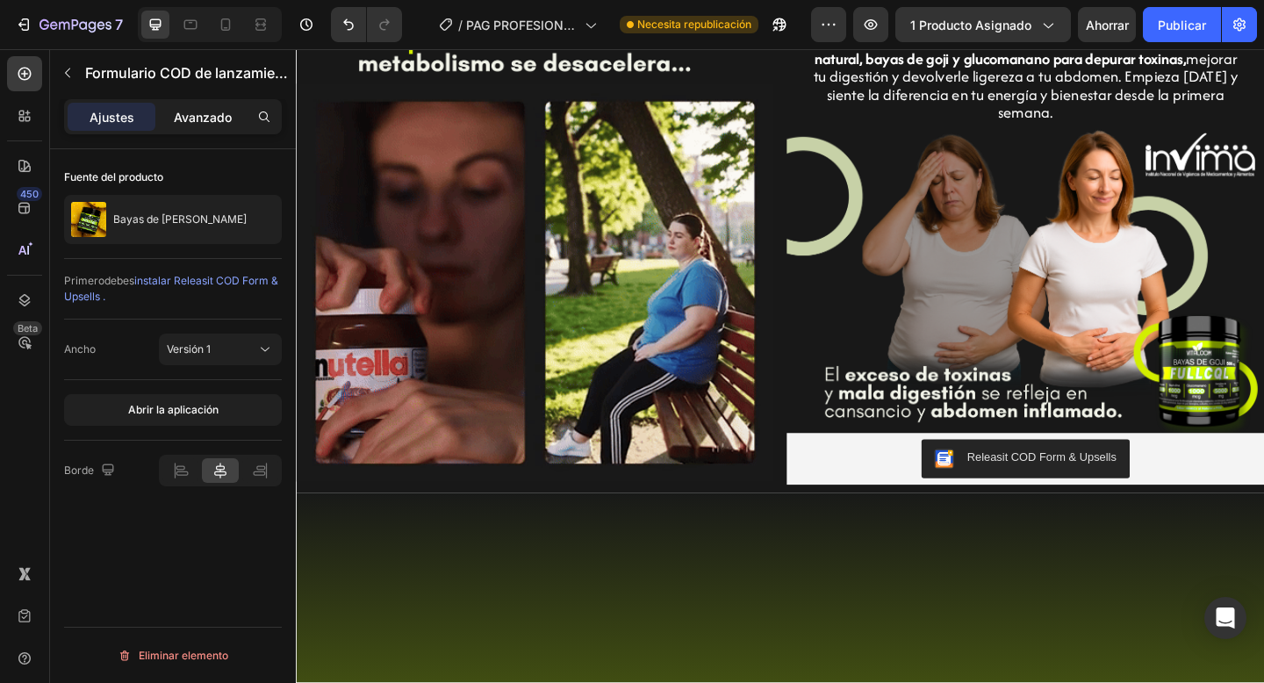
click at [215, 110] on font "Avanzado" at bounding box center [203, 117] width 58 height 15
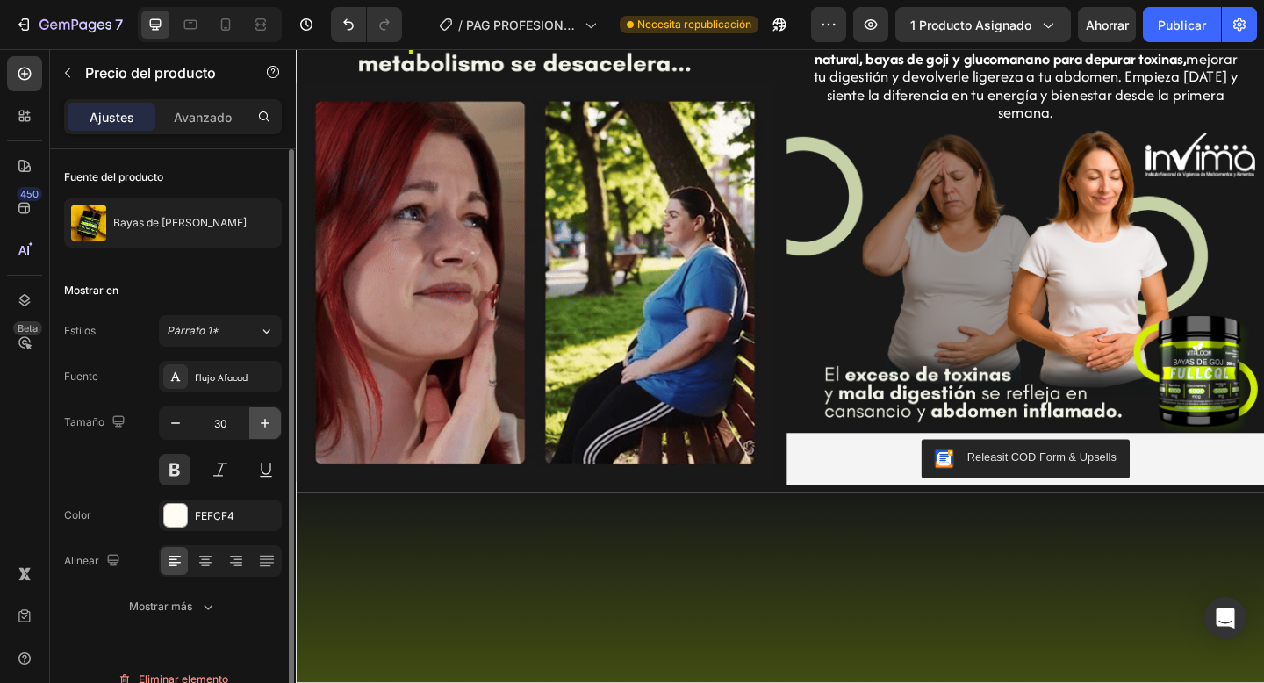
click at [274, 421] on button "button" at bounding box center [265, 423] width 32 height 32
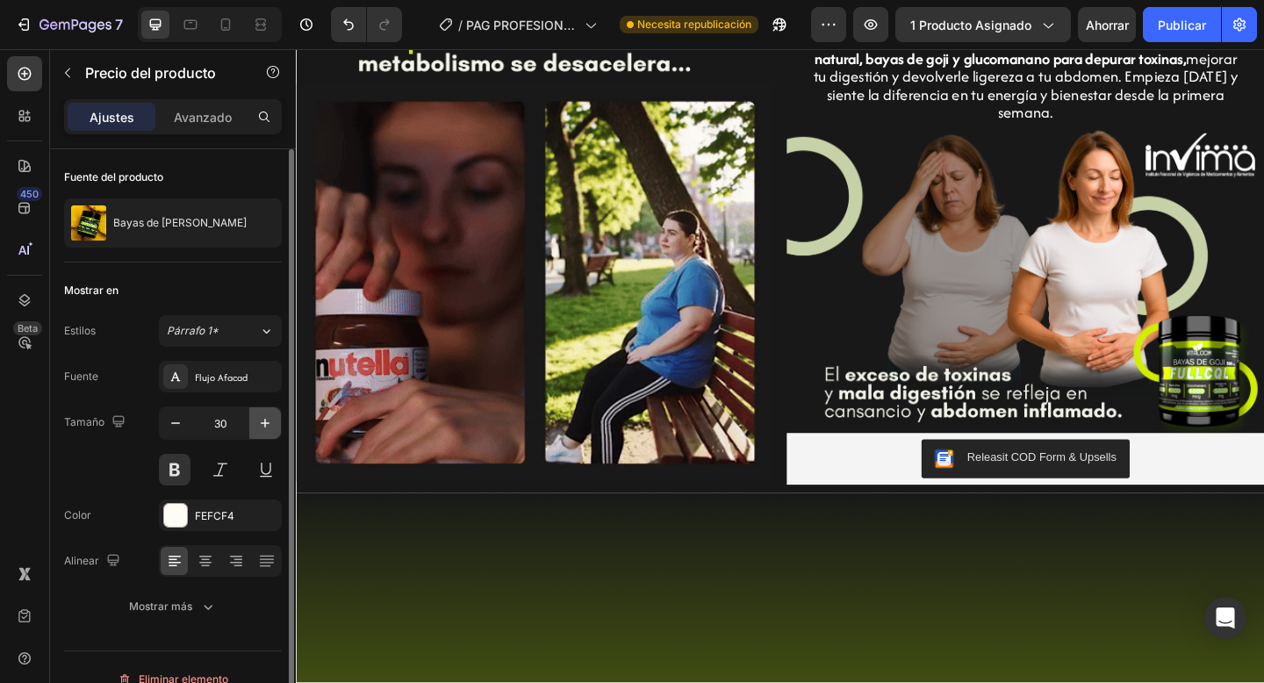
click at [274, 421] on button "button" at bounding box center [265, 423] width 32 height 32
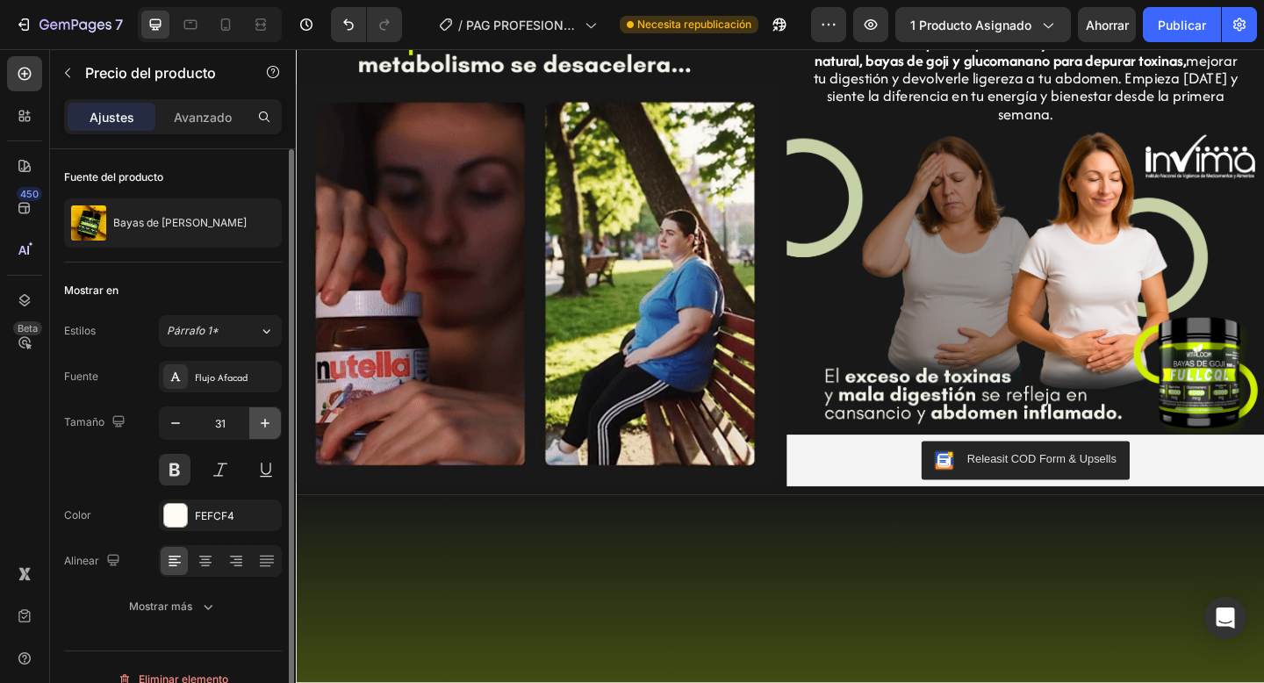
click at [274, 421] on button "button" at bounding box center [265, 423] width 32 height 32
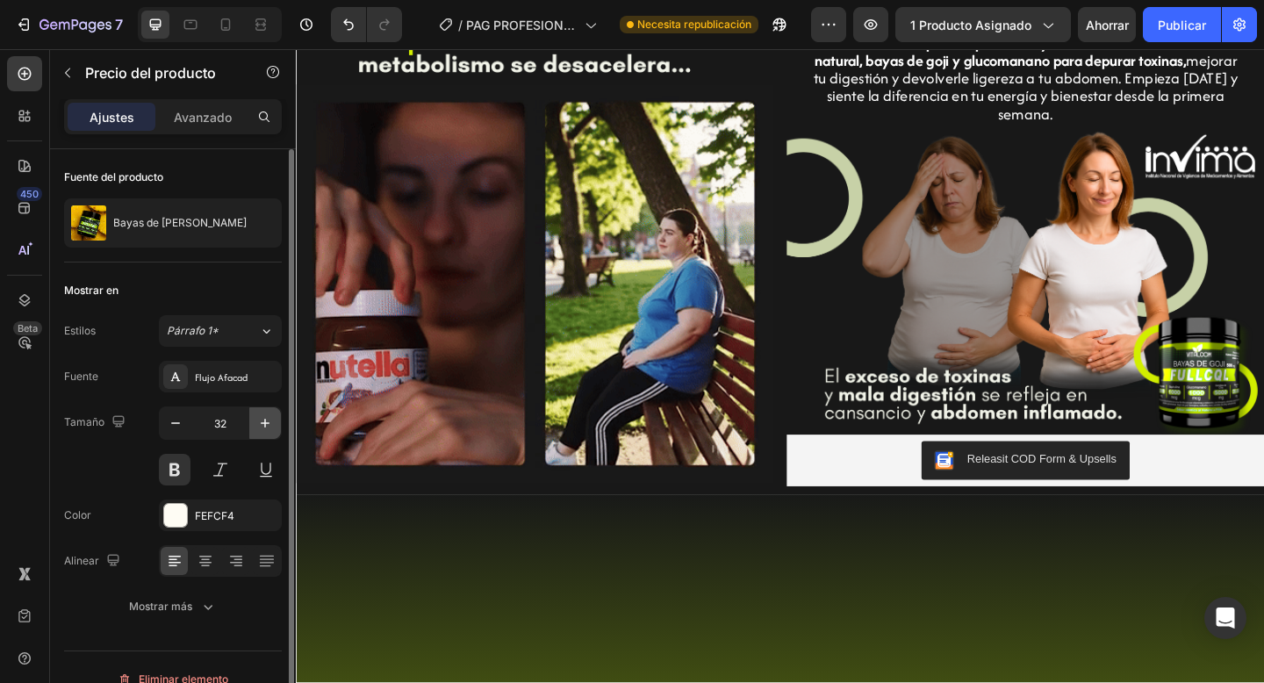
click at [274, 421] on button "button" at bounding box center [265, 423] width 32 height 32
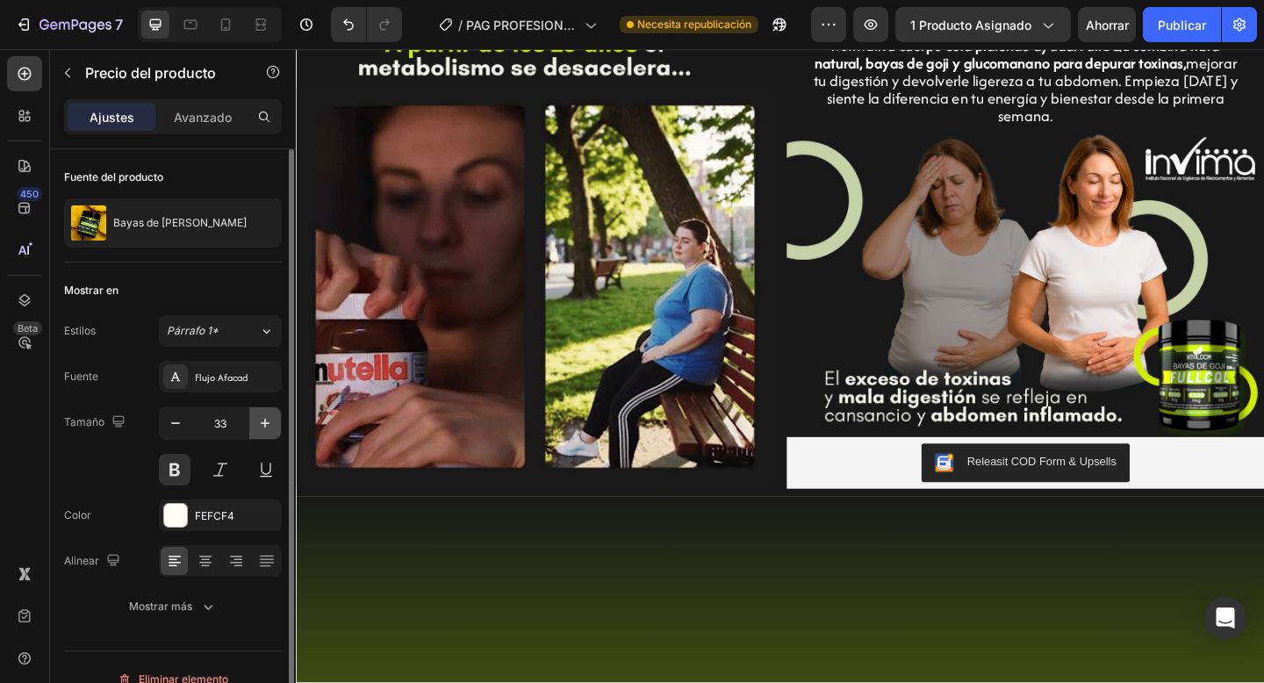
click at [274, 421] on button "button" at bounding box center [265, 423] width 32 height 32
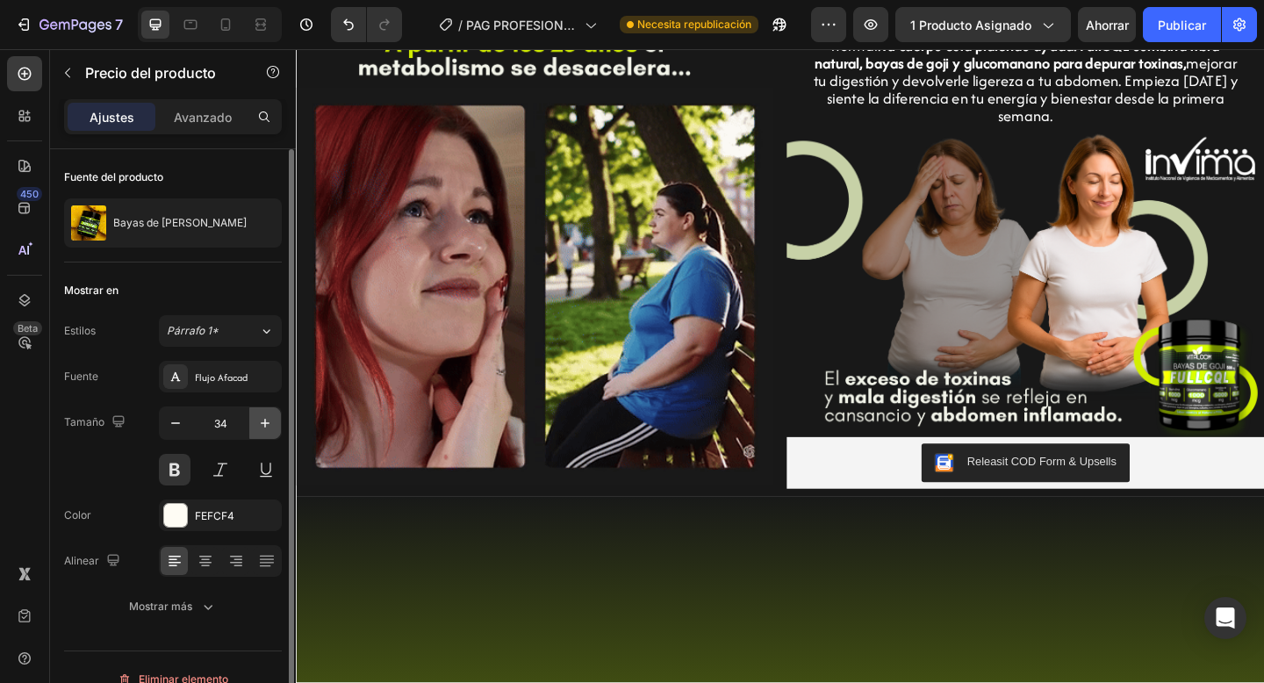
click at [274, 421] on button "button" at bounding box center [265, 423] width 32 height 32
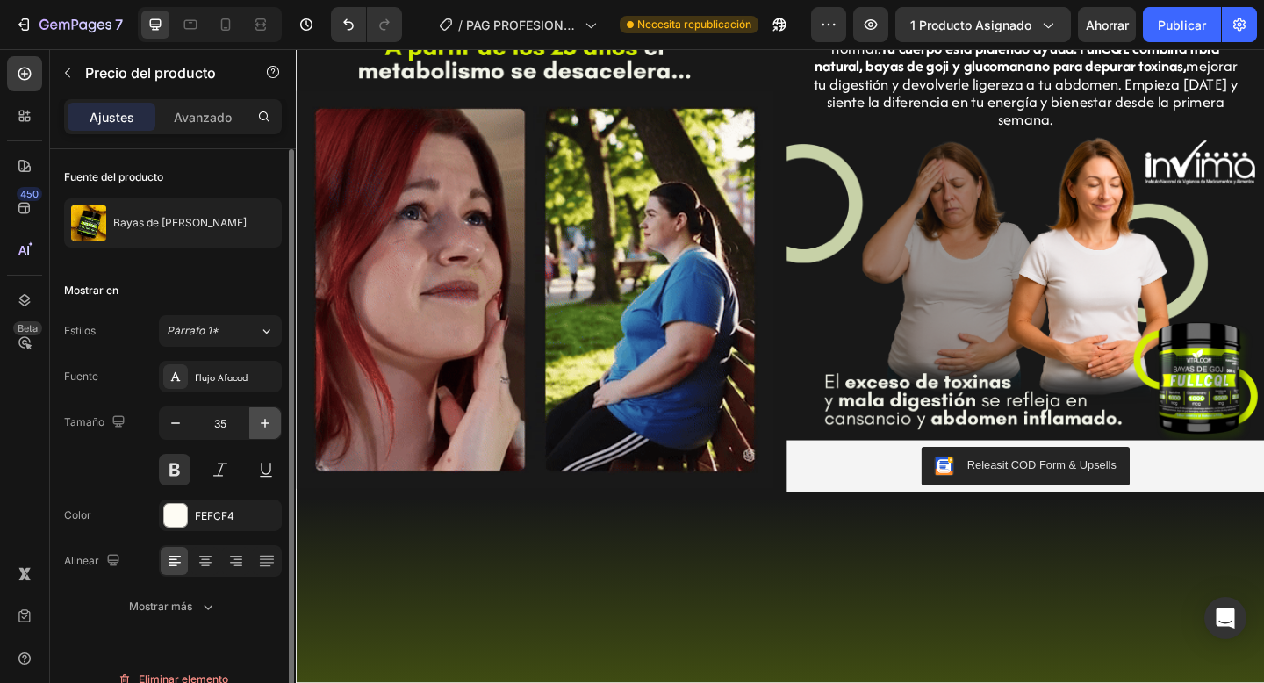
type input "36"
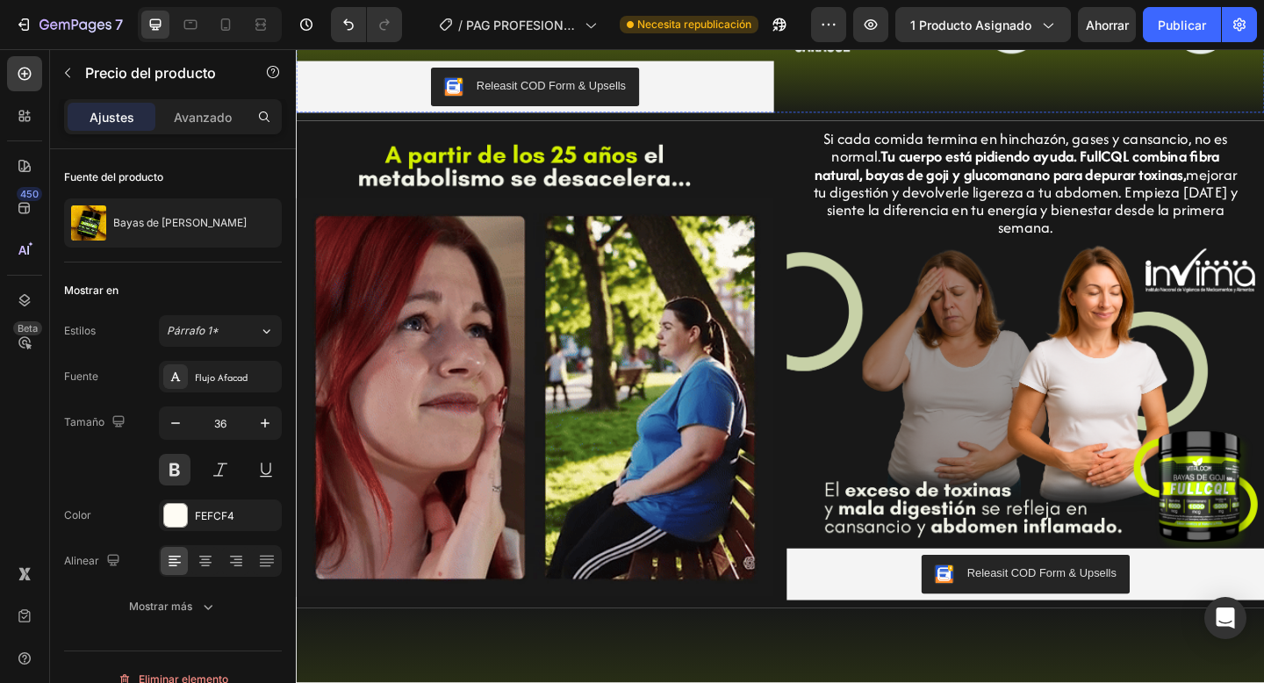
scroll to position [90, 0]
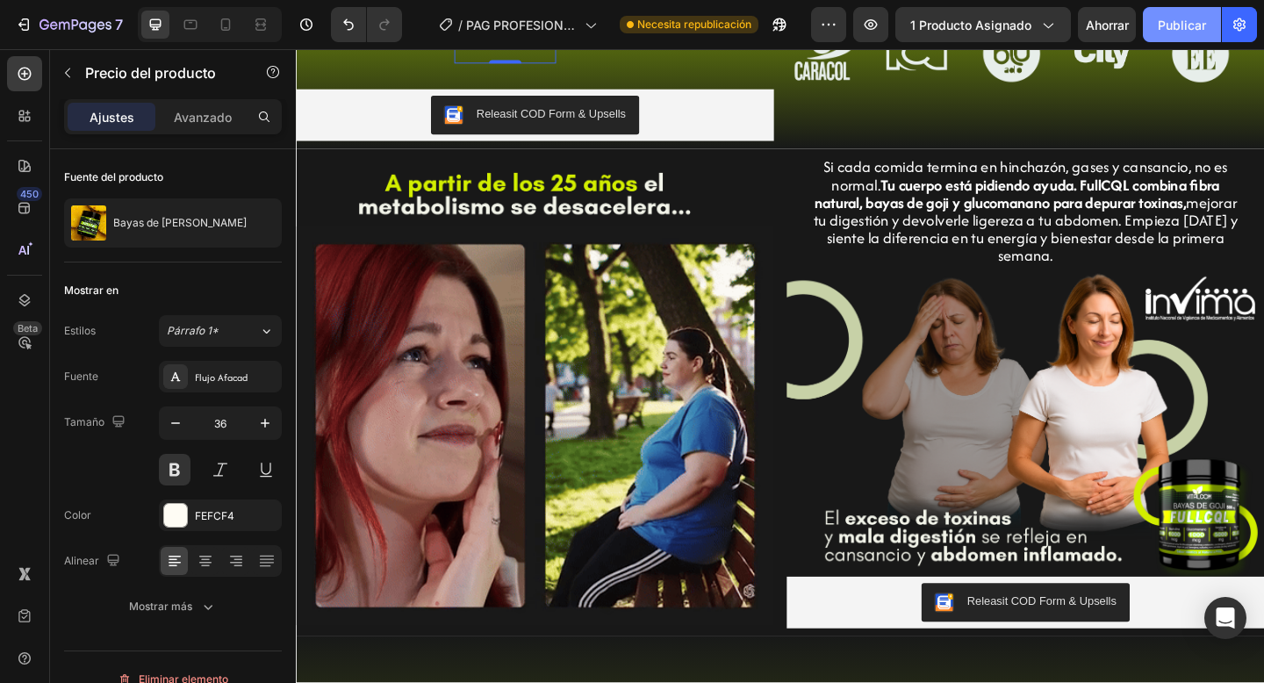
click at [1180, 16] on font "Publicar" at bounding box center [1182, 25] width 48 height 18
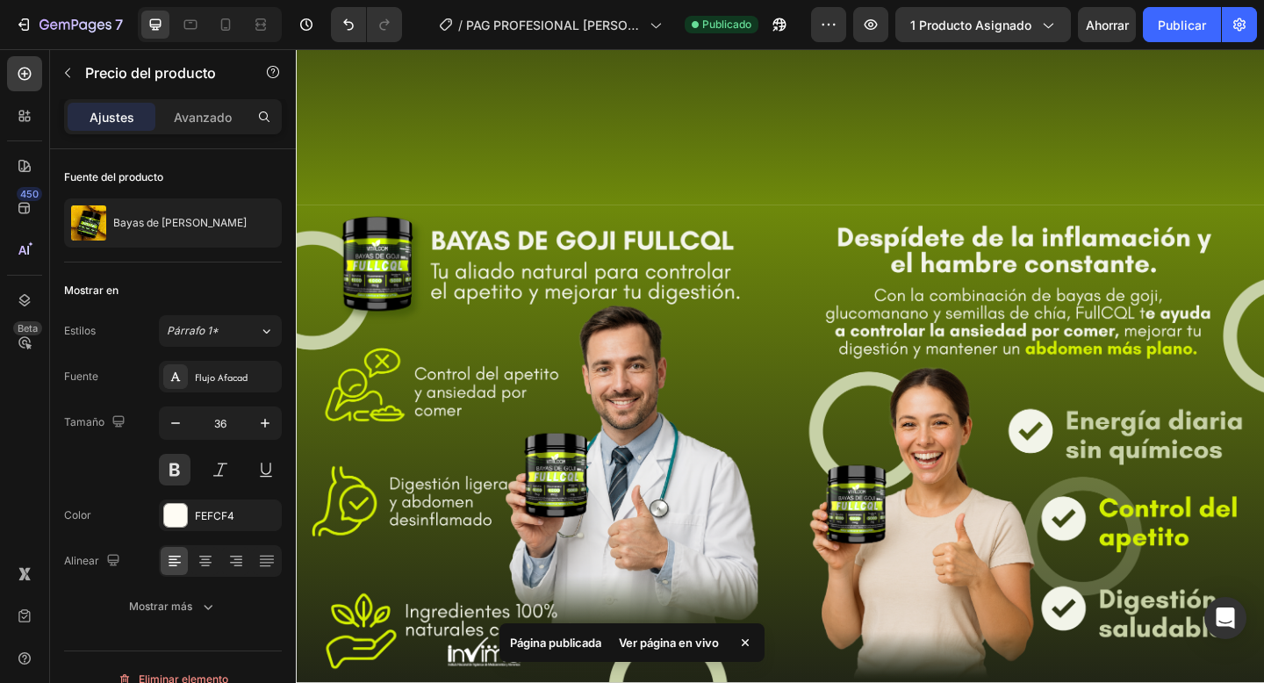
scroll to position [2914, 0]
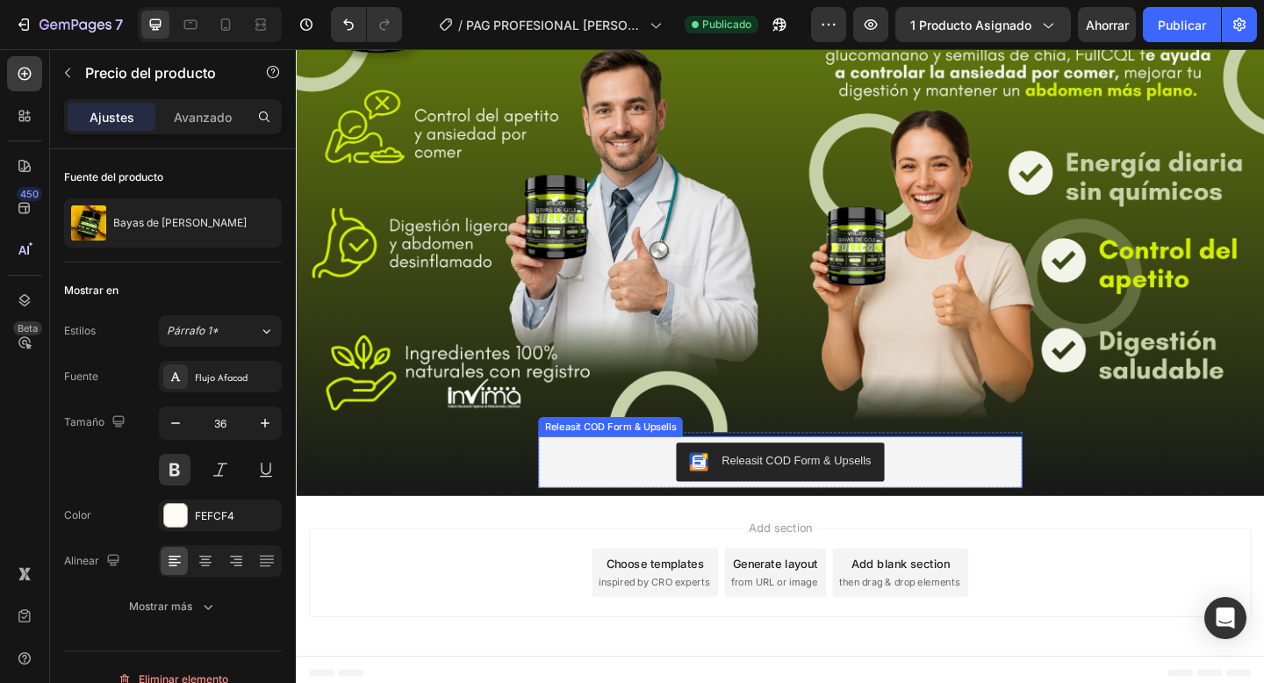
click at [620, 487] on div "Releasit COD Form & Upsells" at bounding box center [822, 499] width 513 height 42
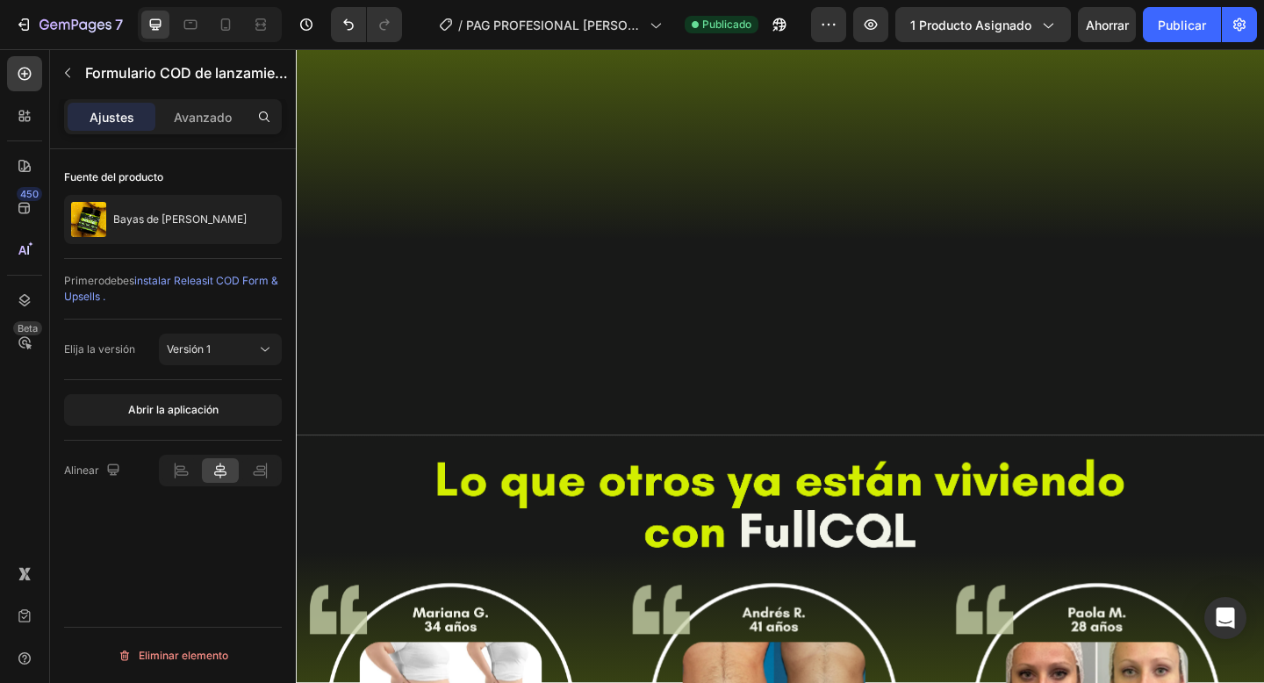
scroll to position [2038, 0]
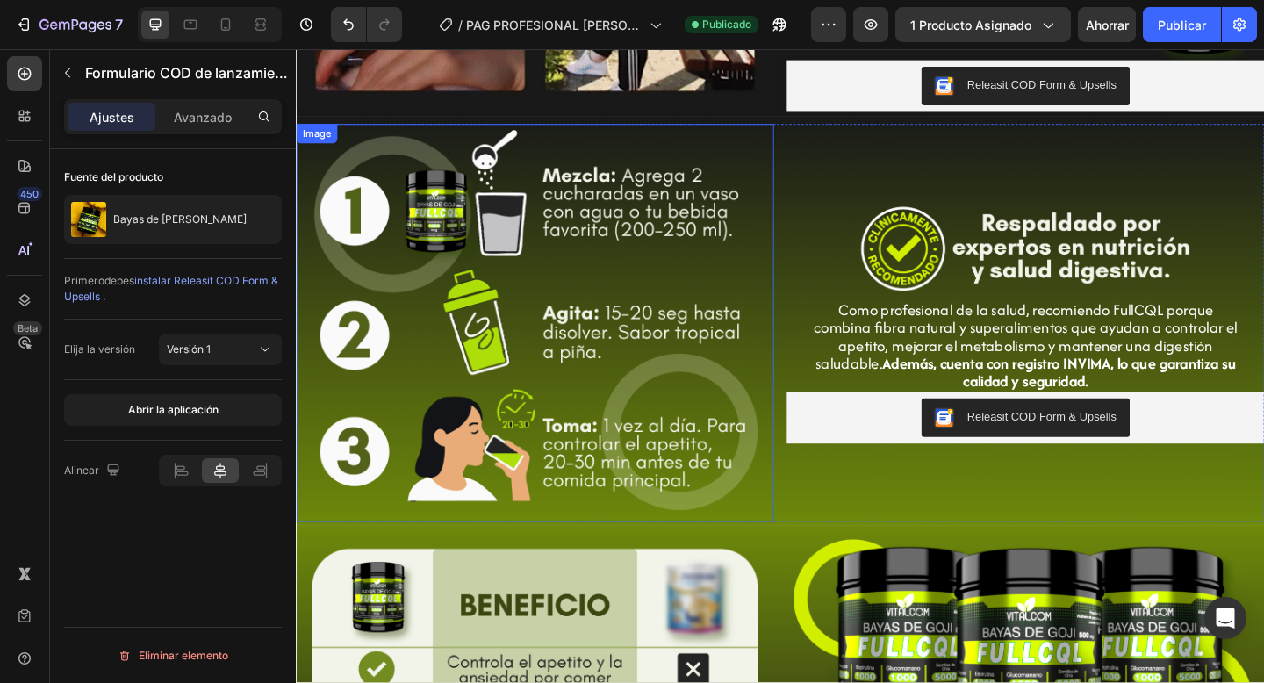
scroll to position [1080, 0]
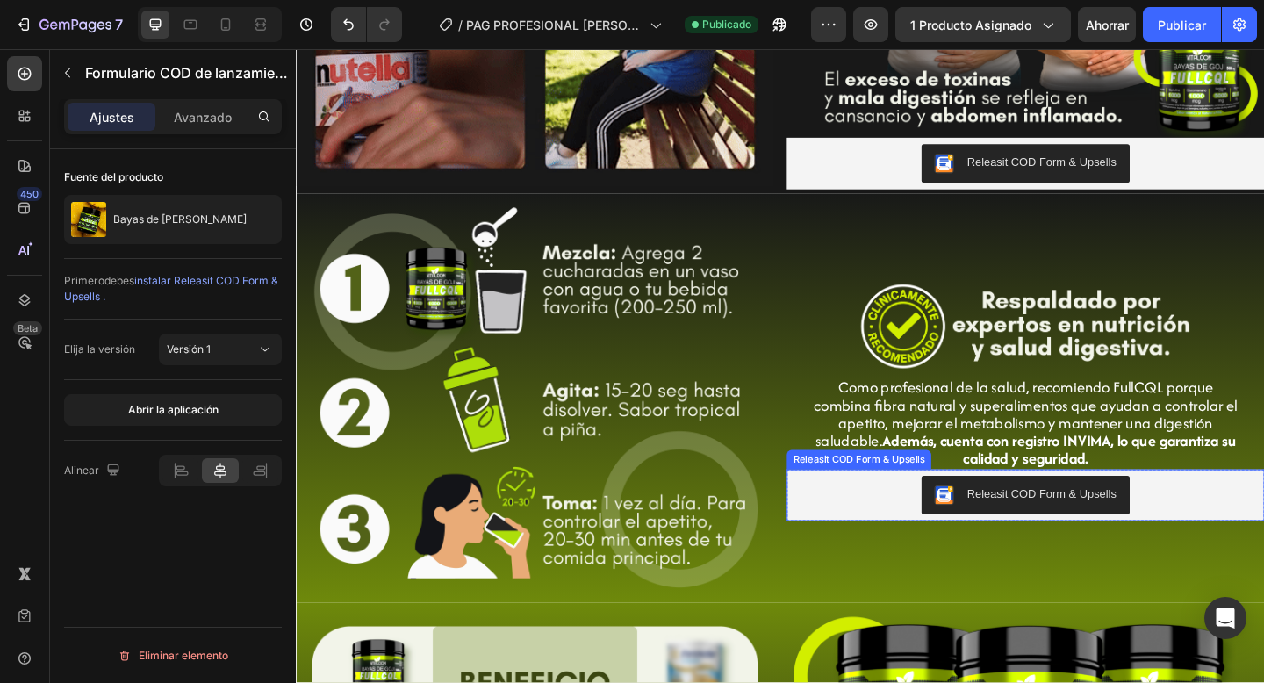
click at [847, 520] on div "Releasit COD Form & Upsells" at bounding box center [1090, 535] width 506 height 42
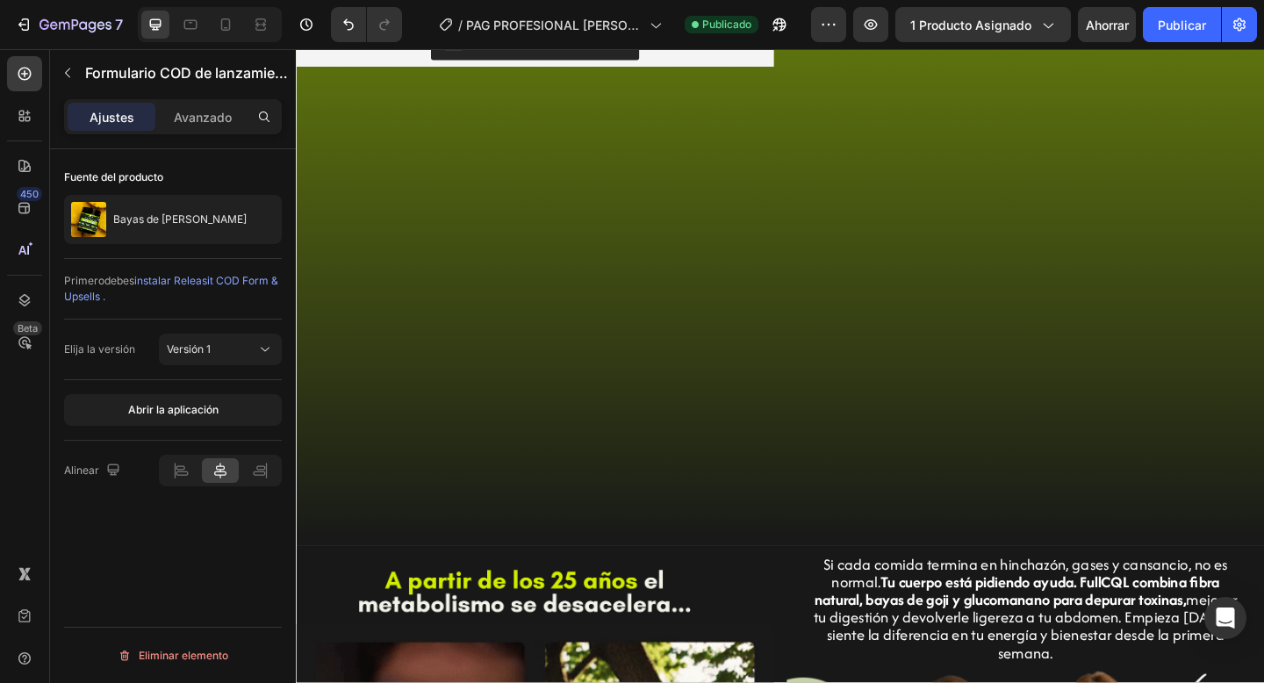
scroll to position [154, 0]
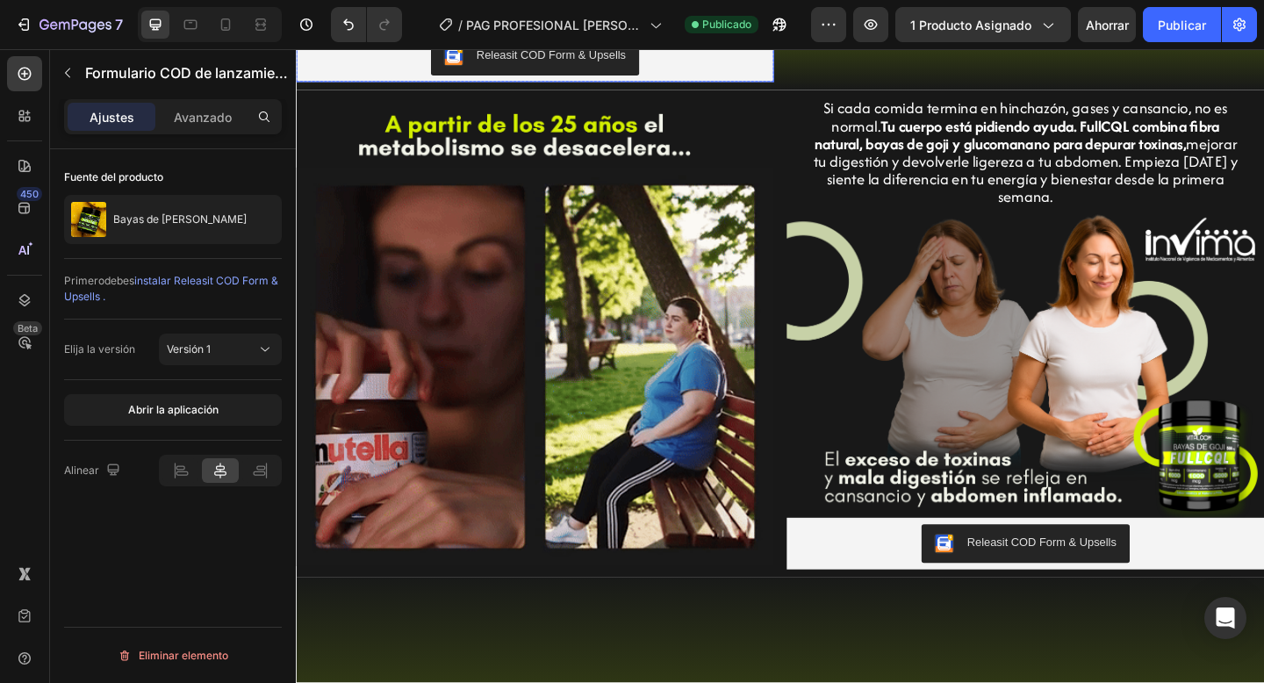
click at [628, 78] on button "Releasit COD Form & Upsells" at bounding box center [555, 57] width 226 height 42
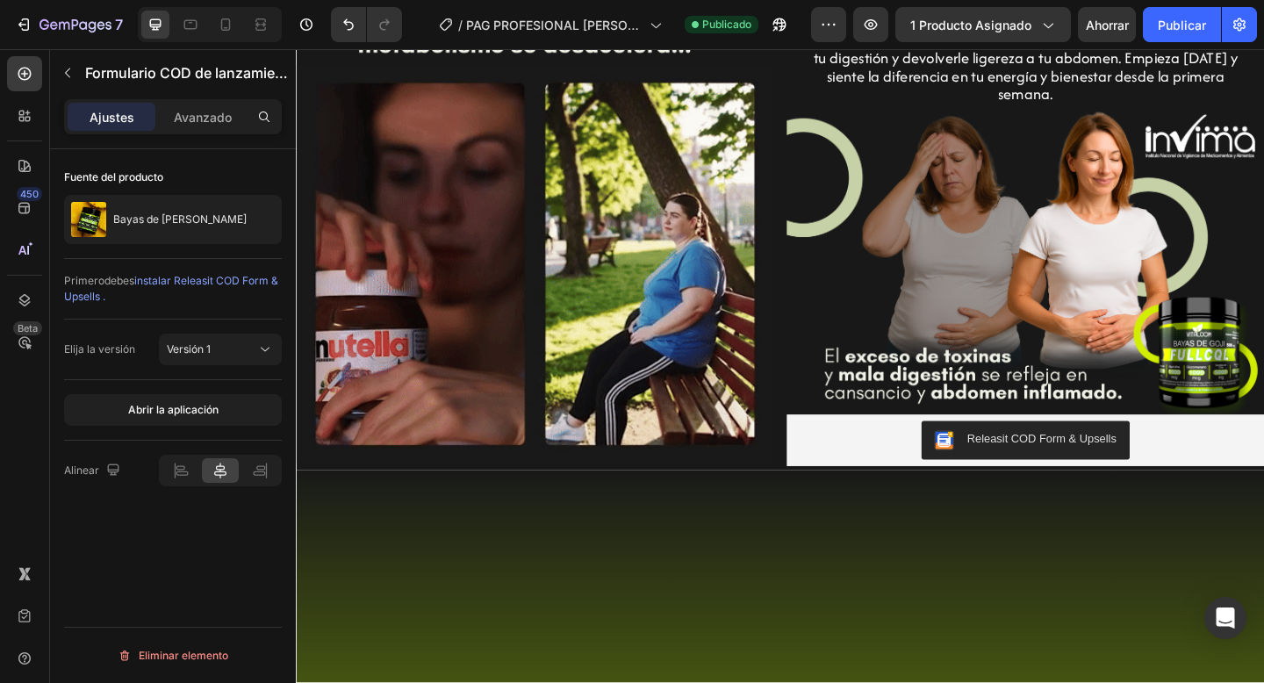
scroll to position [0, 0]
